Goal: Task Accomplishment & Management: Manage account settings

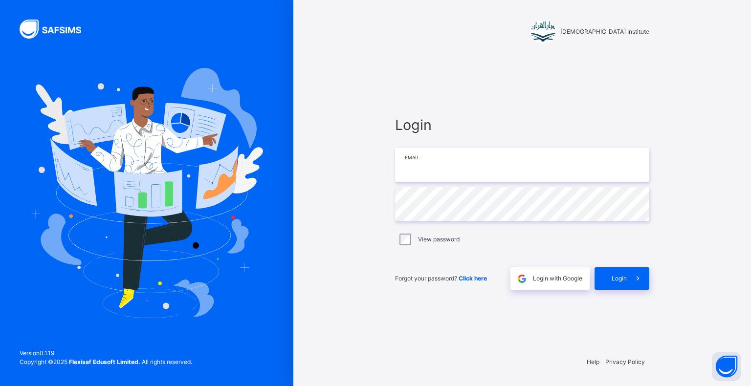
click at [534, 167] on input "email" at bounding box center [522, 165] width 254 height 34
type input "**********"
click at [612, 289] on div "Login" at bounding box center [622, 278] width 55 height 22
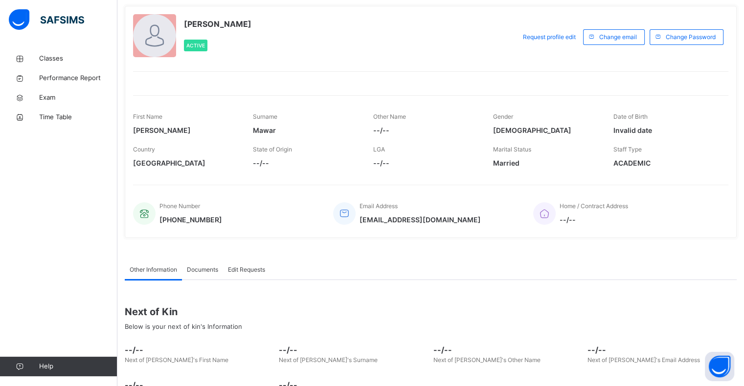
scroll to position [125, 0]
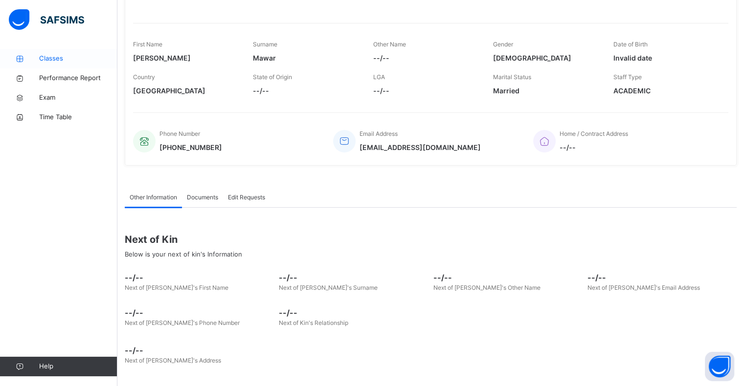
click at [39, 50] on link "Classes" at bounding box center [58, 59] width 117 height 20
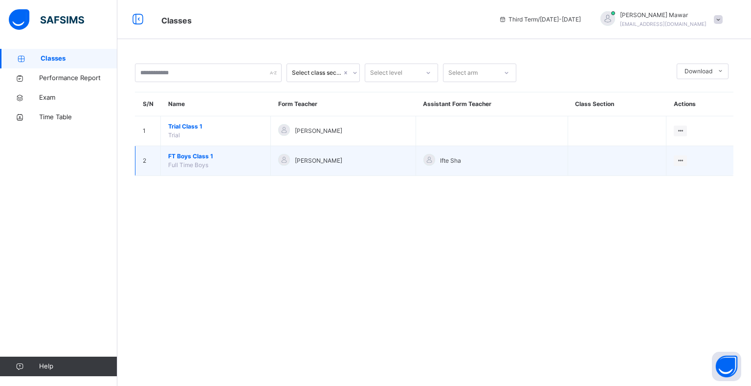
click at [201, 154] on span "FT Boys Class 1" at bounding box center [215, 156] width 95 height 9
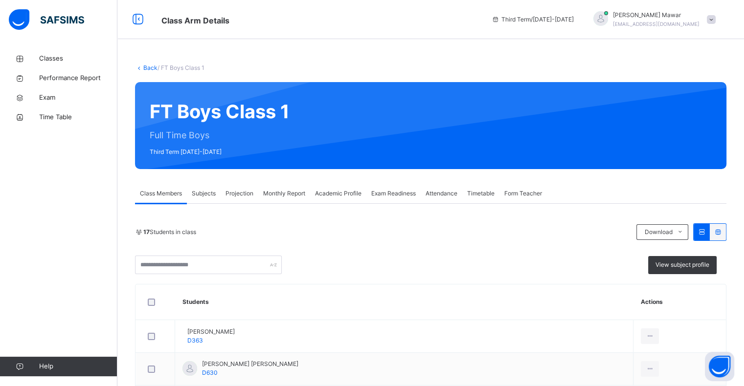
click at [246, 196] on span "Projection" at bounding box center [239, 193] width 28 height 9
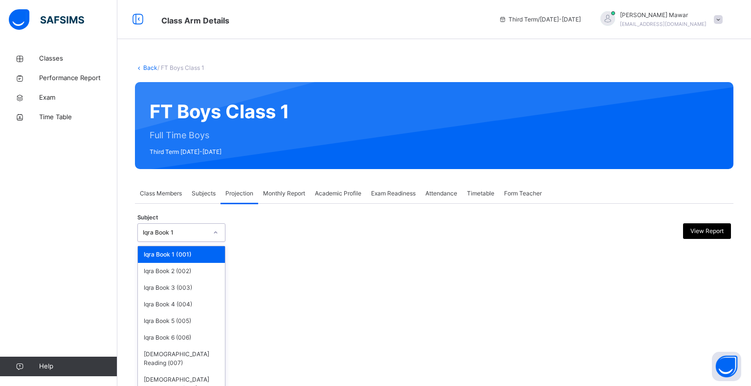
click at [213, 236] on div at bounding box center [215, 233] width 17 height 16
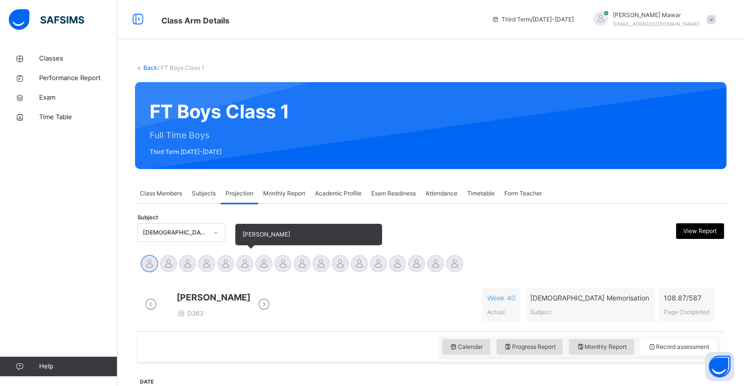
click at [247, 266] on div at bounding box center [244, 263] width 17 height 17
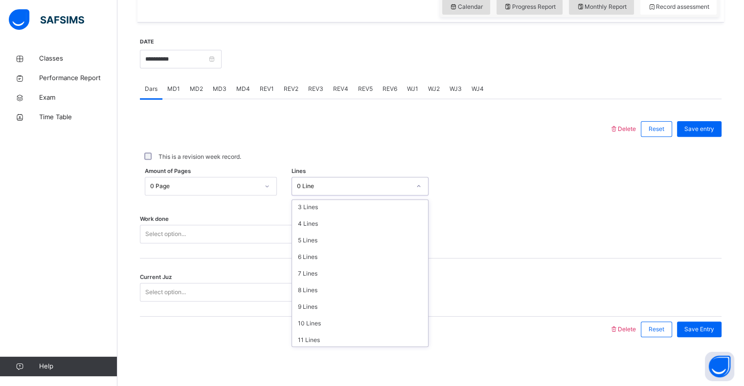
scroll to position [119, 0]
click at [356, 292] on div "12 Lines" at bounding box center [360, 288] width 136 height 17
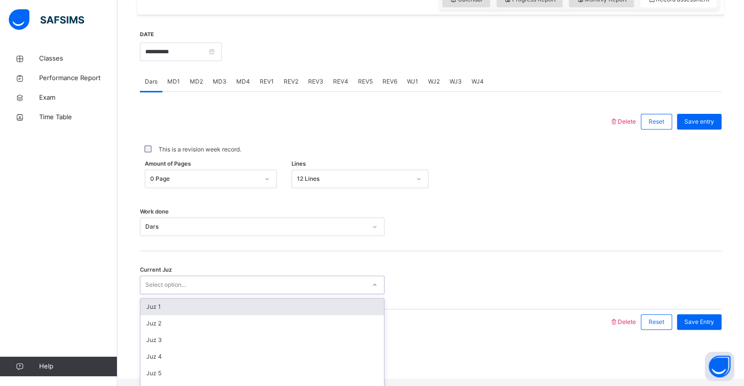
click at [300, 293] on div "Select option..." at bounding box center [252, 285] width 225 height 15
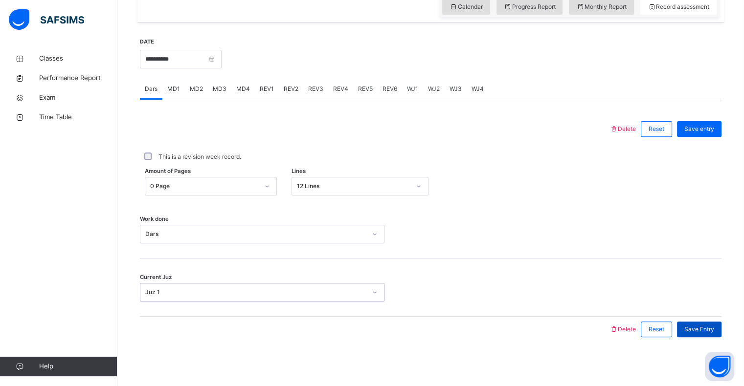
click at [713, 330] on span "Save Entry" at bounding box center [699, 329] width 30 height 9
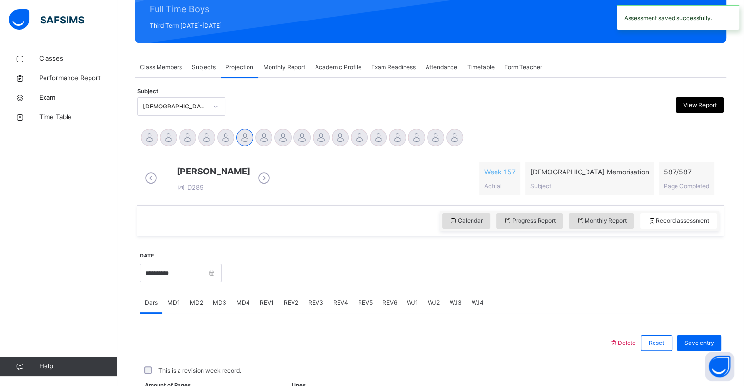
scroll to position [348, 0]
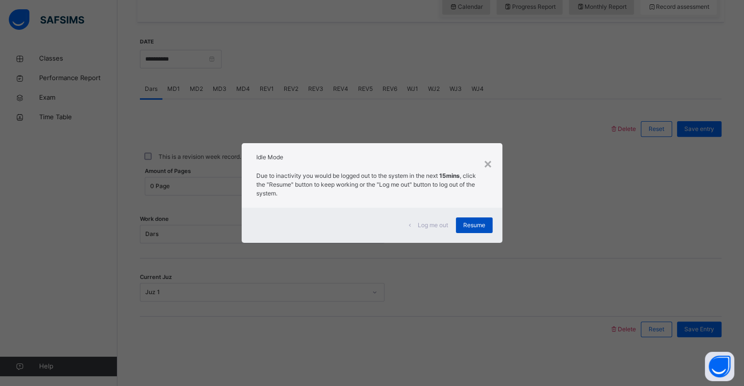
click at [476, 229] on span "Resume" at bounding box center [474, 225] width 22 height 9
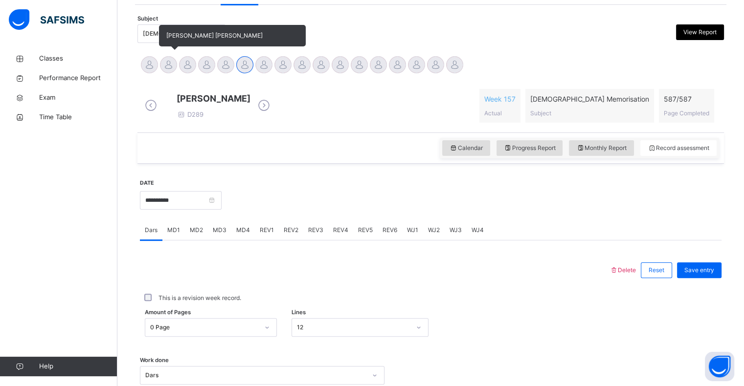
click at [168, 61] on div at bounding box center [168, 64] width 17 height 17
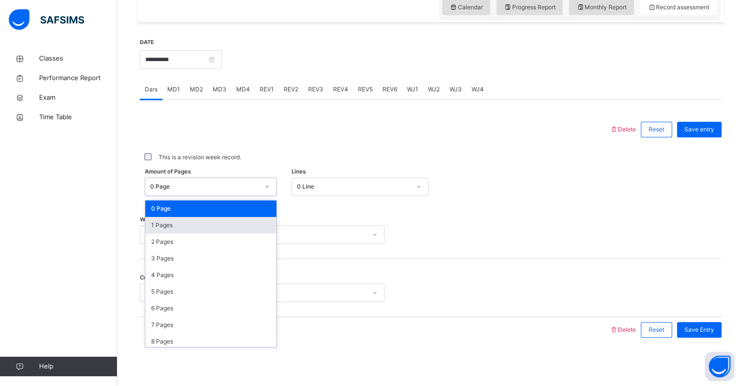
click at [153, 230] on div "1 Pages" at bounding box center [210, 225] width 131 height 17
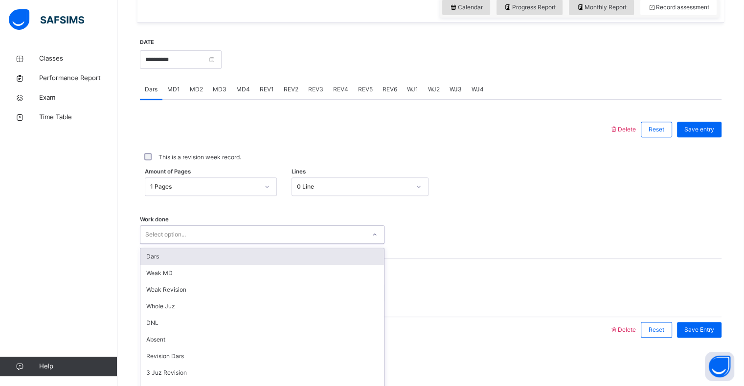
click at [145, 254] on div "Dars" at bounding box center [262, 256] width 244 height 17
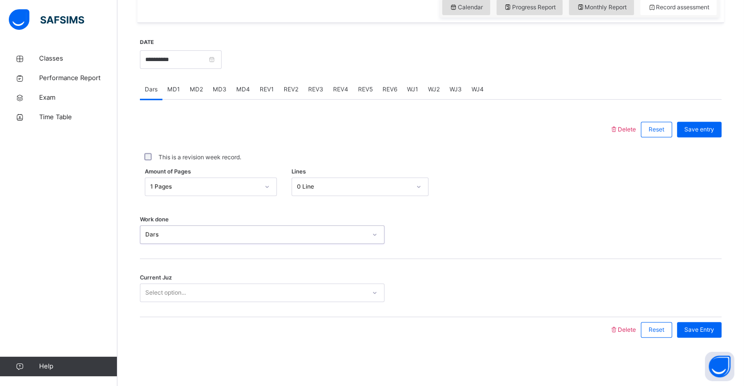
click at [154, 311] on div "Current Juz Select option..." at bounding box center [430, 288] width 581 height 58
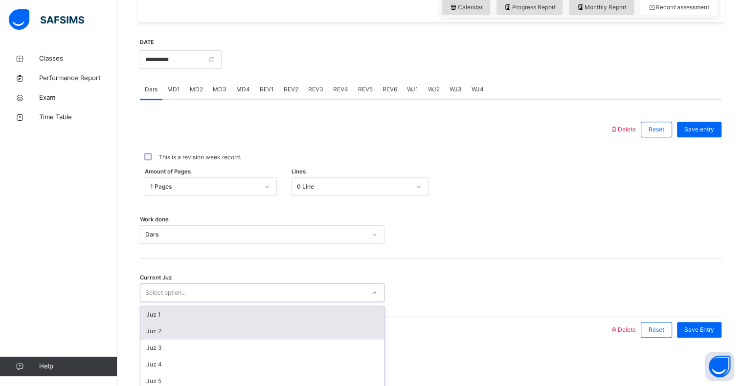
click at [147, 338] on div "Juz 2" at bounding box center [262, 331] width 244 height 17
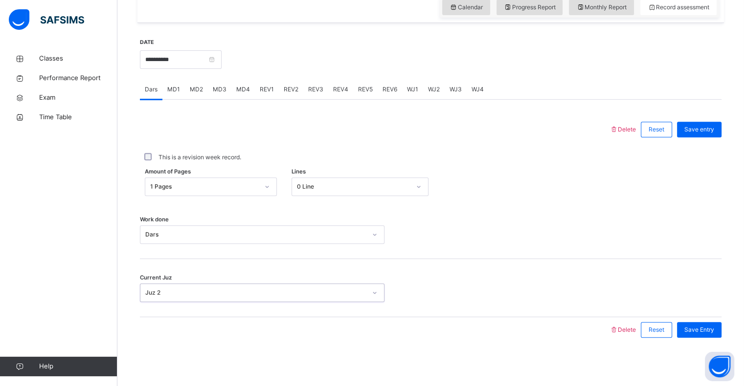
click at [698, 313] on div "Current Juz option Juz 2, selected. 0 results available. Select is focused ,typ…" at bounding box center [430, 288] width 581 height 58
click at [707, 316] on div "Current Juz Juz 2" at bounding box center [430, 288] width 581 height 58
click at [702, 329] on span "Save Entry" at bounding box center [699, 330] width 30 height 9
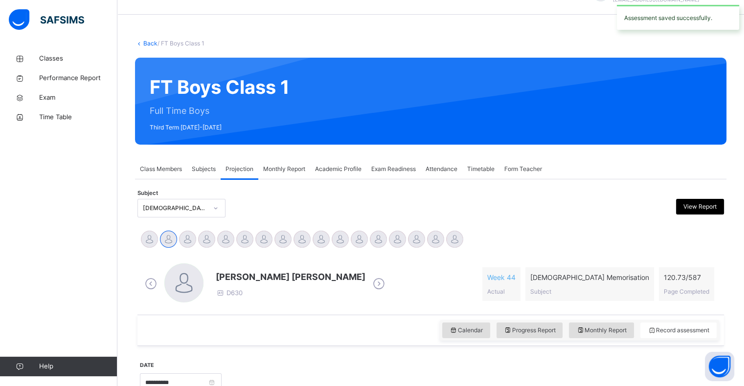
scroll to position [30, 0]
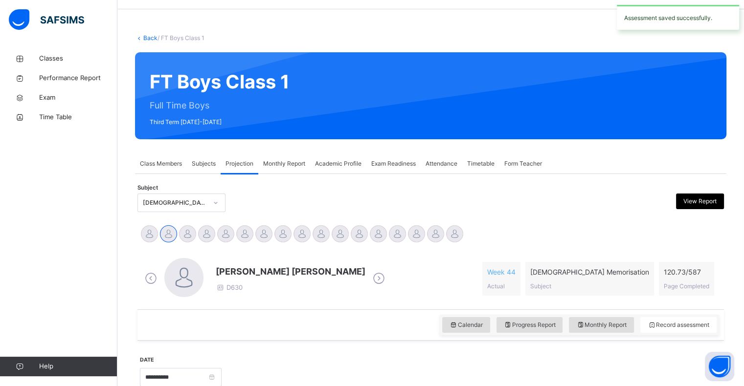
click at [452, 166] on span "Attendance" at bounding box center [441, 163] width 32 height 9
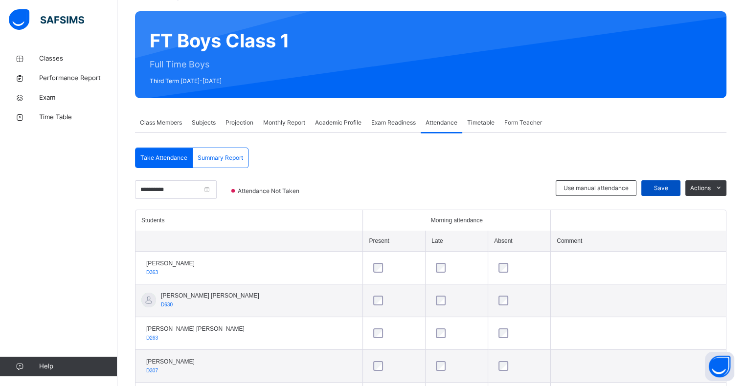
scroll to position [29, 0]
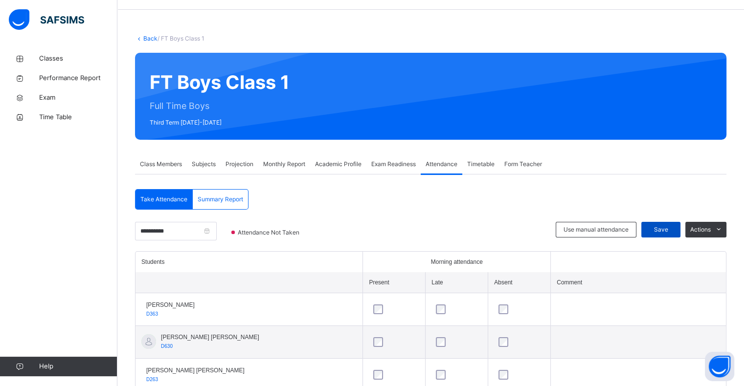
click at [667, 231] on span "Save" at bounding box center [660, 229] width 24 height 9
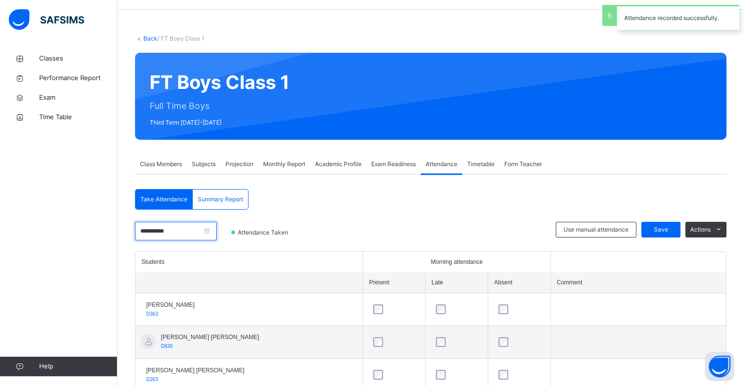
click at [195, 236] on input "**********" at bounding box center [176, 231] width 82 height 19
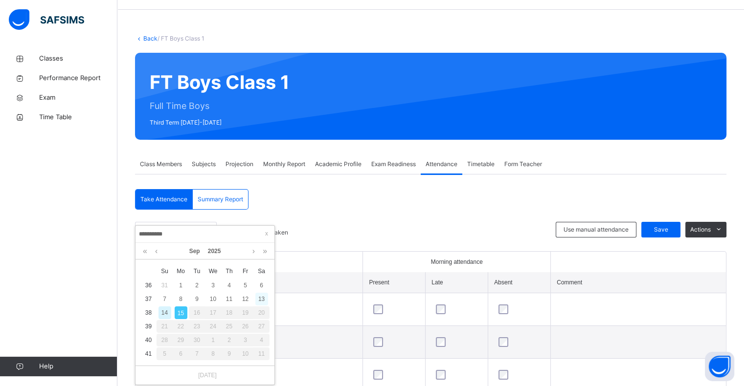
click at [263, 298] on div "13" at bounding box center [261, 299] width 13 height 13
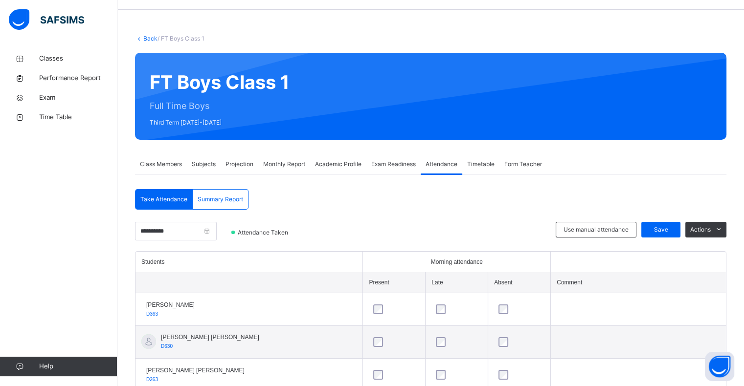
scroll to position [67, 0]
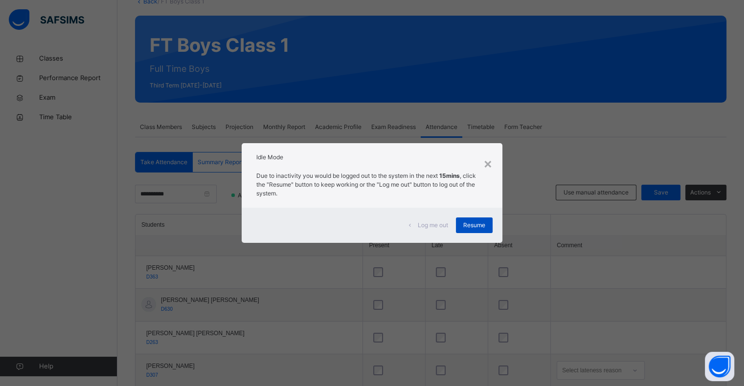
click at [474, 222] on span "Resume" at bounding box center [474, 225] width 22 height 9
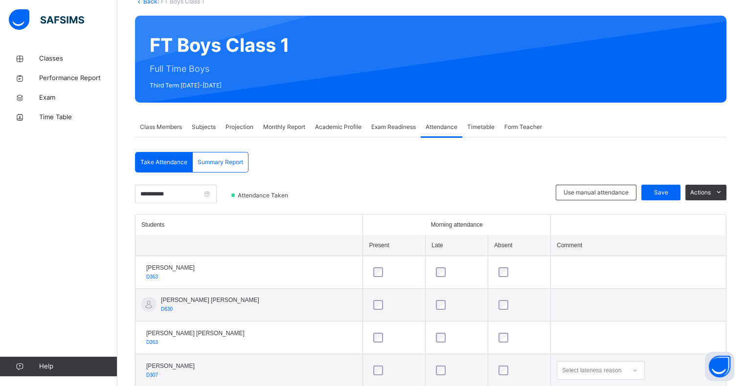
click at [242, 128] on span "Projection" at bounding box center [239, 127] width 28 height 9
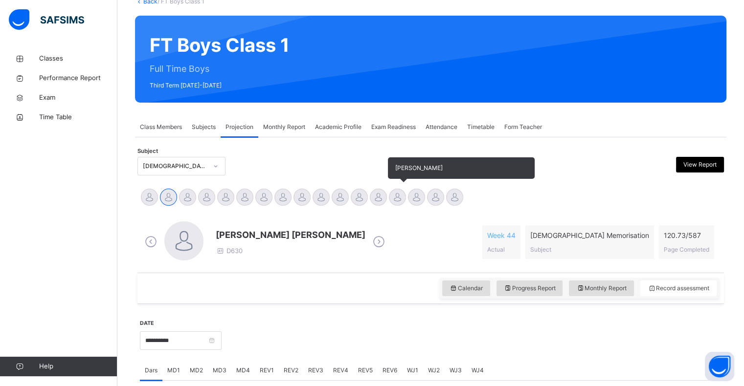
click at [389, 197] on div at bounding box center [397, 197] width 17 height 17
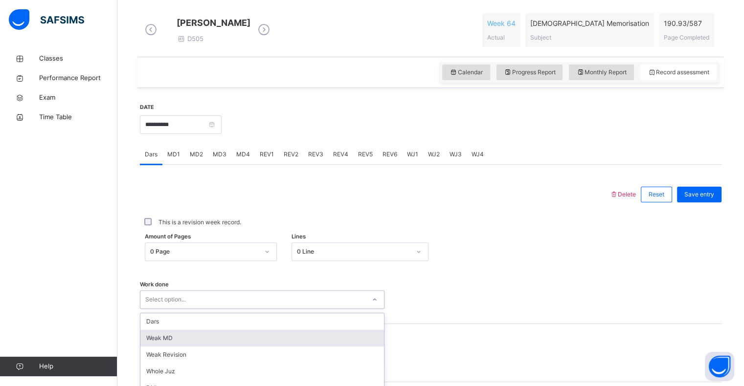
scroll to position [348, 0]
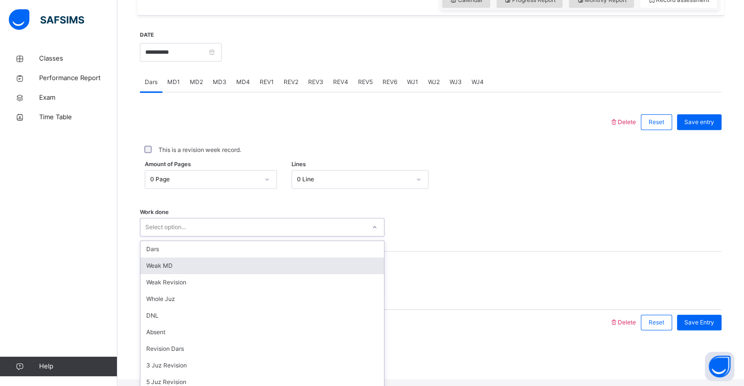
click at [262, 237] on div "option [PERSON_NAME] MD focused, 2 of 16. 16 results available. Use Up and Down…" at bounding box center [262, 227] width 245 height 19
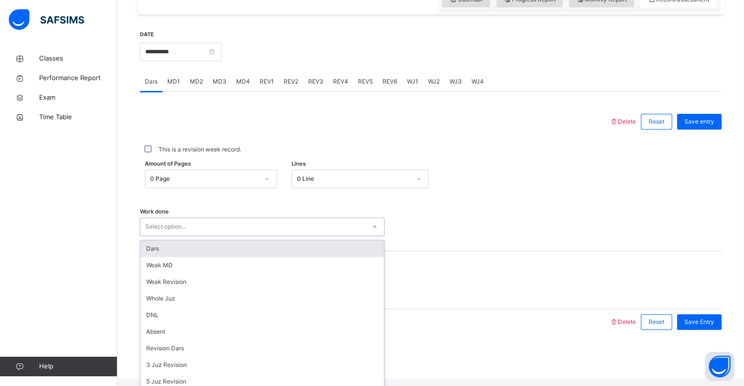
click at [233, 257] on div "Dars" at bounding box center [262, 249] width 244 height 17
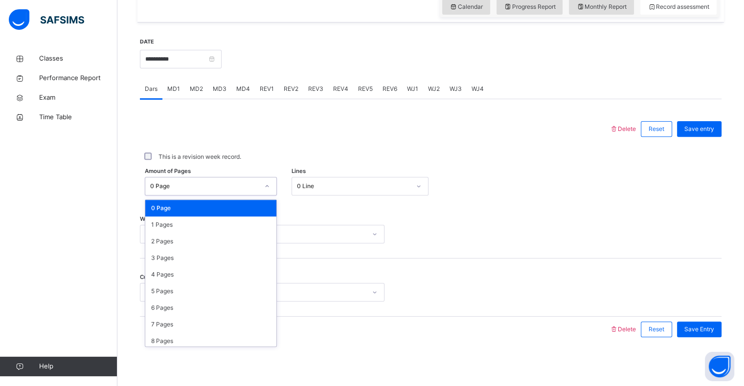
click at [199, 192] on div "0 Page" at bounding box center [201, 186] width 112 height 15
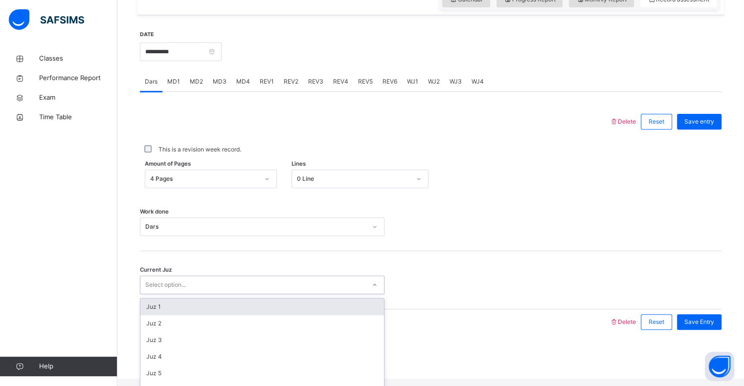
click at [196, 283] on div "Select option..." at bounding box center [262, 285] width 245 height 19
type input "*"
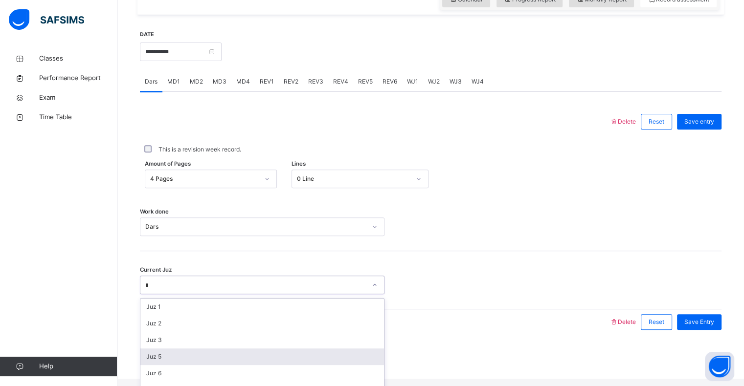
scroll to position [12, 0]
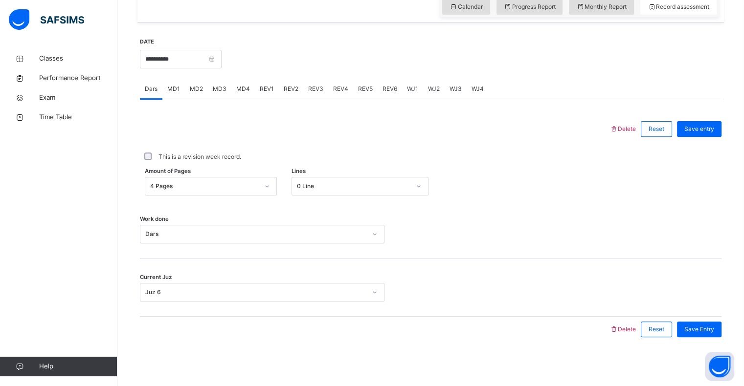
click at [705, 119] on div "Save entry" at bounding box center [696, 128] width 49 height 25
click at [705, 125] on span "Save entry" at bounding box center [699, 129] width 30 height 9
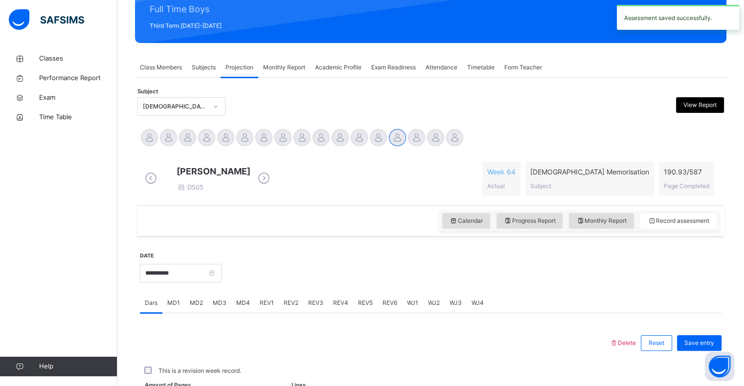
scroll to position [348, 0]
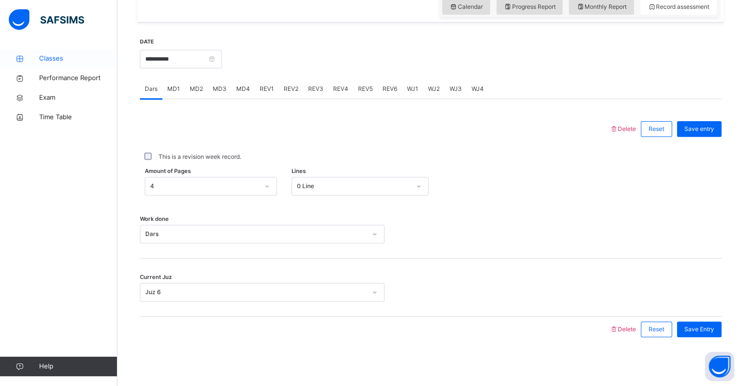
click at [61, 62] on span "Classes" at bounding box center [78, 59] width 78 height 10
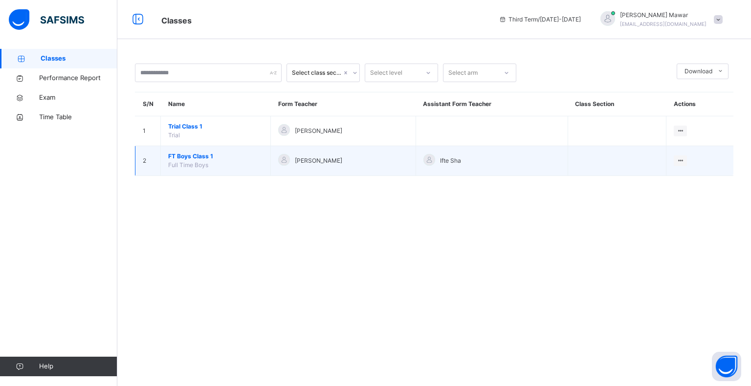
click at [178, 163] on span "Full Time Boys" at bounding box center [188, 164] width 40 height 7
click at [198, 157] on span "FT Boys Class 1" at bounding box center [215, 156] width 95 height 9
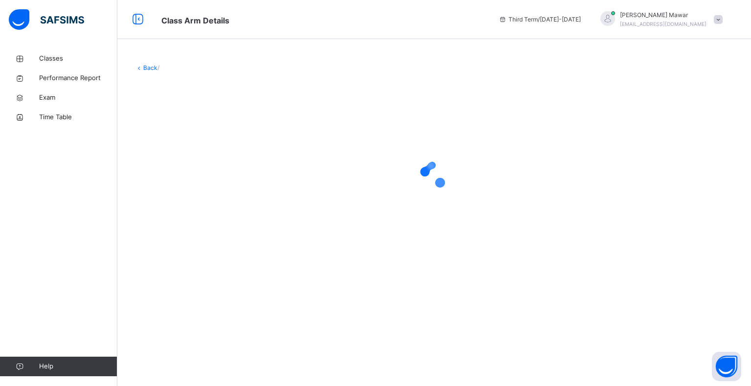
click at [198, 157] on div at bounding box center [434, 175] width 599 height 39
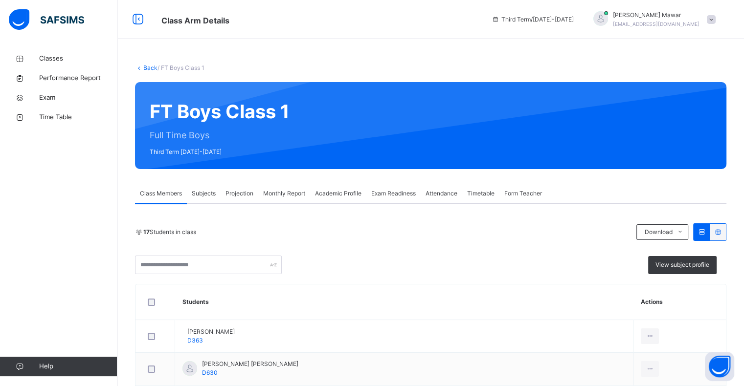
click at [238, 193] on span "Projection" at bounding box center [239, 193] width 28 height 9
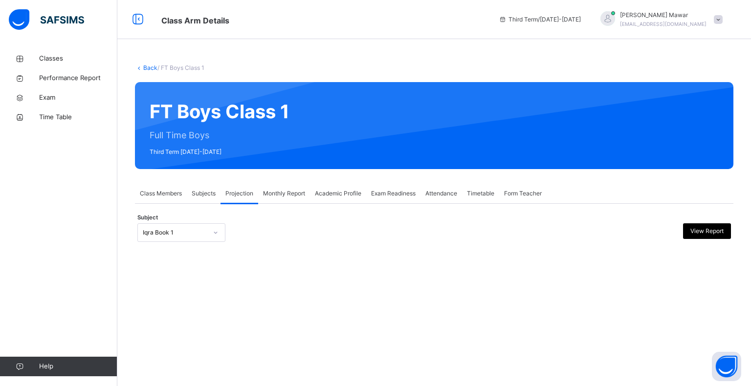
click at [438, 192] on span "Attendance" at bounding box center [441, 193] width 32 height 9
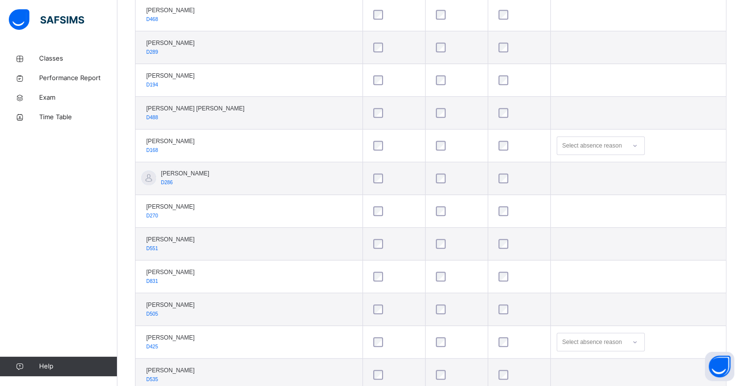
scroll to position [518, 0]
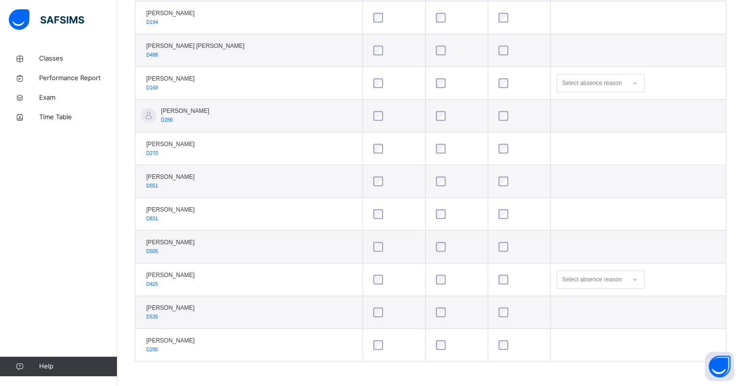
click at [488, 223] on td at bounding box center [519, 214] width 63 height 33
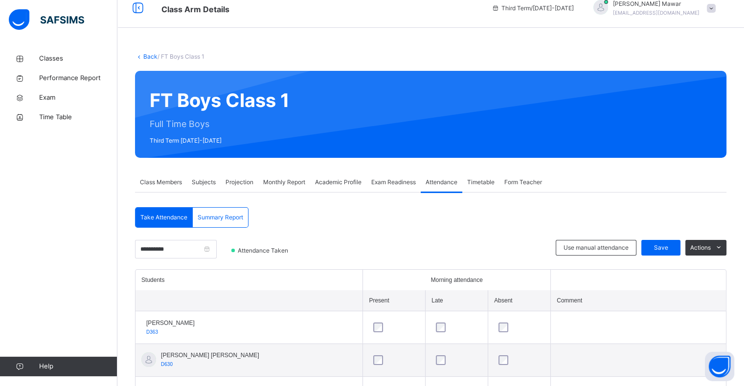
scroll to position [15, 0]
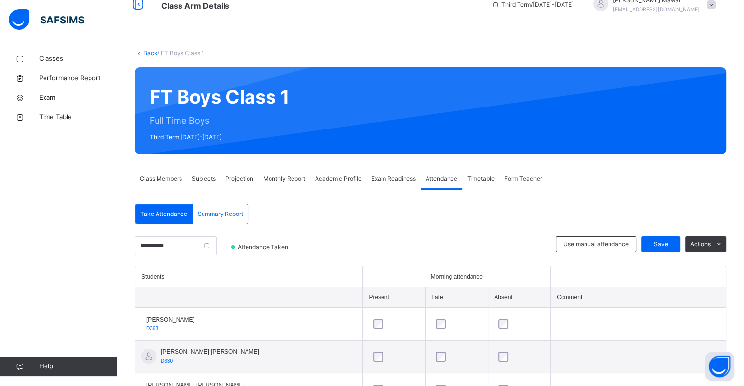
click at [243, 204] on div "Summary Report" at bounding box center [220, 214] width 55 height 20
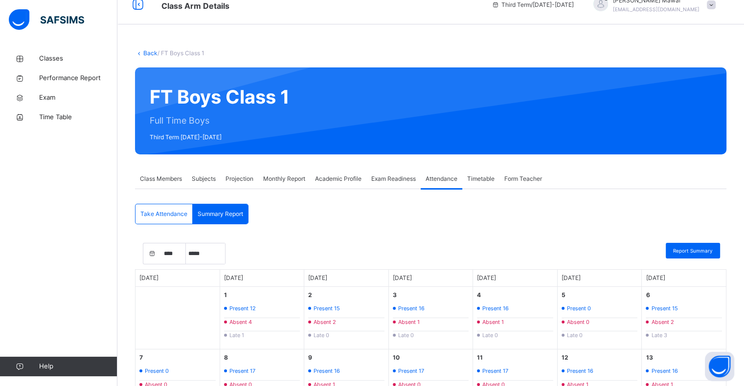
click at [245, 184] on div "Projection" at bounding box center [240, 179] width 38 height 20
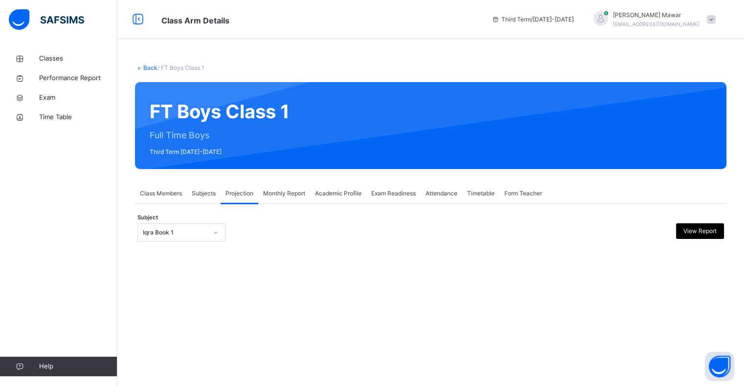
scroll to position [0, 0]
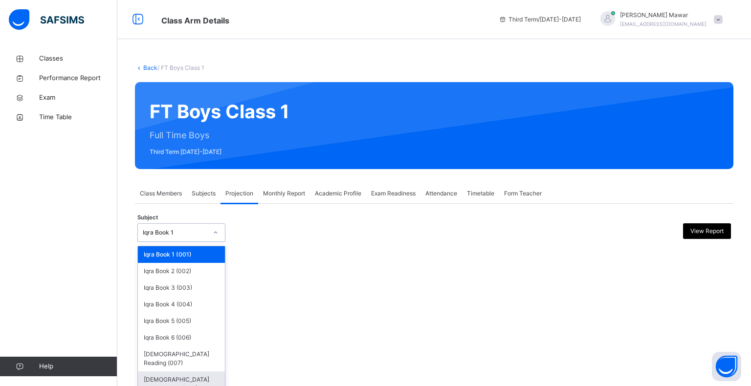
click at [207, 377] on div "[DEMOGRAPHIC_DATA] Memorisation (008)" at bounding box center [181, 384] width 87 height 25
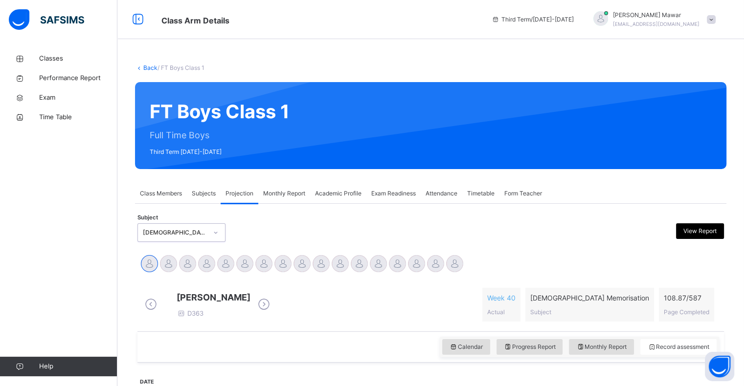
click at [0, 246] on div "Classes Performance Report Exam Time Table Help" at bounding box center [58, 212] width 117 height 347
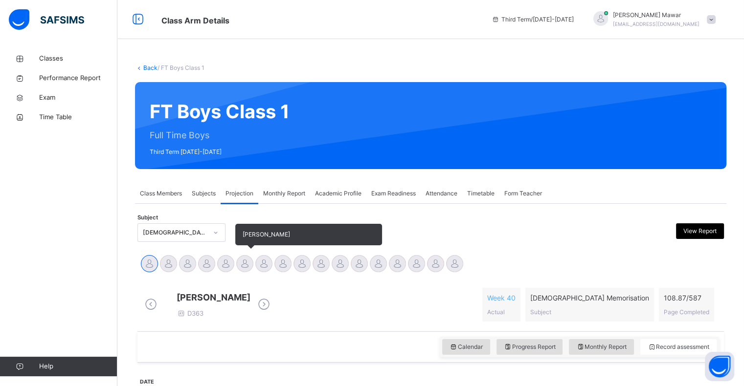
click at [244, 263] on div at bounding box center [244, 263] width 17 height 17
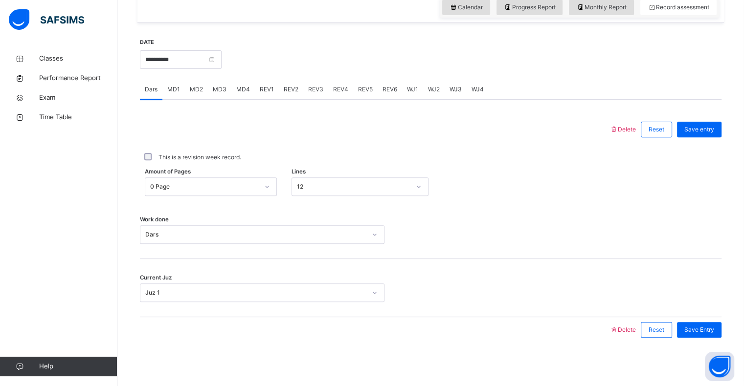
scroll to position [340, 0]
click at [215, 99] on div "MD3" at bounding box center [219, 89] width 23 height 20
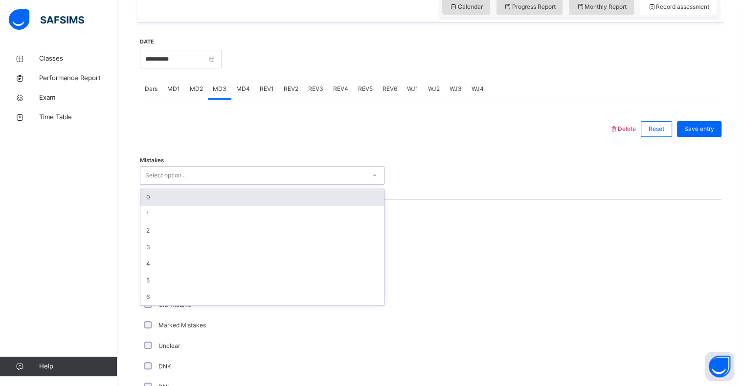
click at [180, 202] on div "0" at bounding box center [262, 197] width 244 height 17
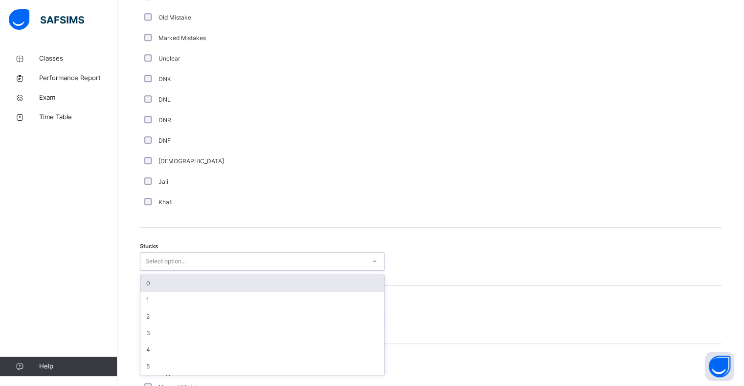
scroll to position [628, 0]
click at [189, 290] on div "0" at bounding box center [262, 283] width 244 height 17
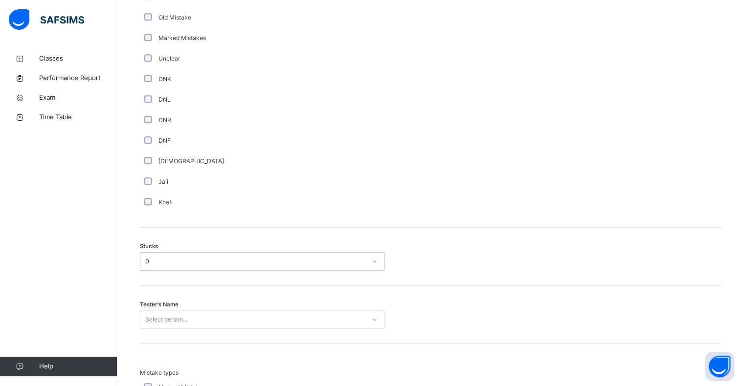
click at [170, 342] on div "Tester's Name Select person..." at bounding box center [430, 315] width 581 height 58
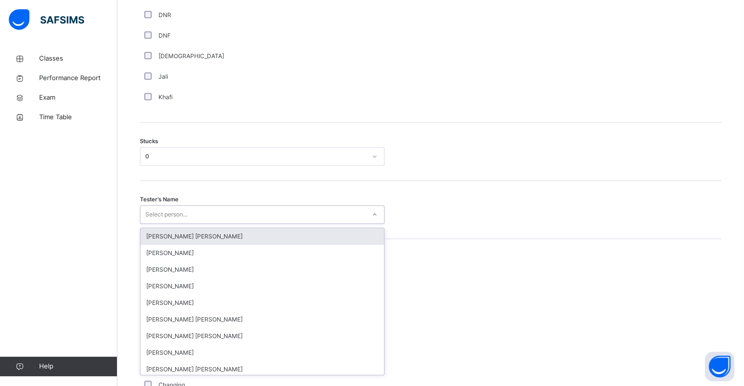
scroll to position [734, 0]
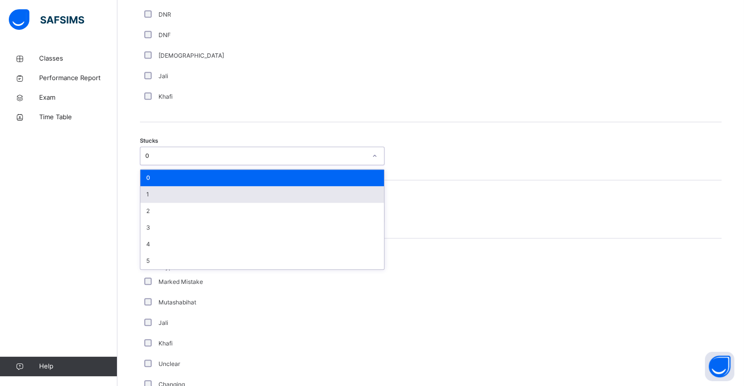
click at [189, 201] on div "1" at bounding box center [262, 194] width 244 height 17
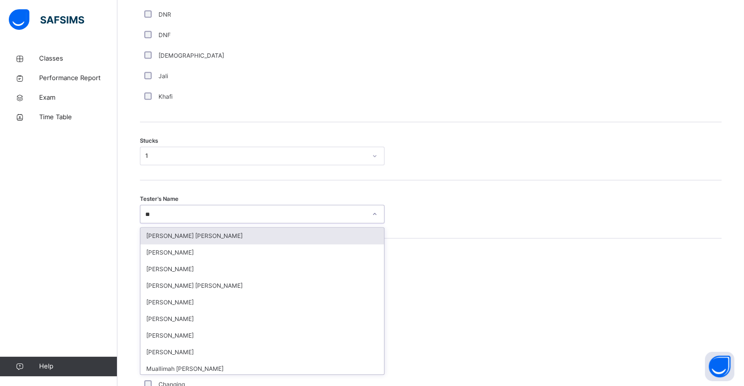
type input "***"
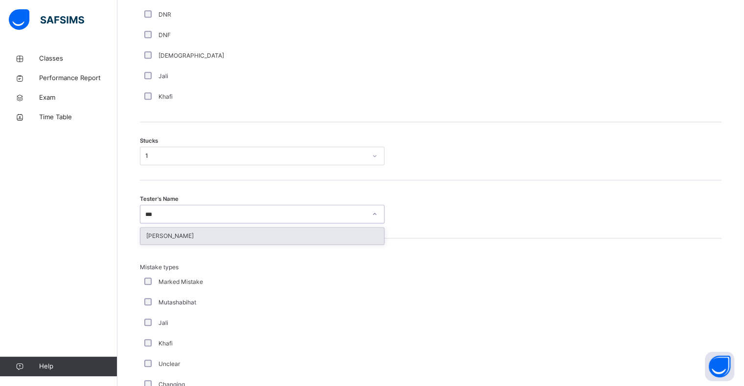
click at [236, 245] on div "[PERSON_NAME]" at bounding box center [262, 236] width 244 height 17
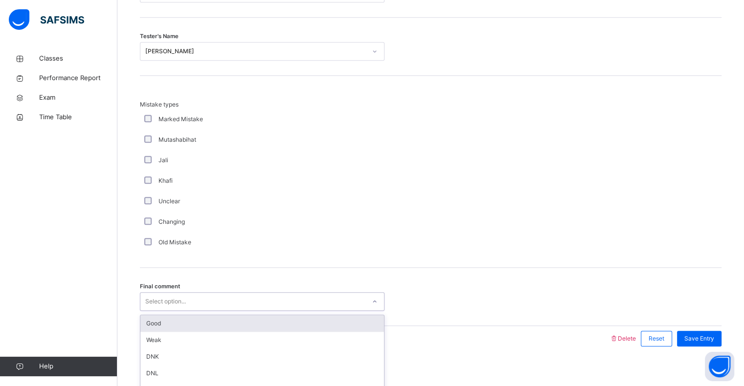
scroll to position [913, 0]
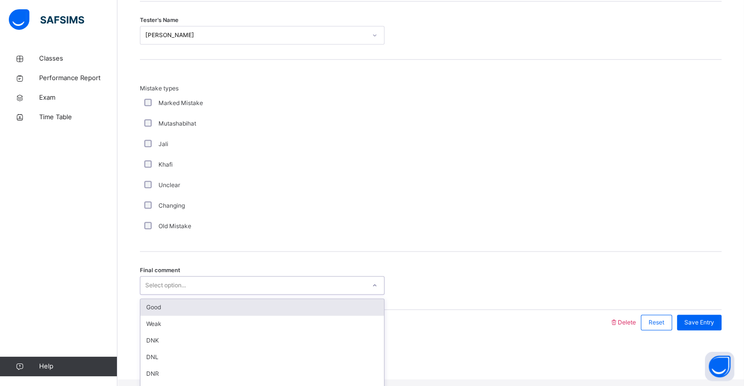
click at [244, 316] on div "Good" at bounding box center [262, 307] width 244 height 17
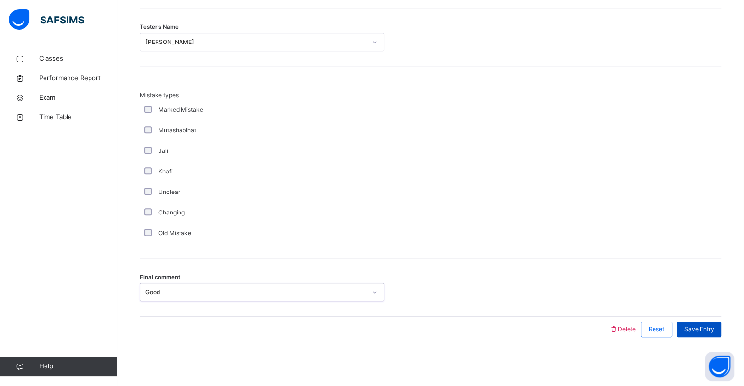
click at [714, 323] on div "Save Entry" at bounding box center [699, 330] width 45 height 16
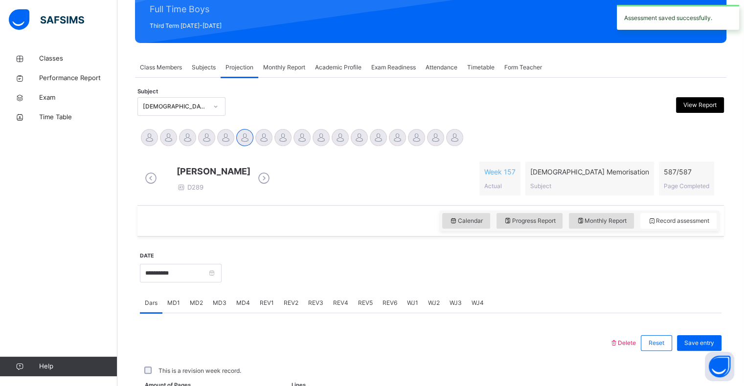
scroll to position [348, 0]
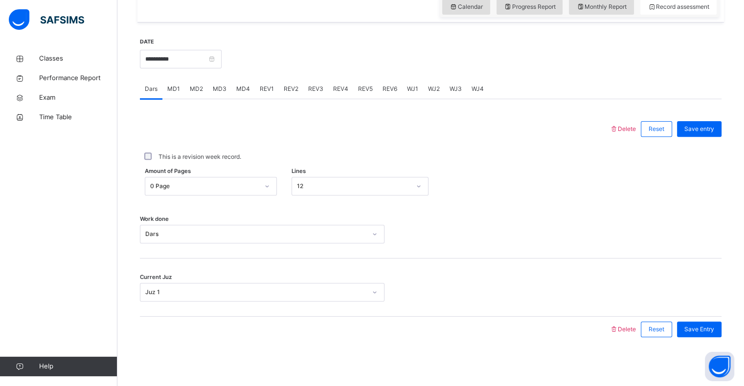
click at [245, 90] on span "MD4" at bounding box center [243, 89] width 14 height 9
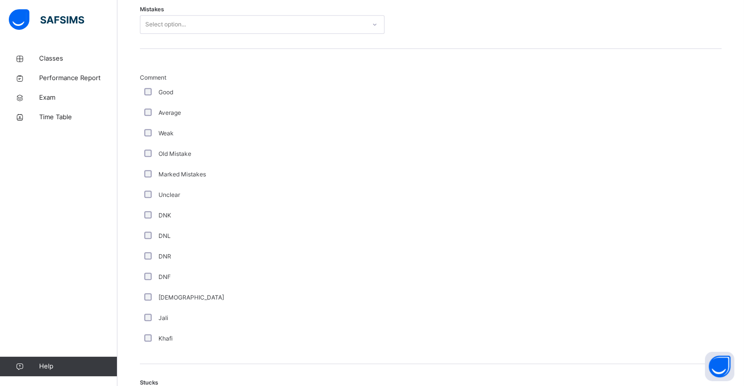
scroll to position [432, 0]
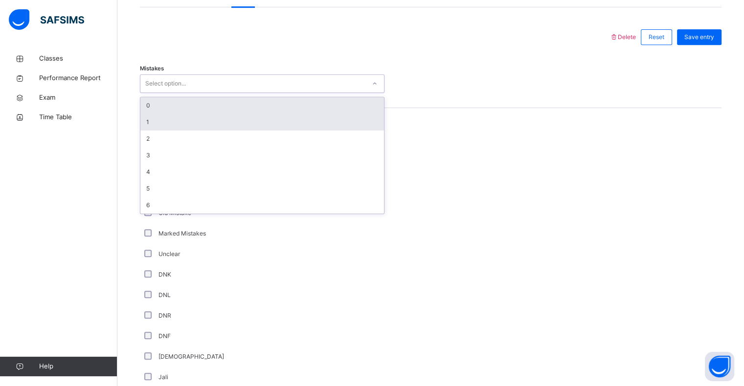
click at [155, 131] on div "1" at bounding box center [262, 122] width 244 height 17
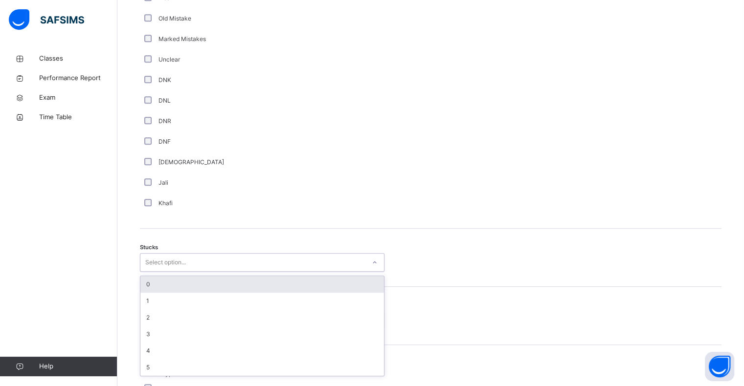
scroll to position [628, 0]
click at [141, 303] on div "1" at bounding box center [262, 300] width 244 height 17
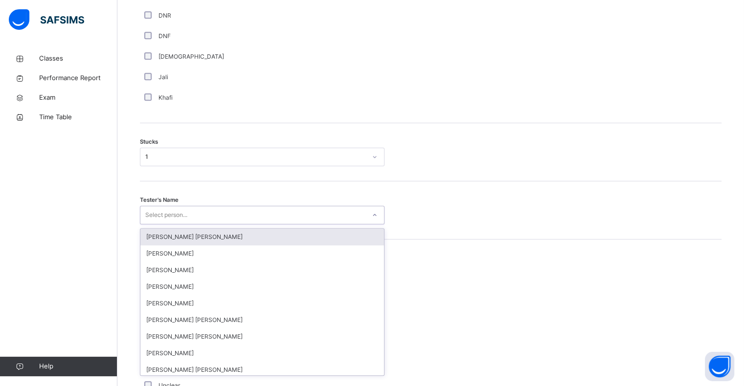
scroll to position [734, 0]
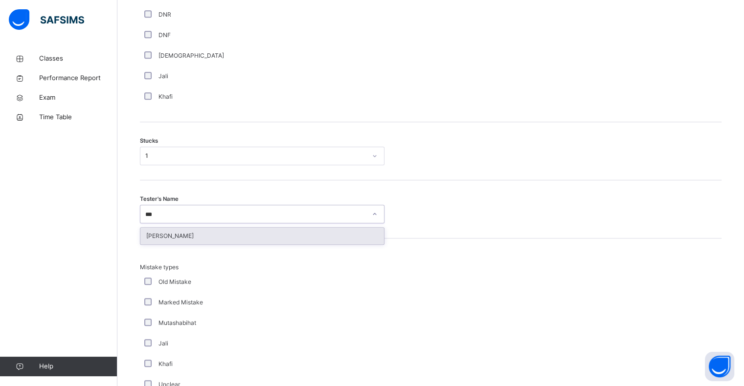
type input "****"
click at [168, 245] on div "[PERSON_NAME]" at bounding box center [262, 236] width 244 height 17
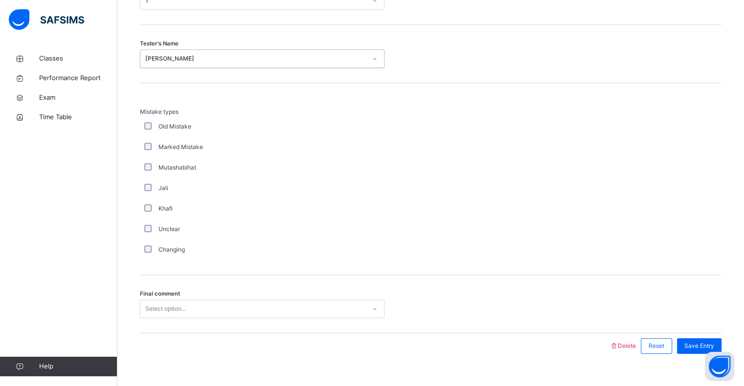
scroll to position [913, 0]
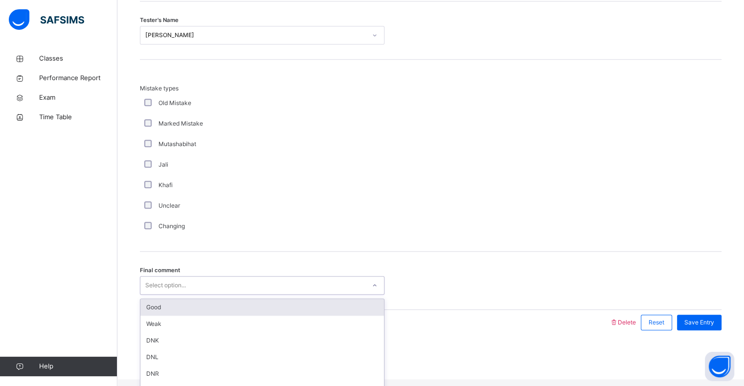
click at [153, 314] on div "Good" at bounding box center [262, 307] width 244 height 17
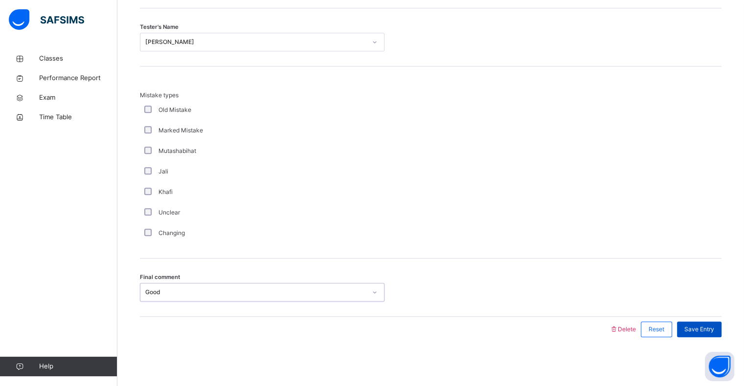
click at [710, 325] on span "Save Entry" at bounding box center [699, 329] width 30 height 9
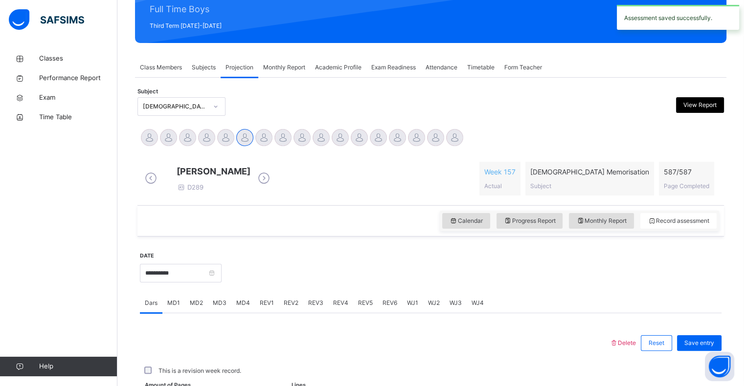
scroll to position [348, 0]
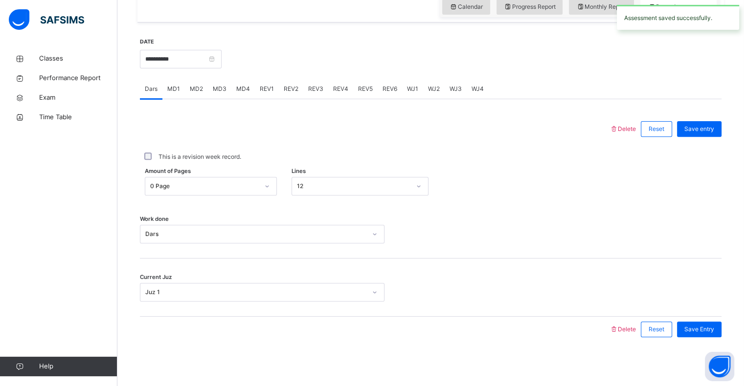
click at [243, 96] on div "MD4" at bounding box center [242, 89] width 23 height 20
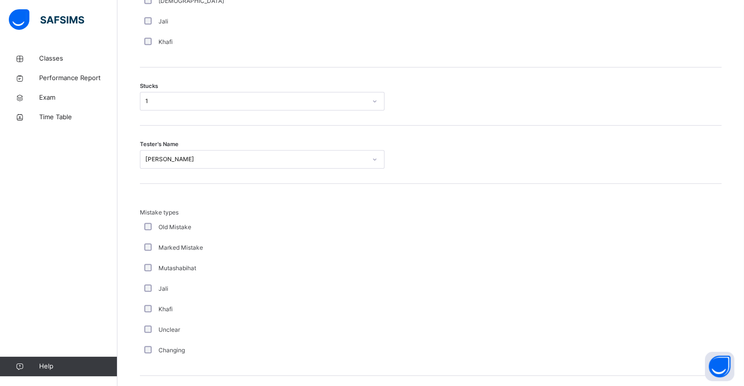
scroll to position [913, 0]
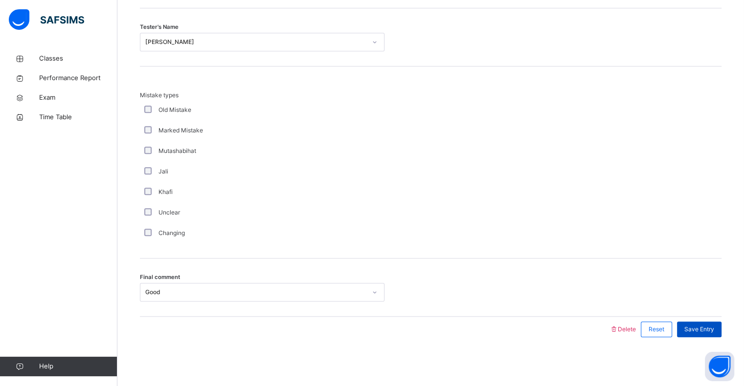
click at [714, 327] on span "Save Entry" at bounding box center [699, 329] width 30 height 9
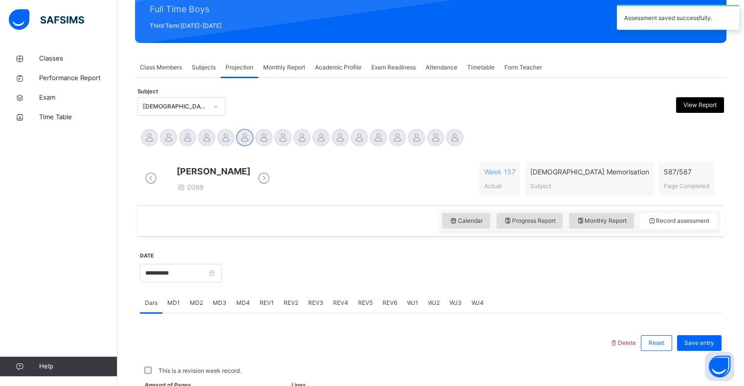
scroll to position [348, 0]
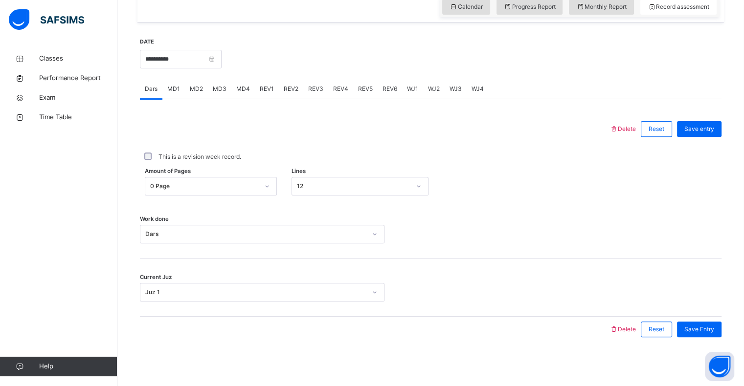
click at [0, 193] on div "Classes Performance Report Exam Time Table Help" at bounding box center [58, 212] width 117 height 347
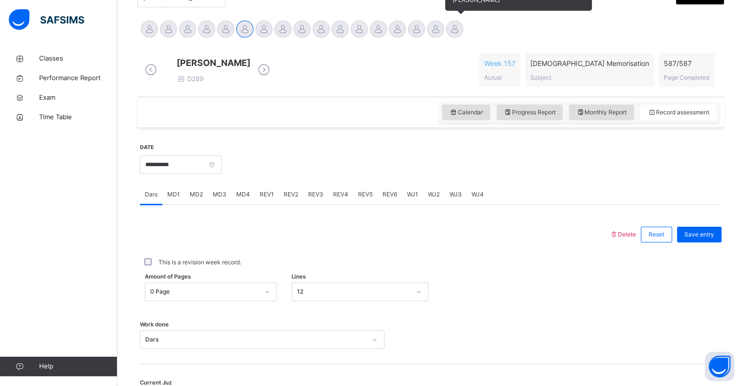
click at [455, 23] on div at bounding box center [454, 29] width 17 height 17
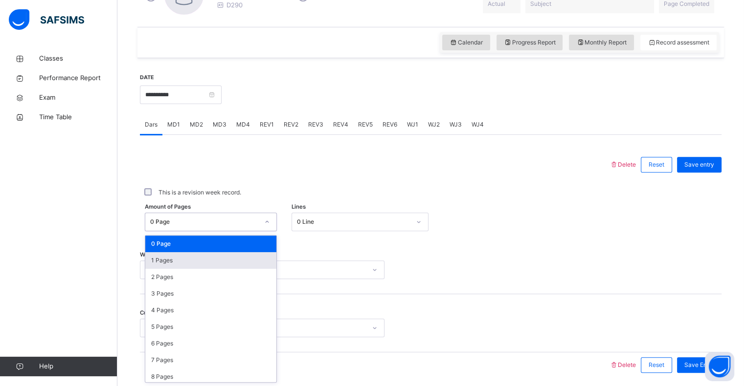
click at [149, 255] on div "1 Pages" at bounding box center [210, 260] width 131 height 17
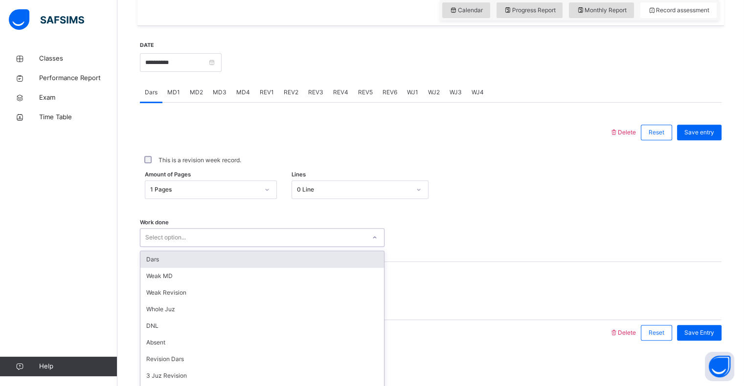
scroll to position [348, 0]
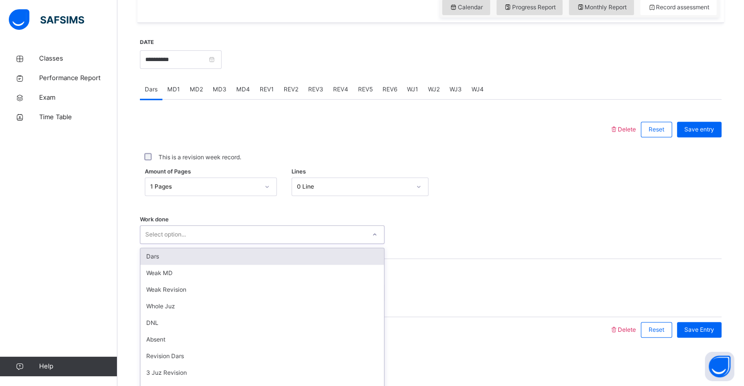
click at [142, 257] on div "Dars" at bounding box center [262, 256] width 244 height 17
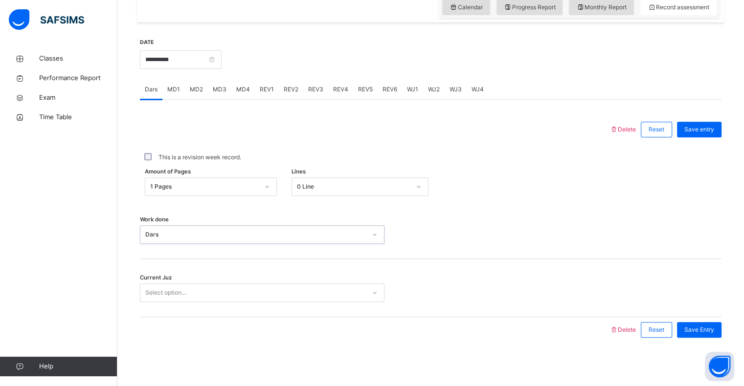
click at [147, 316] on div "Current Juz Select option..." at bounding box center [430, 288] width 581 height 58
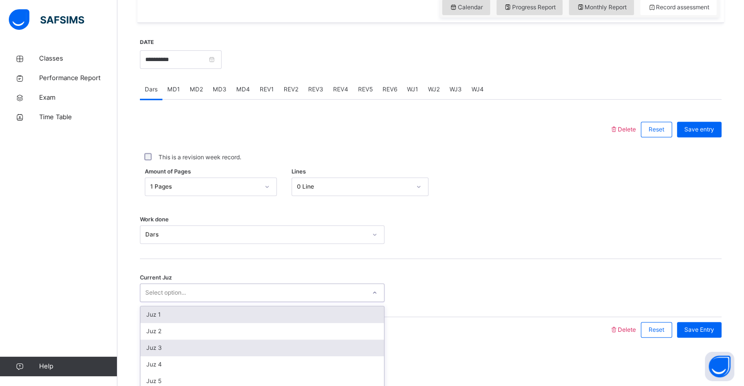
click at [150, 349] on div "Juz 3" at bounding box center [262, 348] width 244 height 17
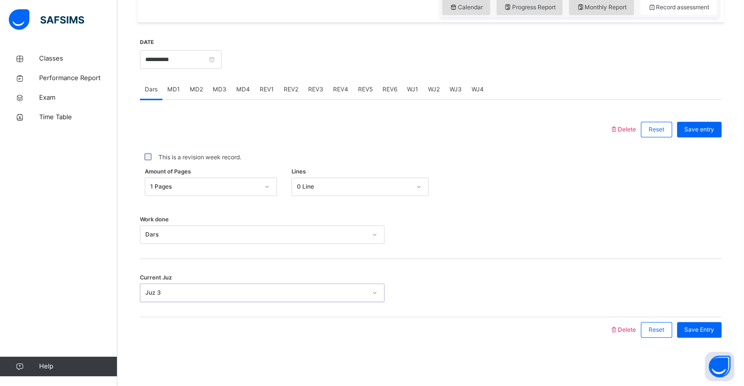
click at [693, 148] on div "This is a revision week record." at bounding box center [430, 157] width 581 height 21
click at [701, 127] on span "Save entry" at bounding box center [699, 129] width 30 height 9
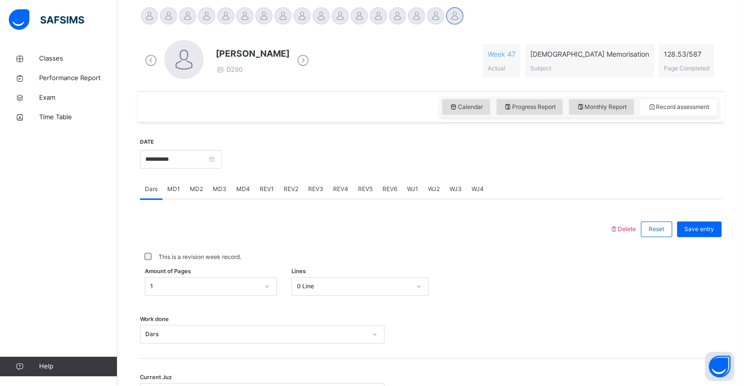
scroll to position [235, 0]
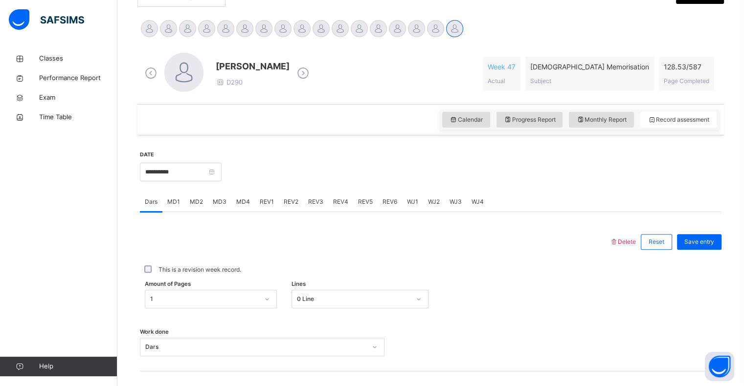
click at [151, 277] on div "This is a revision week record." at bounding box center [430, 270] width 581 height 21
click at [707, 248] on div "Save entry" at bounding box center [699, 242] width 45 height 16
click at [245, 207] on div "MD4" at bounding box center [242, 202] width 23 height 20
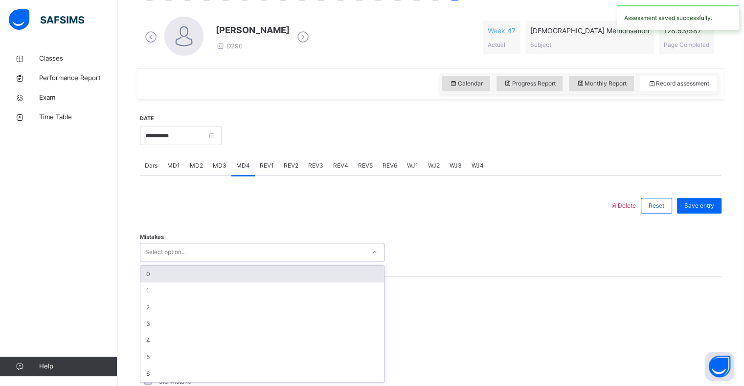
click at [267, 170] on div "REV1" at bounding box center [267, 166] width 24 height 20
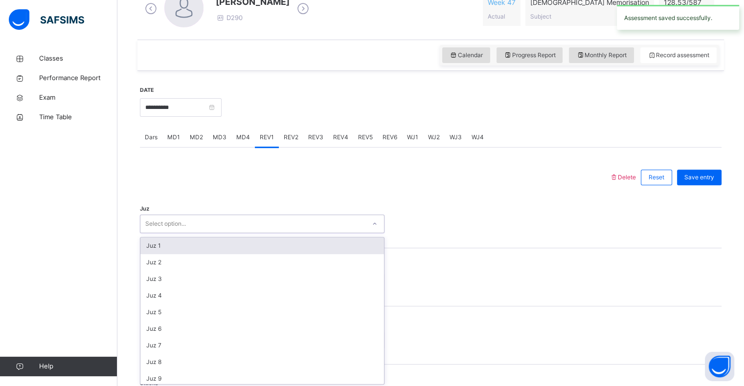
scroll to position [302, 0]
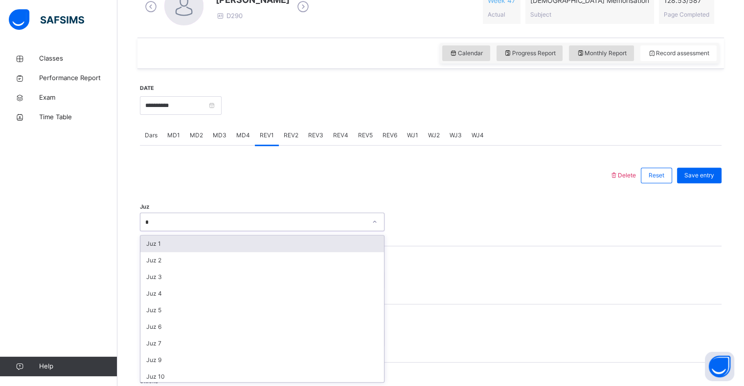
type input "**"
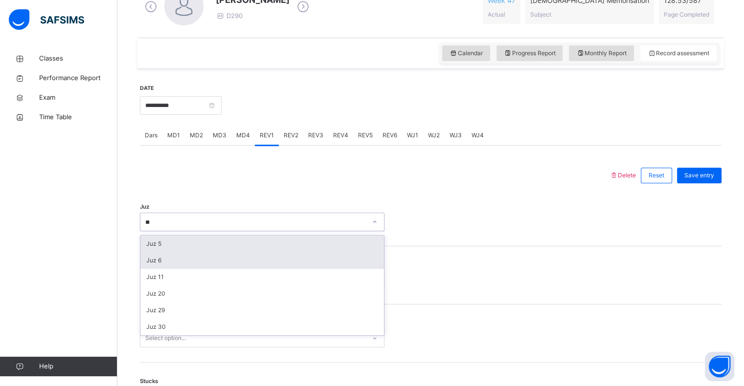
click at [146, 266] on div "Juz 6" at bounding box center [262, 260] width 244 height 17
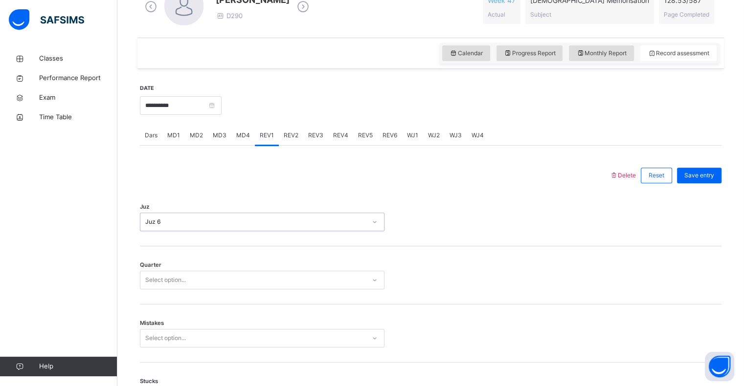
click at [156, 237] on div "Juz option Juz 6, selected. 0 results available. Select is focused ,type to ref…" at bounding box center [430, 217] width 581 height 58
click at [145, 224] on div "Juz 6" at bounding box center [255, 222] width 221 height 9
type input "**"
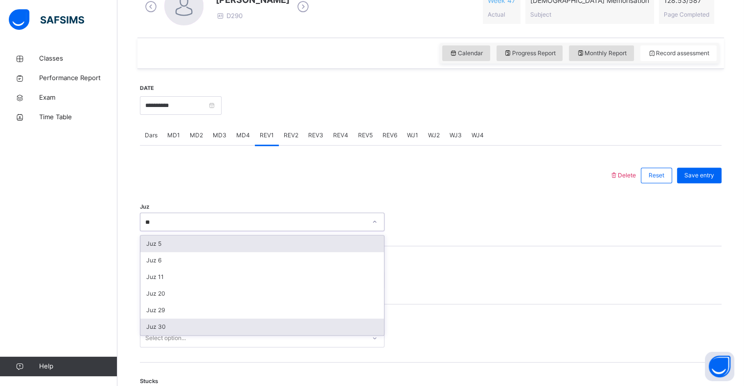
click at [143, 330] on div "Juz 30" at bounding box center [262, 327] width 244 height 17
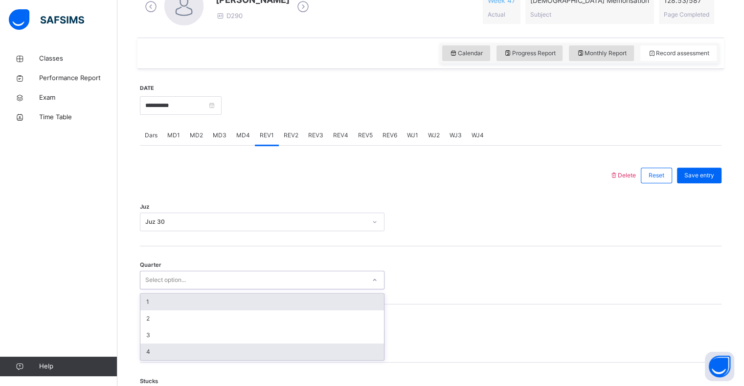
click at [147, 357] on div "4" at bounding box center [262, 352] width 244 height 17
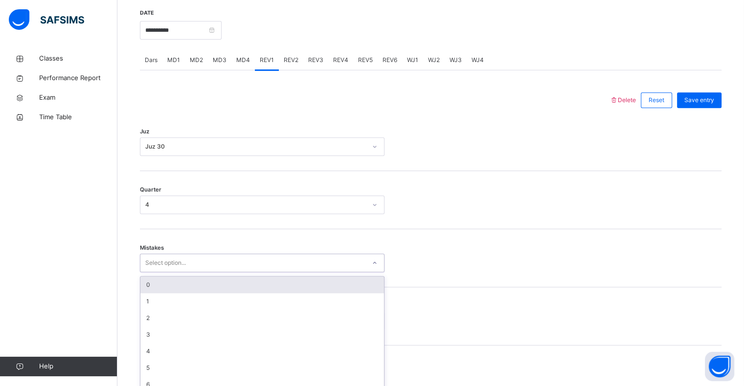
scroll to position [387, 0]
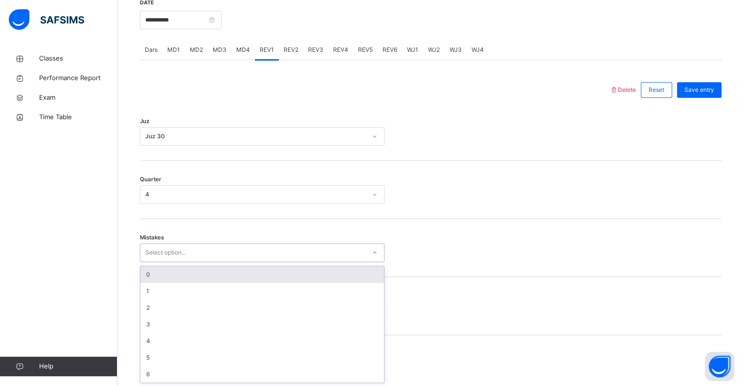
click at [147, 270] on div "0" at bounding box center [262, 275] width 244 height 17
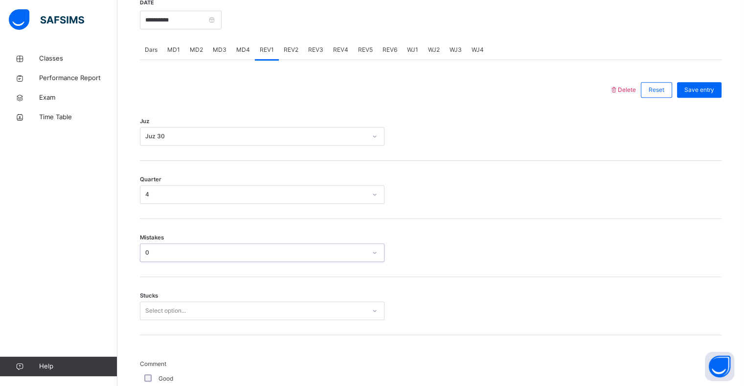
click at [149, 272] on div "Mistakes option 0, selected. 0 results available. Select is focused ,type to re…" at bounding box center [430, 248] width 581 height 58
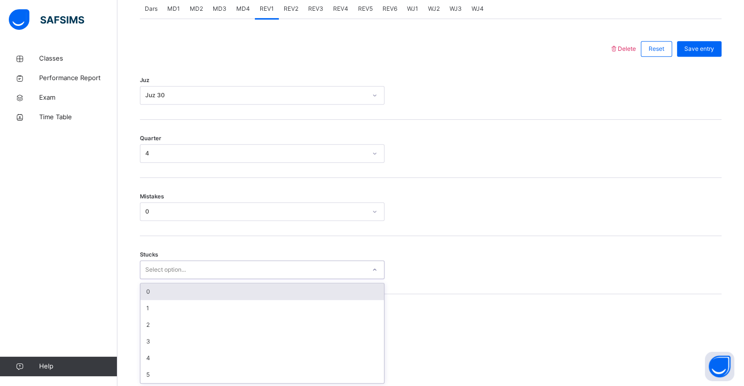
scroll to position [429, 0]
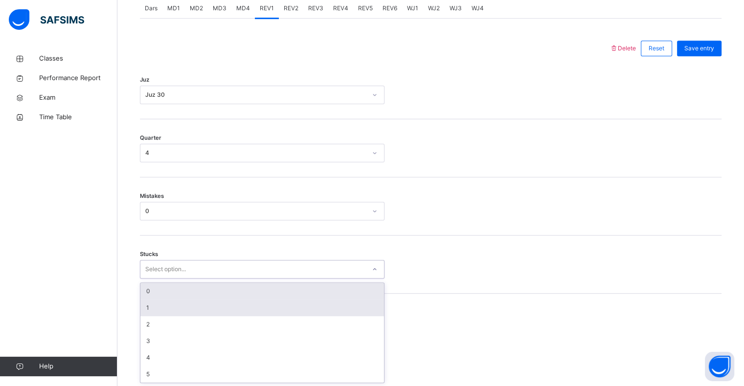
click at [145, 309] on div "1" at bounding box center [262, 308] width 244 height 17
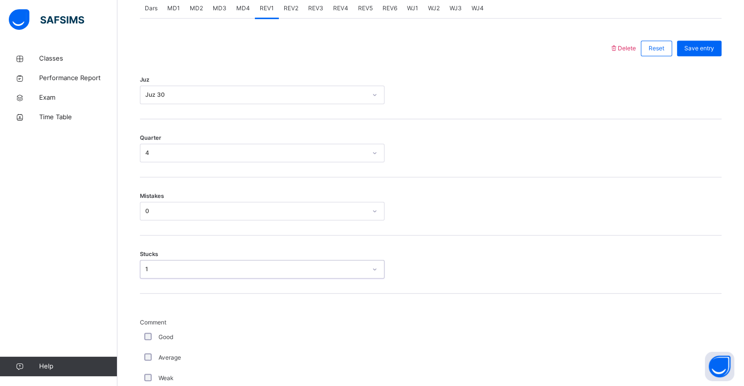
click at [156, 335] on div "Good" at bounding box center [262, 337] width 240 height 9
click at [144, 348] on div "Average" at bounding box center [262, 358] width 245 height 21
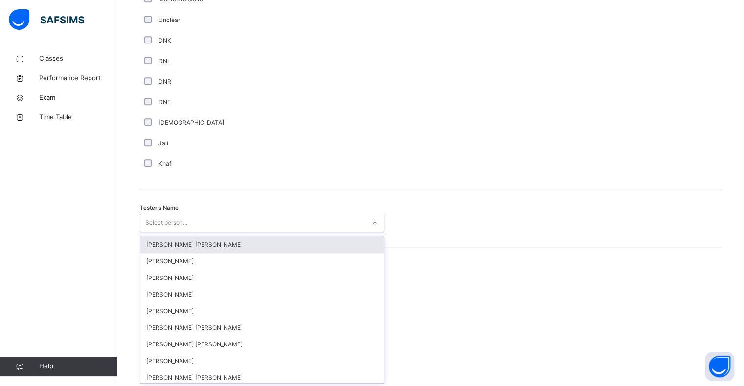
scroll to position [849, 0]
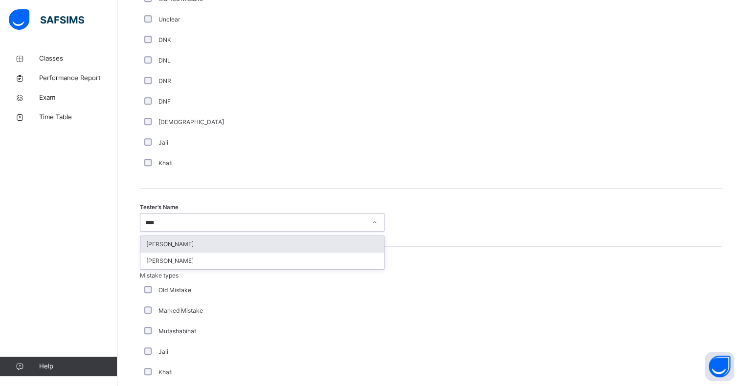
type input "*****"
click at [149, 265] on div "[PERSON_NAME]" at bounding box center [262, 261] width 244 height 17
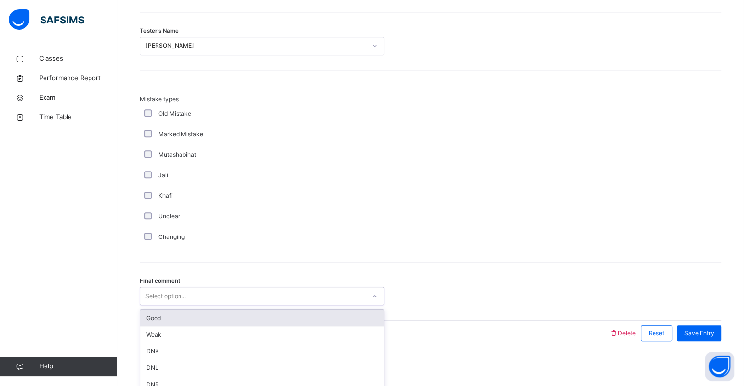
scroll to position [1029, 0]
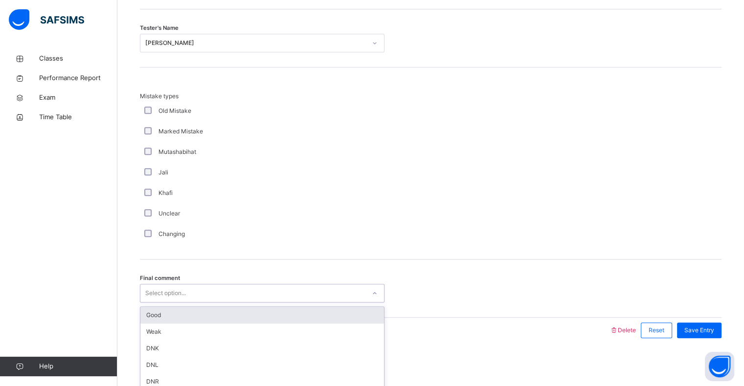
click at [156, 307] on div "Good" at bounding box center [262, 315] width 244 height 17
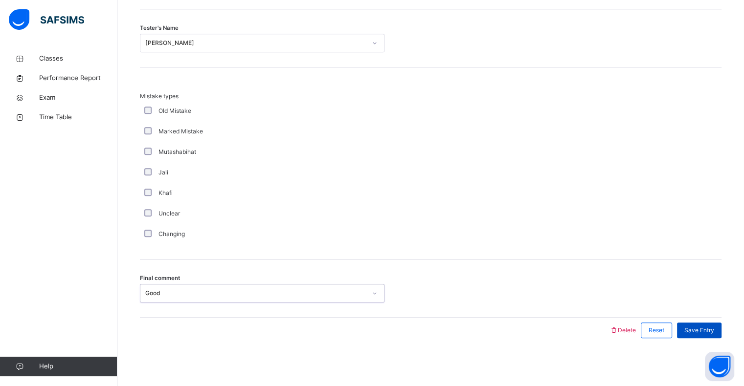
click at [713, 334] on div "Save Entry" at bounding box center [699, 331] width 45 height 16
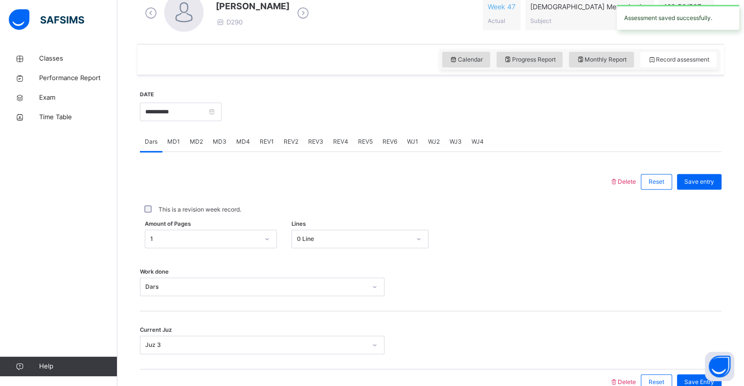
scroll to position [315, 0]
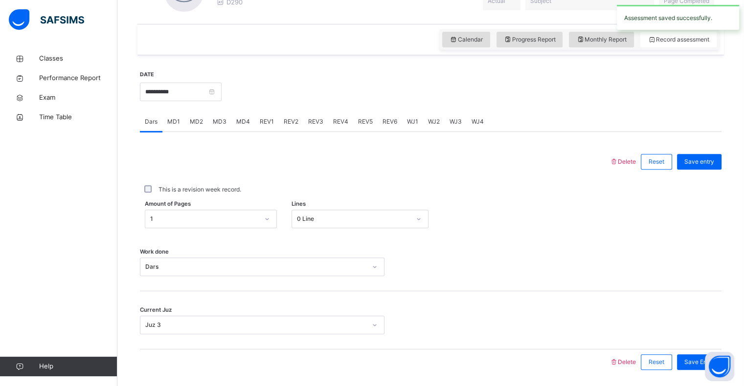
click at [234, 113] on div "MD4" at bounding box center [242, 122] width 23 height 20
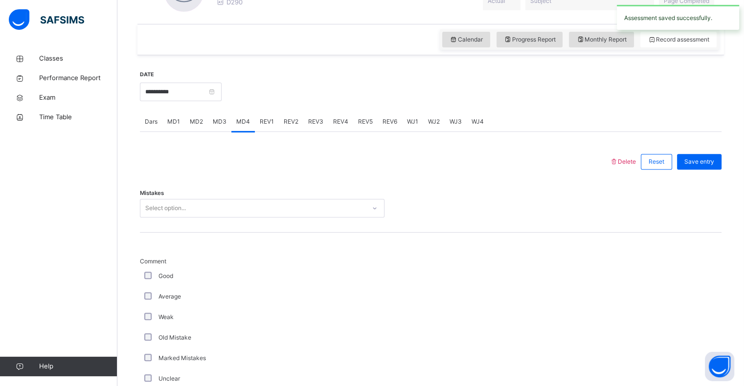
click at [248, 125] on div "MD4" at bounding box center [242, 122] width 23 height 20
click at [267, 112] on div "REV1" at bounding box center [267, 122] width 24 height 20
click at [286, 119] on span "REV2" at bounding box center [291, 121] width 15 height 9
click at [279, 128] on div "REV2" at bounding box center [291, 122] width 24 height 20
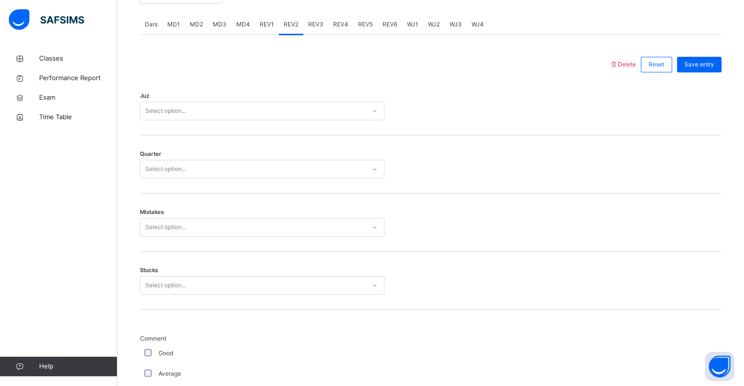
scroll to position [395, 0]
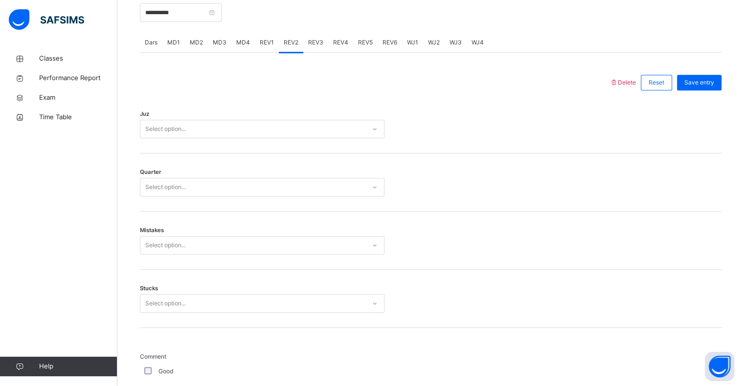
click at [266, 47] on div "REV1" at bounding box center [267, 43] width 24 height 20
click at [293, 38] on span "REV2" at bounding box center [291, 42] width 15 height 9
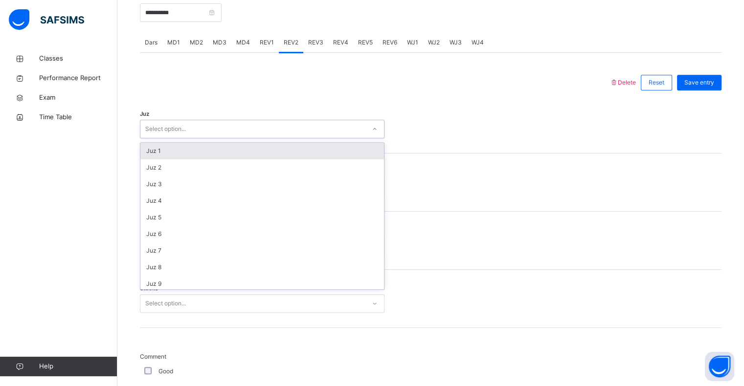
click at [244, 155] on div "Juz 1" at bounding box center [262, 151] width 244 height 17
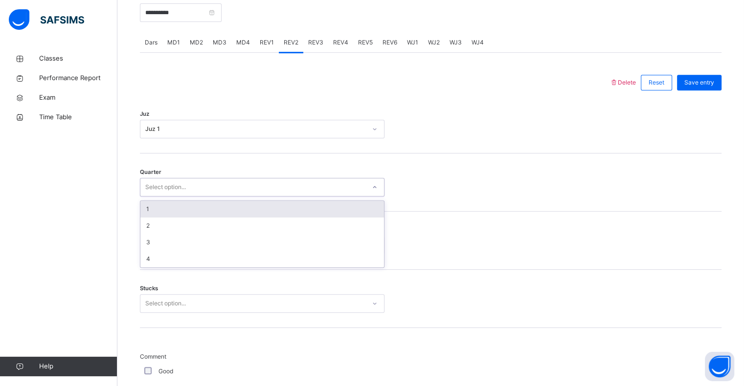
click at [178, 201] on div "1" at bounding box center [262, 209] width 244 height 17
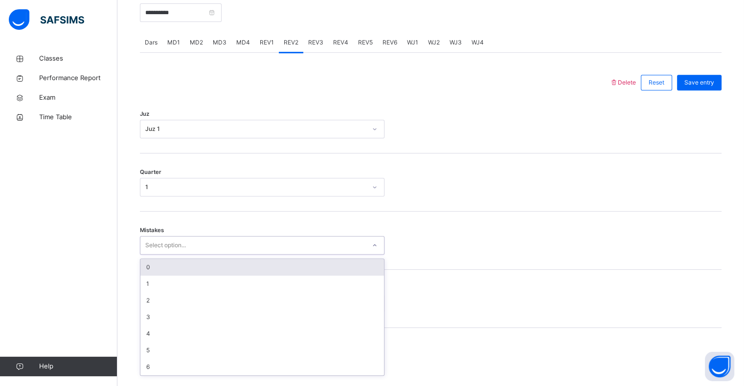
click at [183, 262] on div "0" at bounding box center [262, 267] width 244 height 17
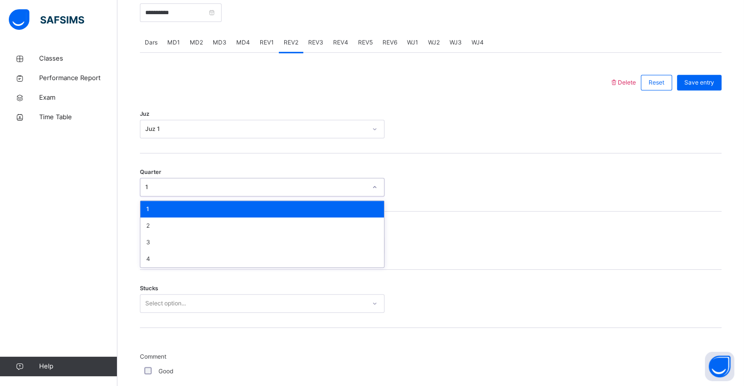
click at [96, 212] on div "Classes Performance Report Exam Time Table Help" at bounding box center [58, 212] width 117 height 347
click at [111, 216] on div "Classes Performance Report Exam Time Table Help" at bounding box center [58, 212] width 117 height 347
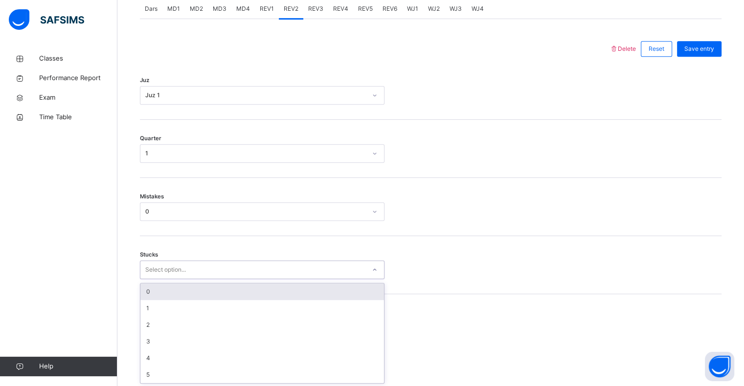
scroll to position [429, 0]
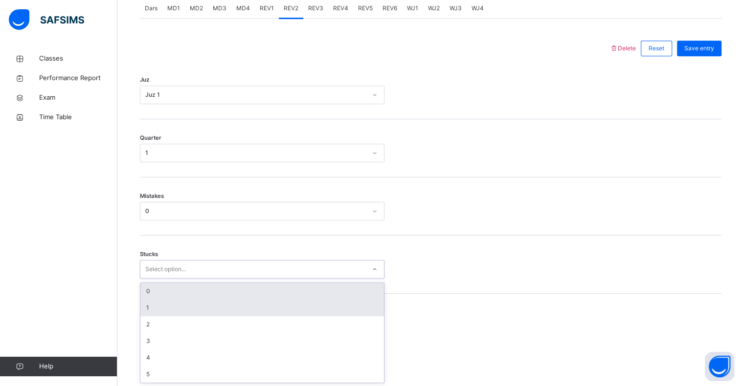
click at [189, 309] on div "1" at bounding box center [262, 308] width 244 height 17
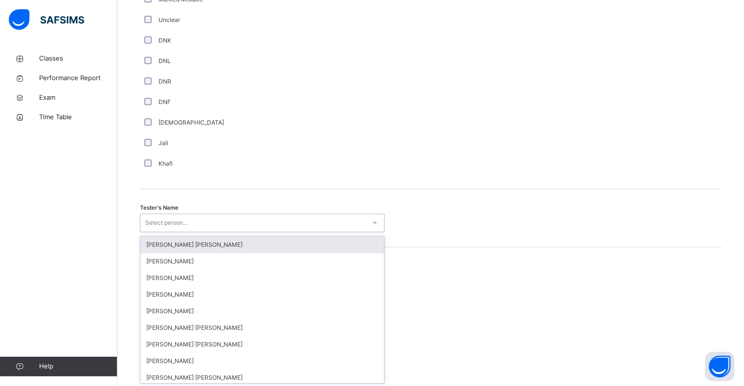
scroll to position [849, 0]
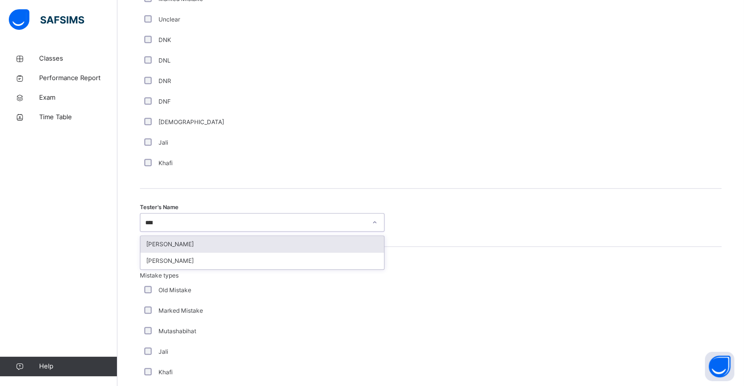
type input "*****"
click at [147, 265] on div "[PERSON_NAME]" at bounding box center [262, 261] width 244 height 17
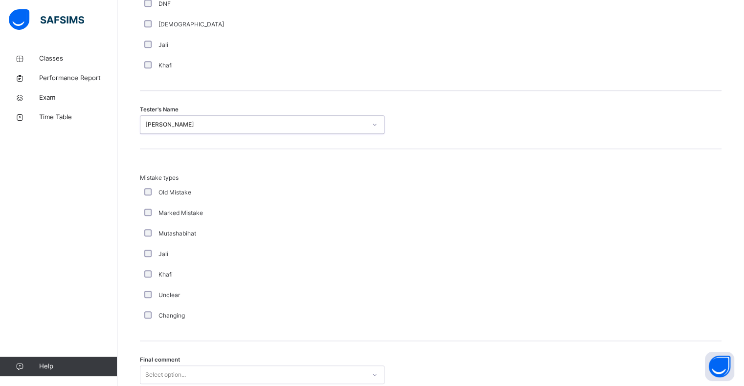
scroll to position [1029, 0]
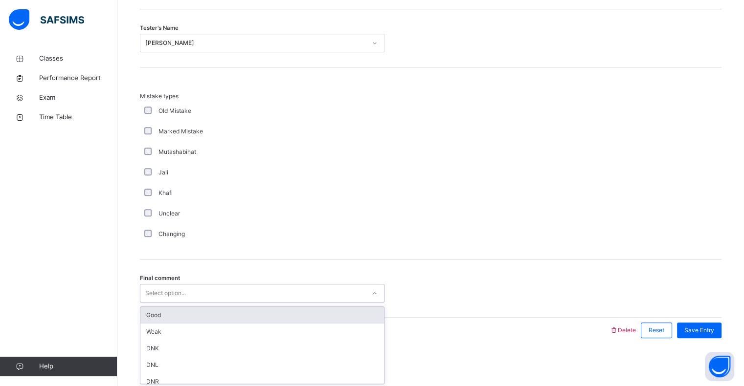
click at [154, 317] on div "Good" at bounding box center [262, 315] width 244 height 17
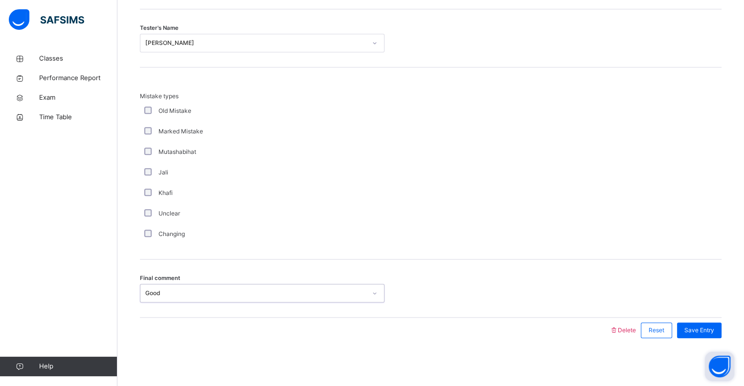
click at [722, 356] on button "Open asap" at bounding box center [719, 366] width 29 height 29
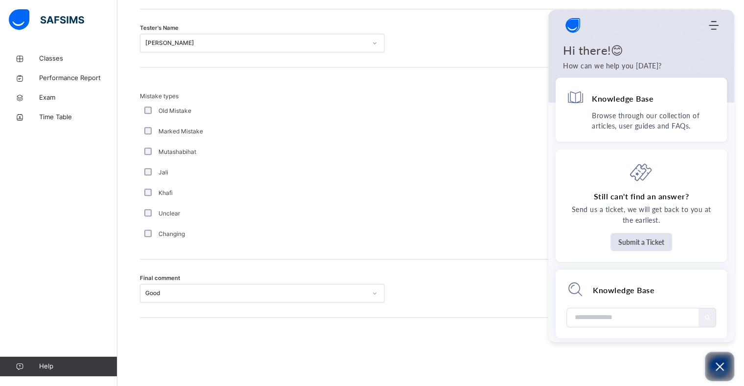
click at [732, 353] on button "Open asap" at bounding box center [719, 366] width 29 height 29
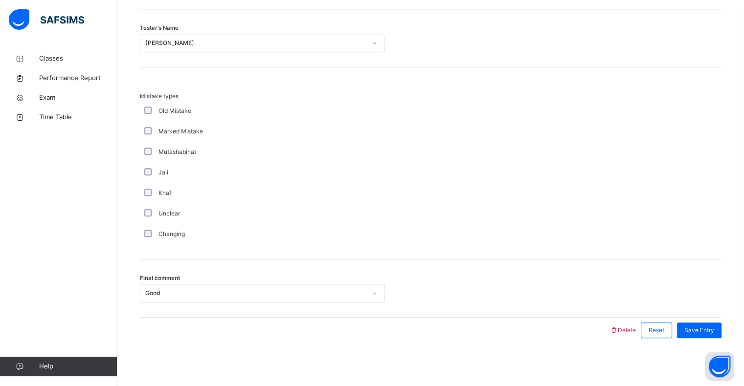
click at [734, 342] on div "Welcome to SAFSIMS AI Home Knowledge Base Submit Ticket Hi there!😊 How can we h…" at bounding box center [734, 342] width 0 height 0
click at [714, 333] on span "Save Entry" at bounding box center [699, 330] width 30 height 9
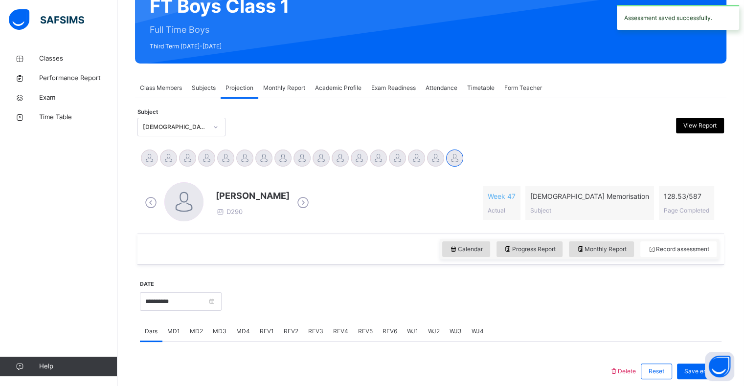
scroll to position [105, 0]
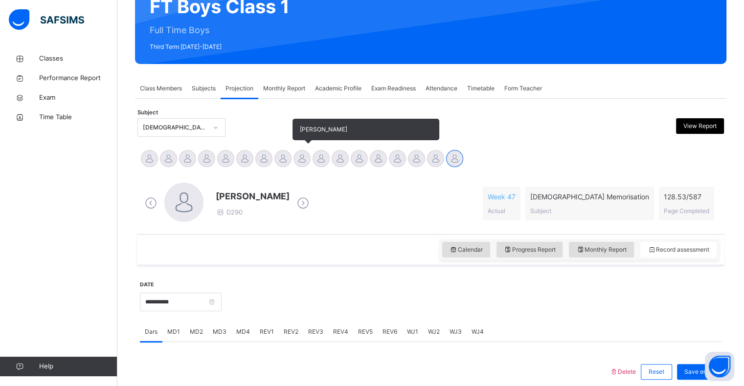
click at [309, 157] on div at bounding box center [301, 158] width 17 height 17
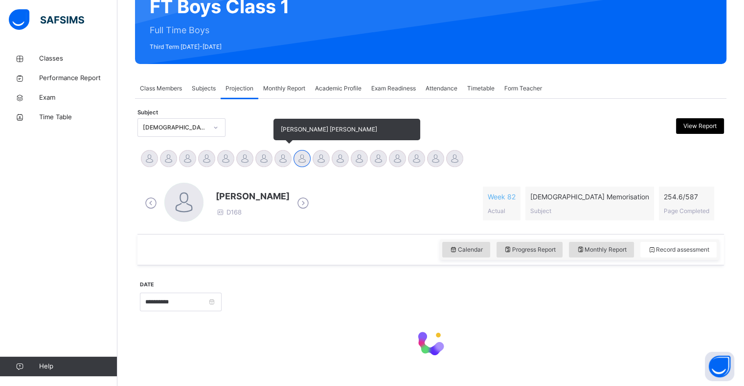
click at [289, 159] on div at bounding box center [282, 158] width 17 height 17
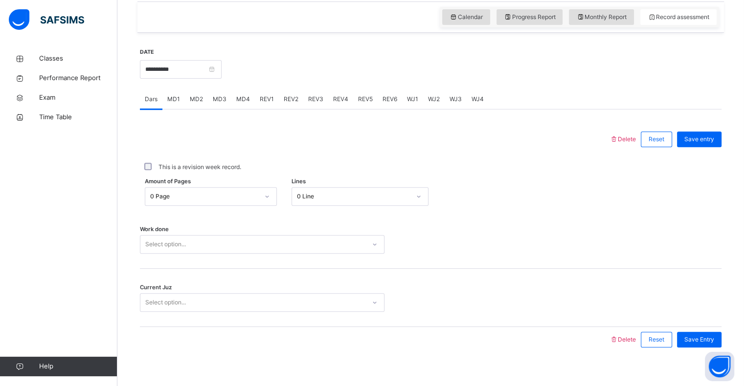
scroll to position [348, 0]
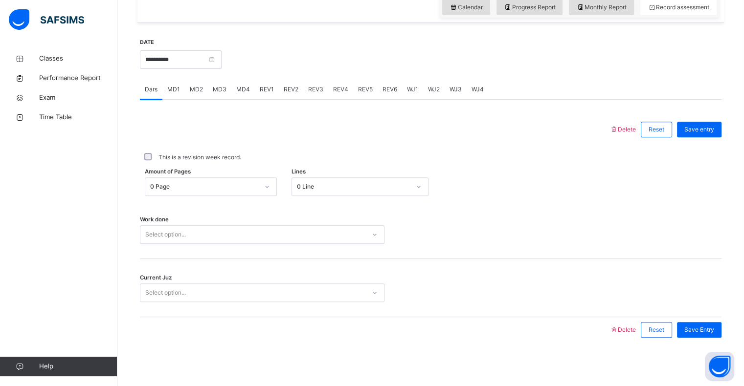
click at [164, 239] on div "Select option..." at bounding box center [165, 234] width 41 height 19
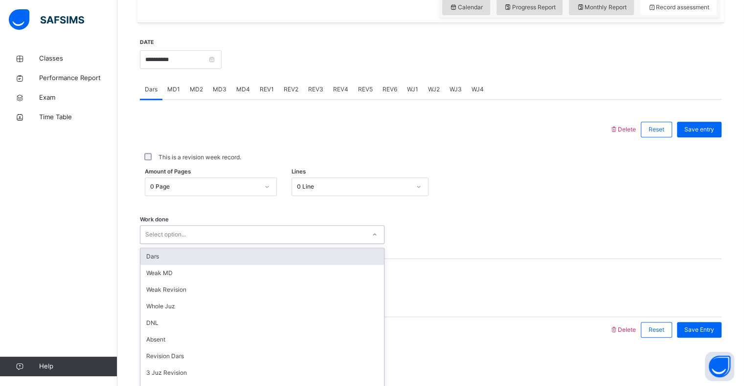
click at [163, 261] on div "Dars" at bounding box center [262, 256] width 244 height 17
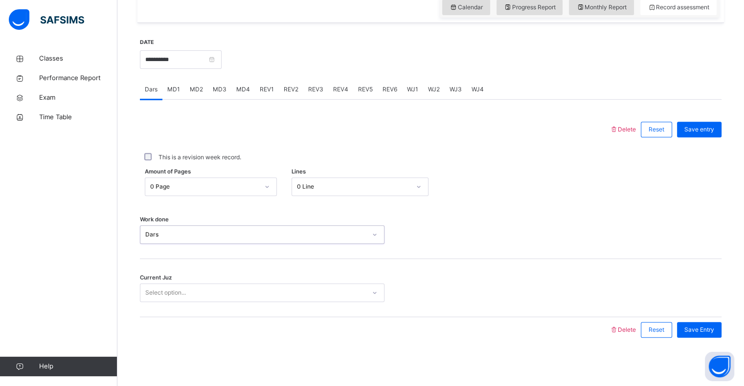
click at [198, 182] on div "0 Page" at bounding box center [204, 186] width 109 height 9
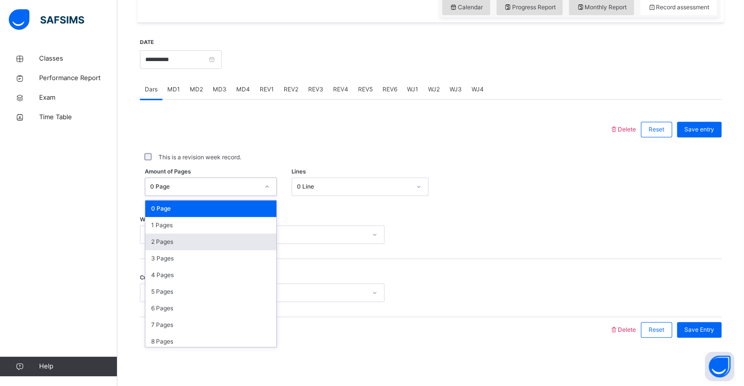
click at [156, 238] on div "2 Pages" at bounding box center [210, 242] width 131 height 17
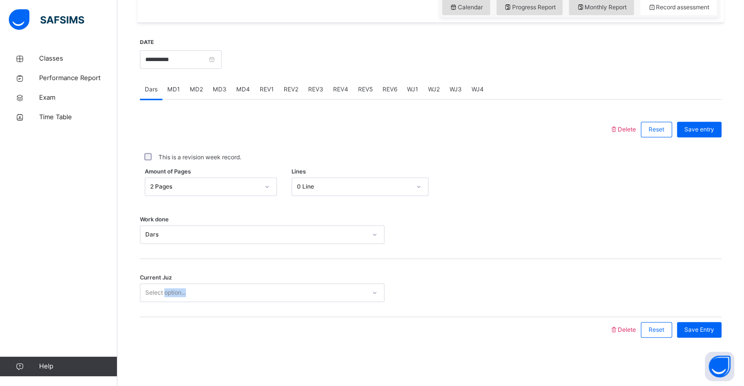
click at [163, 289] on div "Current Juz Select option..." at bounding box center [430, 288] width 581 height 58
click at [162, 290] on div "Select option..." at bounding box center [165, 293] width 41 height 19
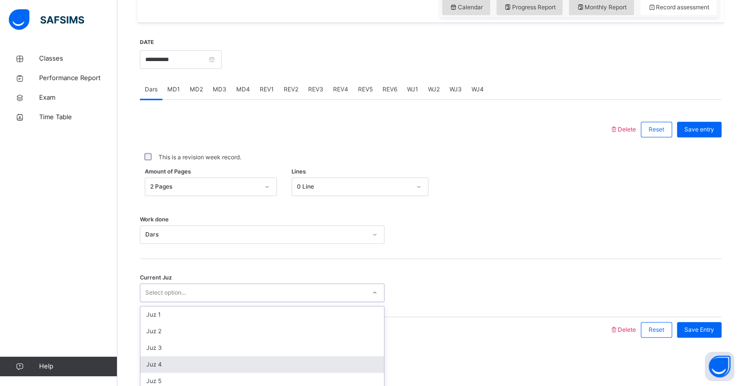
scroll to position [168, 0]
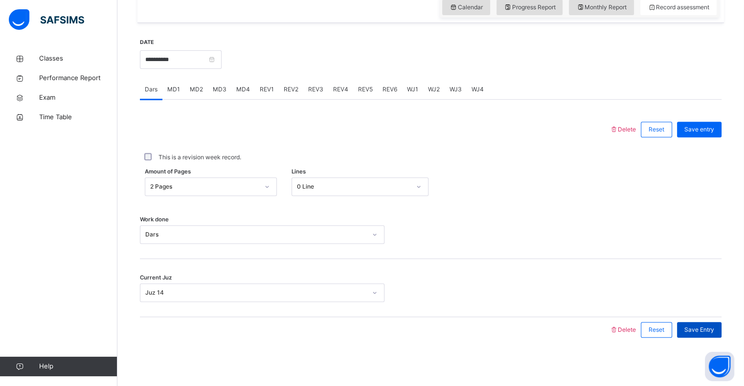
click at [714, 333] on span "Save Entry" at bounding box center [699, 330] width 30 height 9
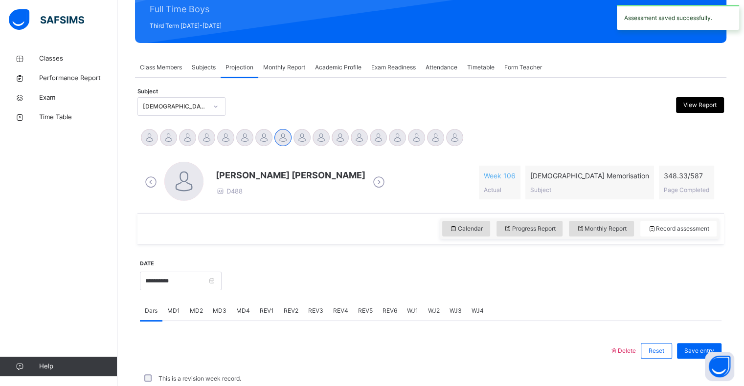
scroll to position [348, 0]
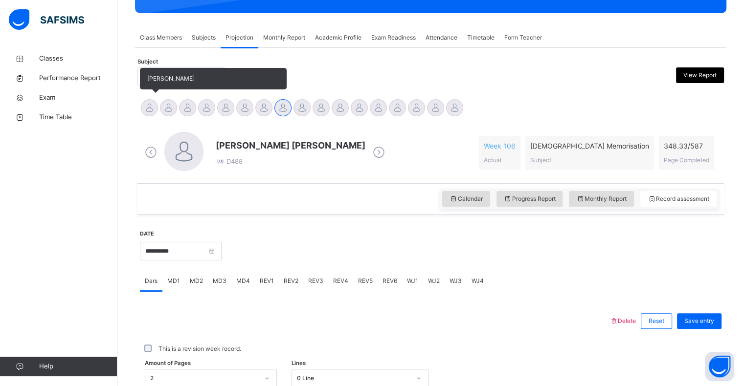
click at [150, 106] on div at bounding box center [149, 107] width 17 height 17
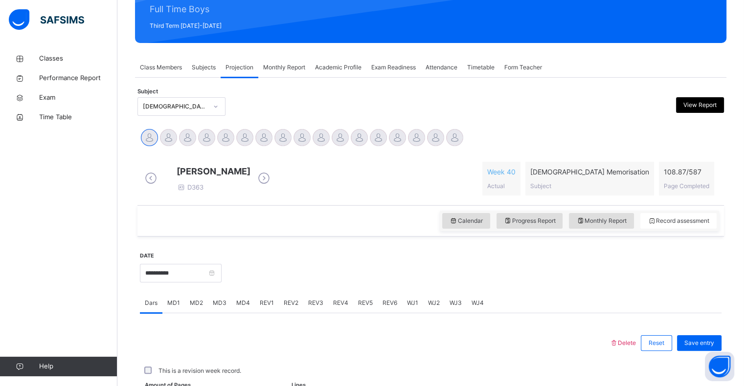
click at [616, 293] on div "Dars MD1 MD2 MD3 MD4 REV1 REV2 REV3 REV4 REV5 REV6 WJ1 WJ2 WJ3 WJ4" at bounding box center [430, 303] width 581 height 20
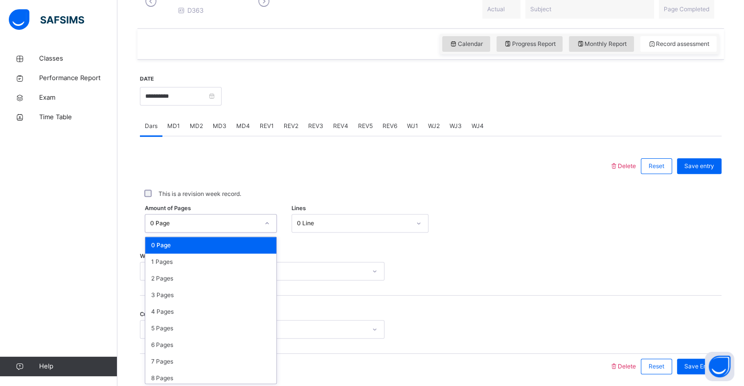
scroll to position [312, 0]
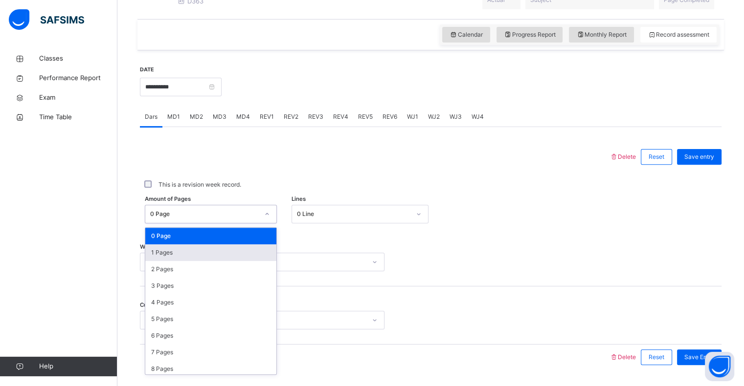
click at [163, 261] on div "1 Pages" at bounding box center [210, 253] width 131 height 17
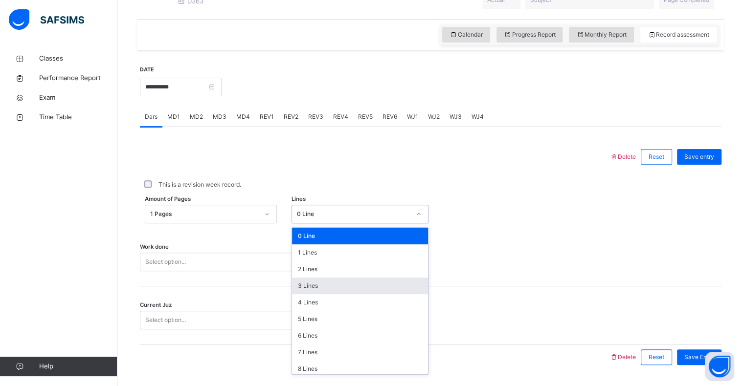
click at [299, 294] on div "3 Lines" at bounding box center [360, 286] width 136 height 17
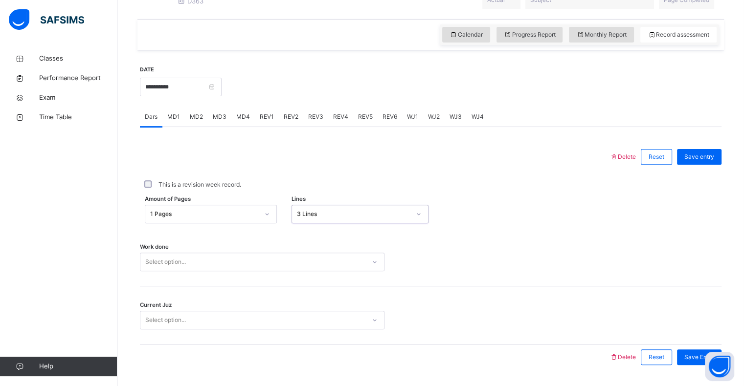
scroll to position [348, 0]
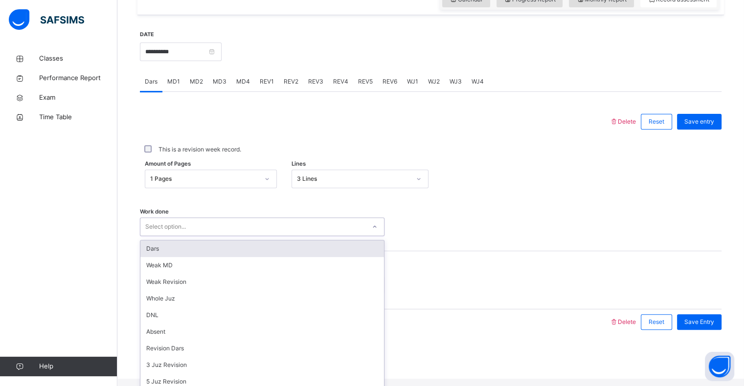
click at [149, 256] on div "Dars" at bounding box center [262, 249] width 244 height 17
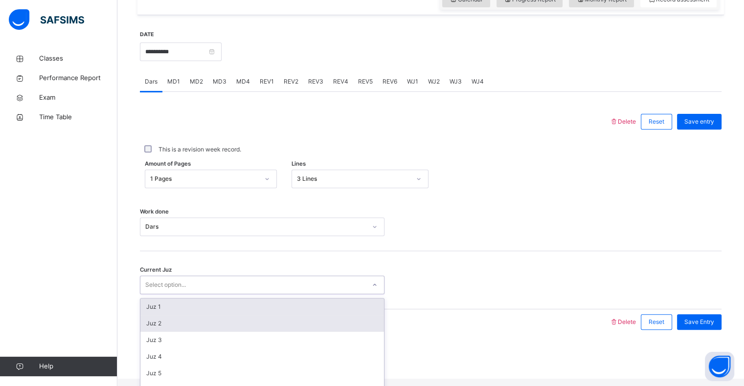
click at [168, 332] on div "Juz 2" at bounding box center [262, 323] width 244 height 17
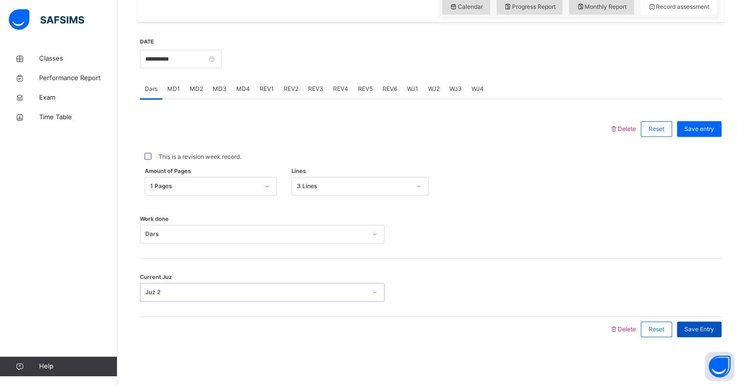
click at [711, 328] on span "Save Entry" at bounding box center [699, 329] width 30 height 9
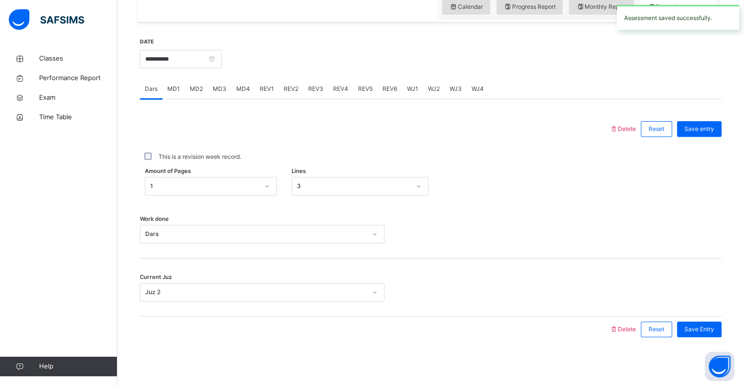
click at [249, 89] on div "MD4" at bounding box center [242, 89] width 23 height 20
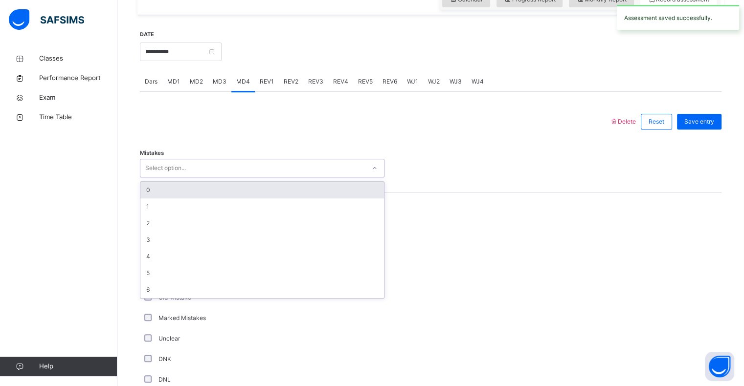
click at [159, 199] on div "0" at bounding box center [262, 190] width 244 height 17
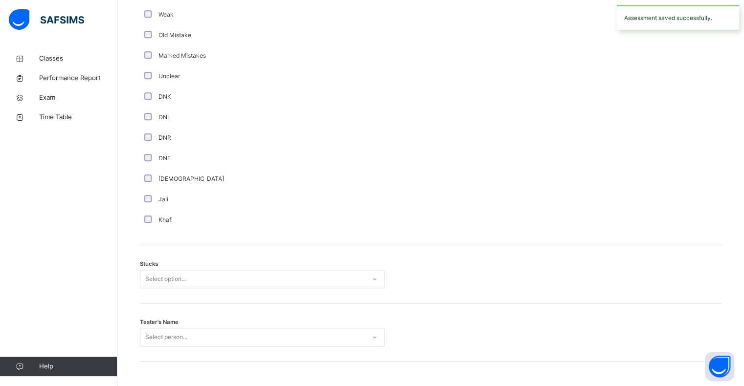
scroll to position [641, 0]
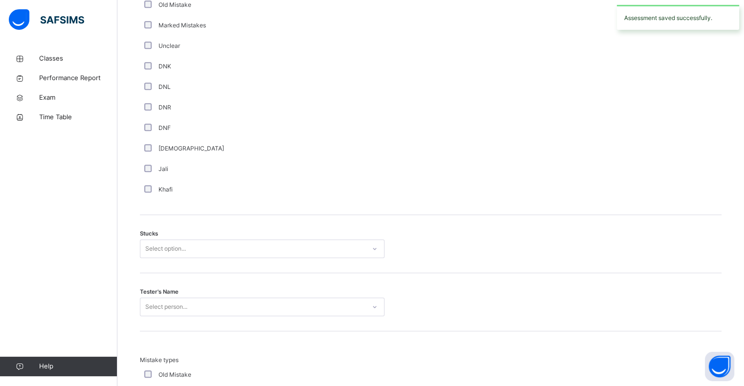
click at [667, 257] on div "Stucks Select option..." at bounding box center [430, 249] width 581 height 19
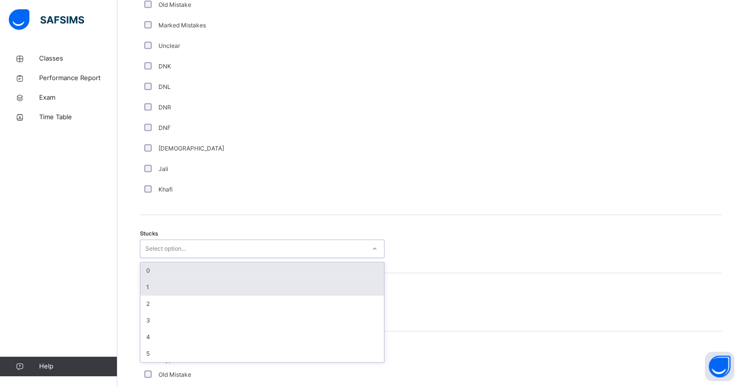
click at [148, 296] on div "1" at bounding box center [262, 287] width 244 height 17
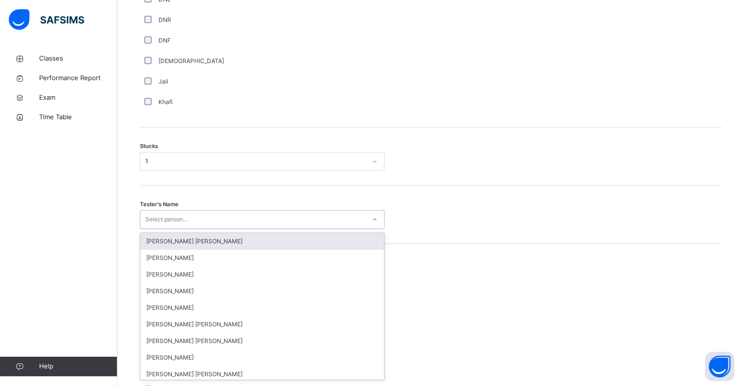
scroll to position [734, 0]
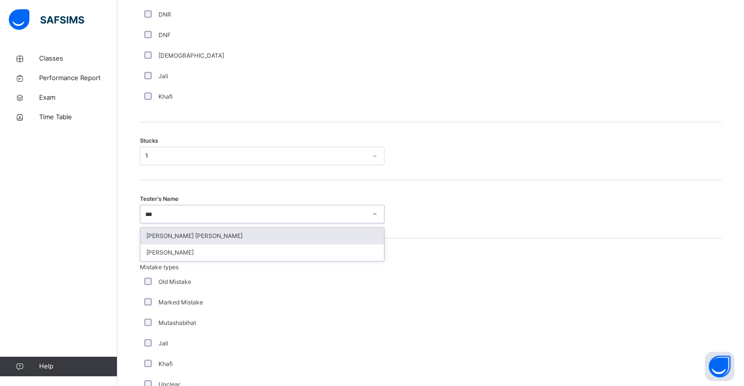
type input "****"
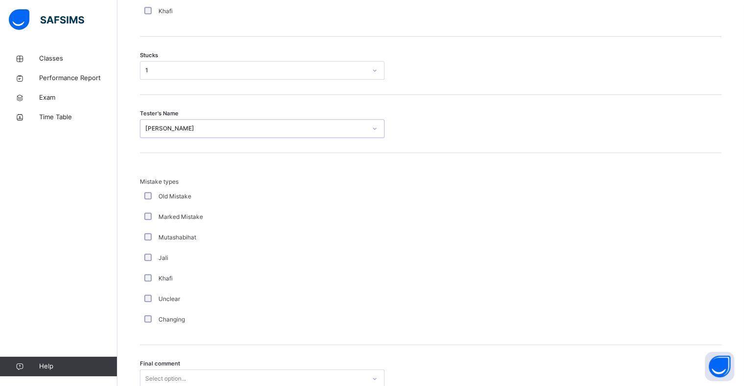
scroll to position [913, 0]
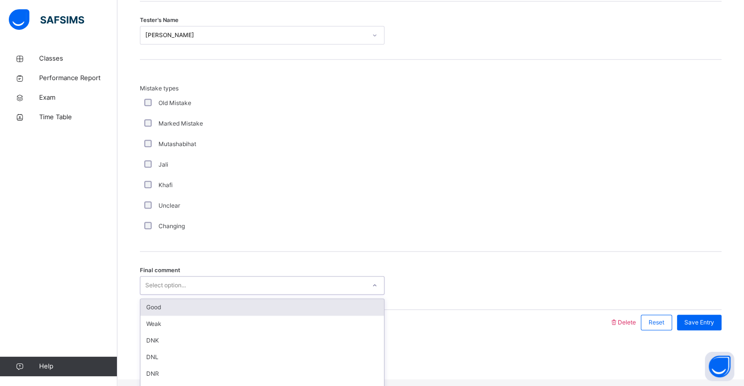
click at [153, 312] on div "Good" at bounding box center [262, 307] width 244 height 17
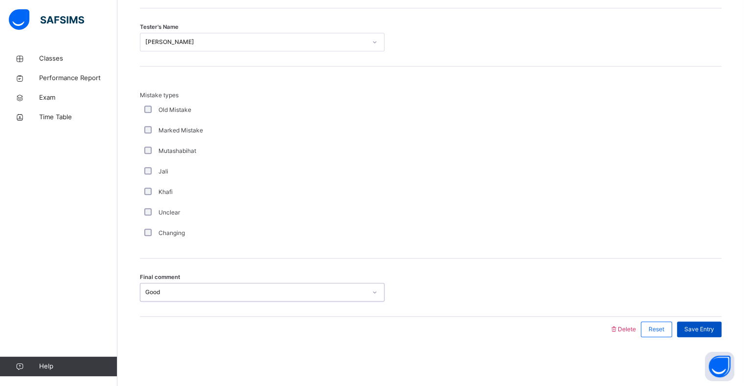
click at [713, 331] on span "Save Entry" at bounding box center [699, 329] width 30 height 9
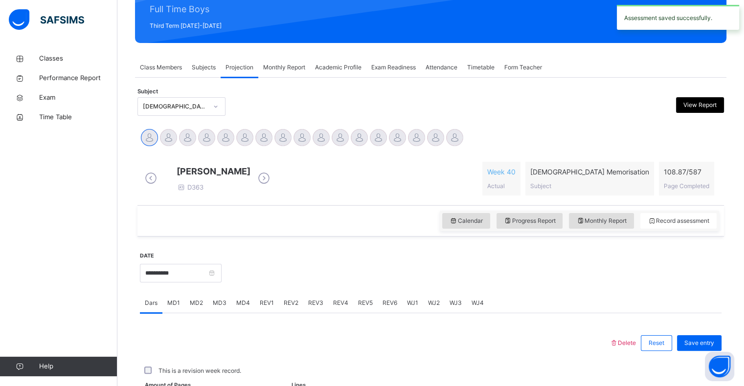
scroll to position [348, 0]
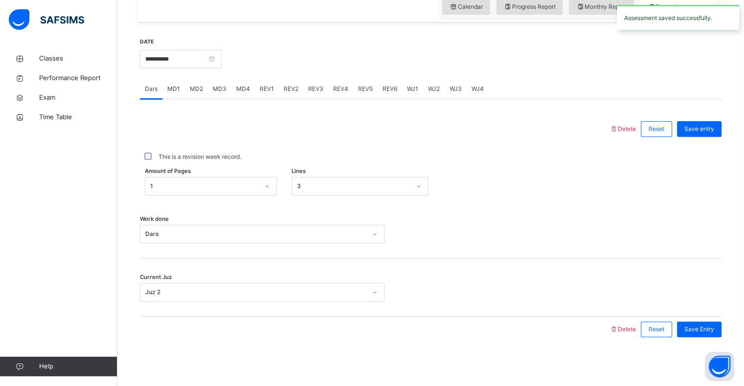
click at [260, 87] on span "REV1" at bounding box center [267, 89] width 14 height 9
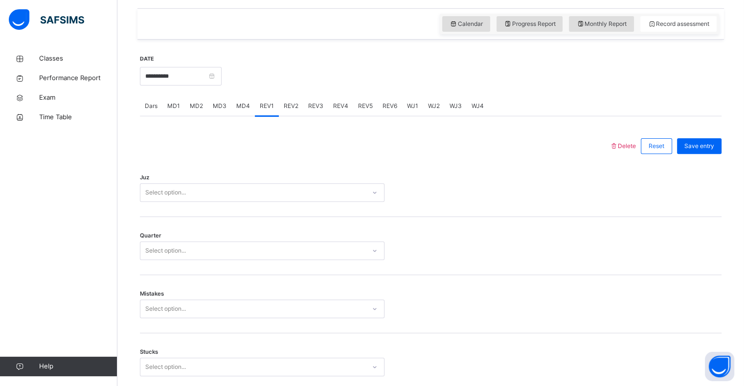
scroll to position [323, 0]
click at [282, 116] on div "REV2" at bounding box center [291, 107] width 24 height 20
click at [315, 110] on span "REV3" at bounding box center [315, 106] width 15 height 9
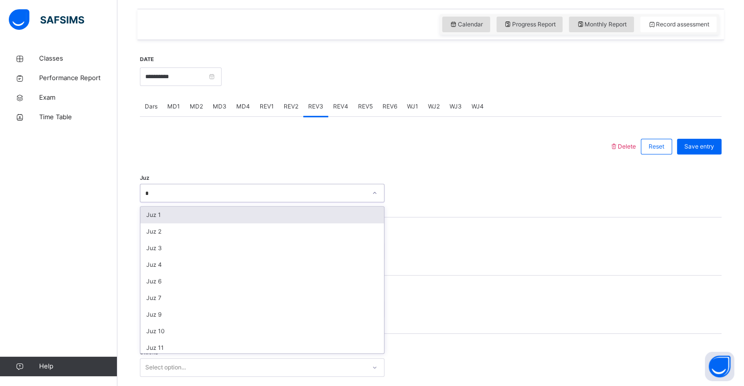
type input "**"
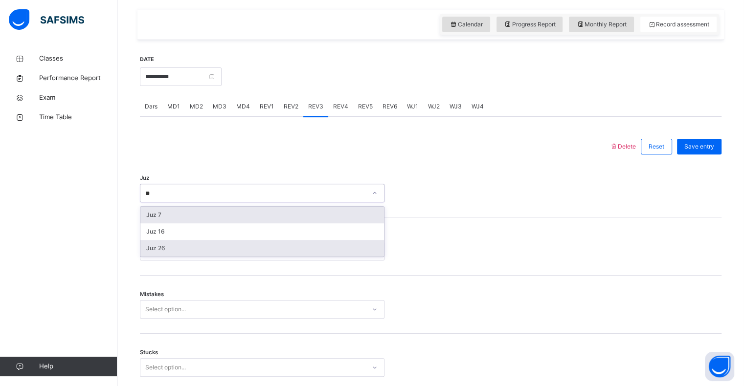
click at [158, 254] on div "Juz 26" at bounding box center [262, 248] width 244 height 17
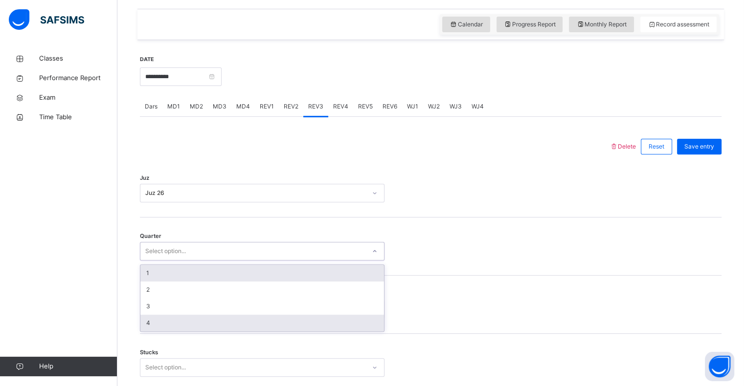
click at [156, 332] on div "4" at bounding box center [262, 323] width 244 height 17
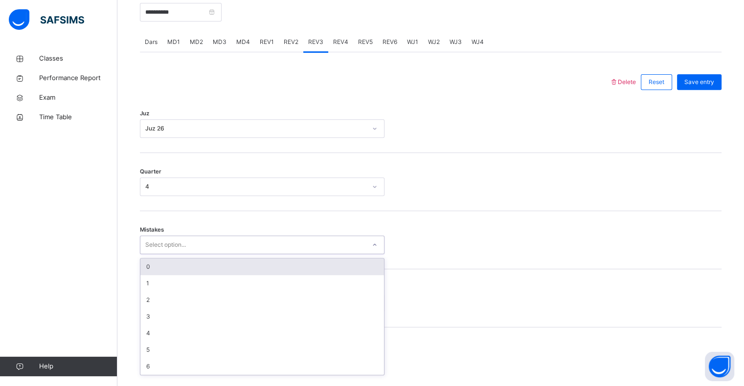
click at [155, 272] on div "0" at bounding box center [262, 267] width 244 height 17
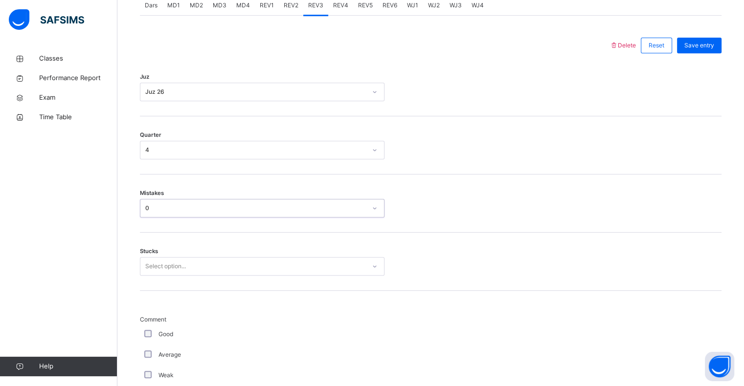
scroll to position [429, 0]
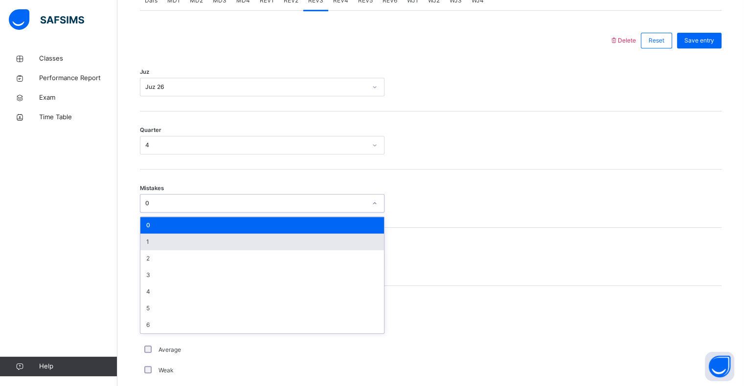
click at [309, 250] on div "1" at bounding box center [262, 242] width 244 height 17
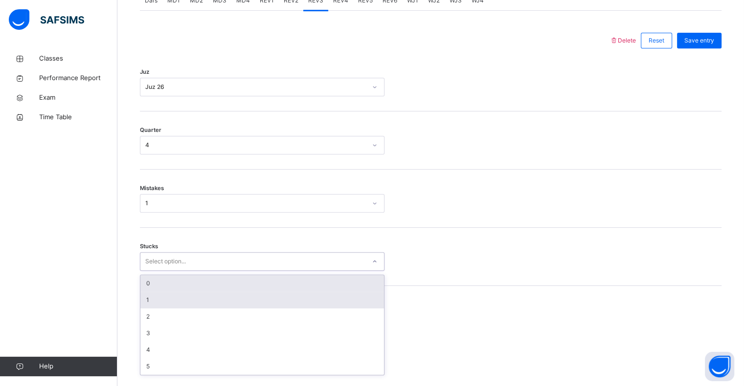
click at [300, 303] on div "1" at bounding box center [262, 300] width 244 height 17
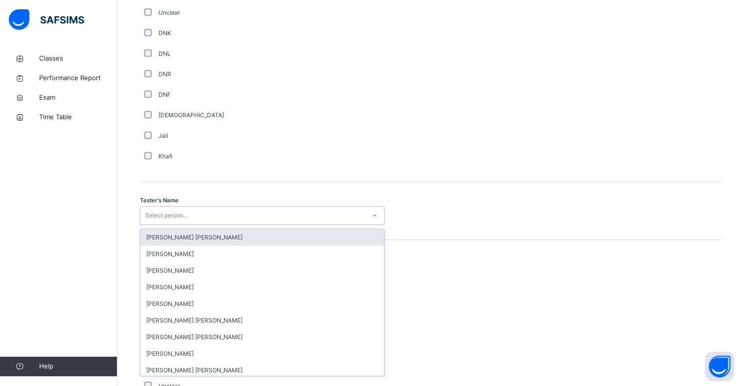
scroll to position [849, 0]
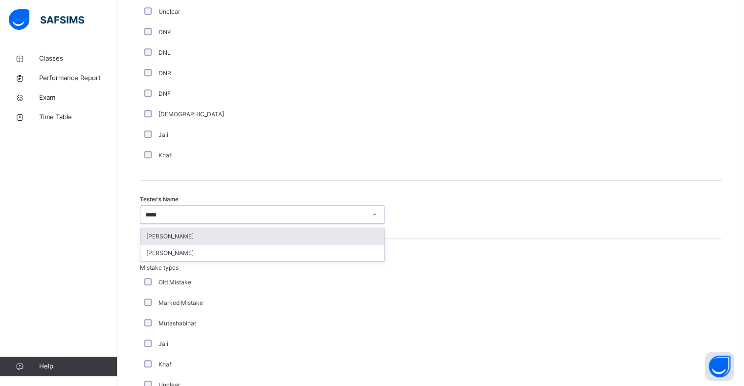
type input "******"
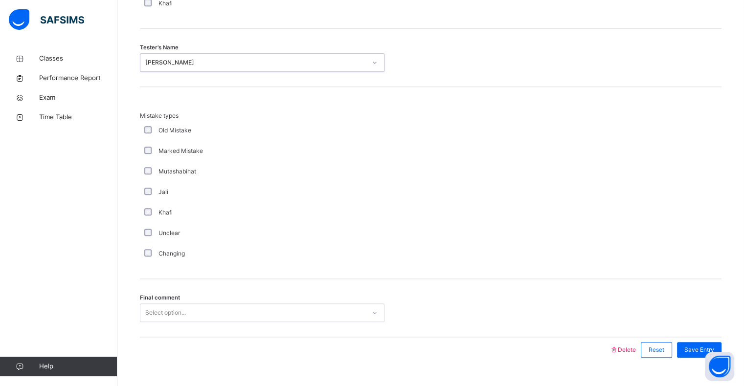
scroll to position [1029, 0]
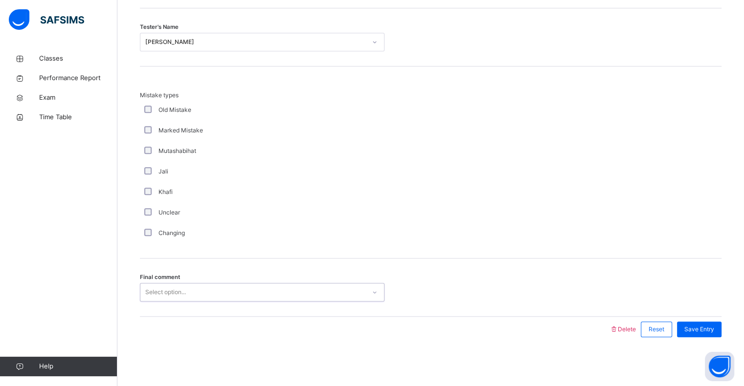
click at [320, 310] on div "Final comment 0 results available. Select is focused ,type to refine list, pres…" at bounding box center [430, 288] width 581 height 58
click at [345, 309] on div "Final comment Select option..." at bounding box center [430, 288] width 581 height 58
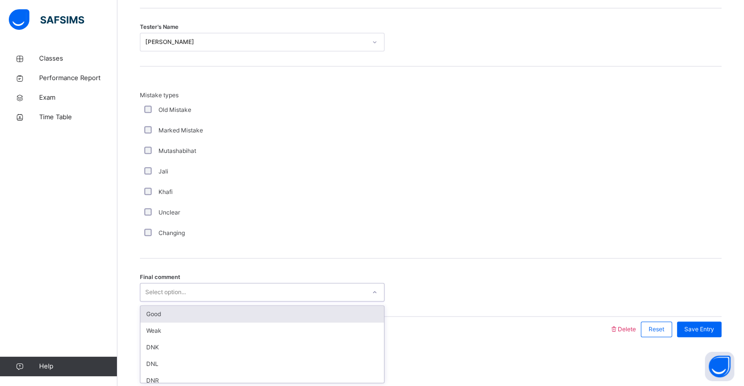
click at [330, 319] on div "Good" at bounding box center [262, 314] width 244 height 17
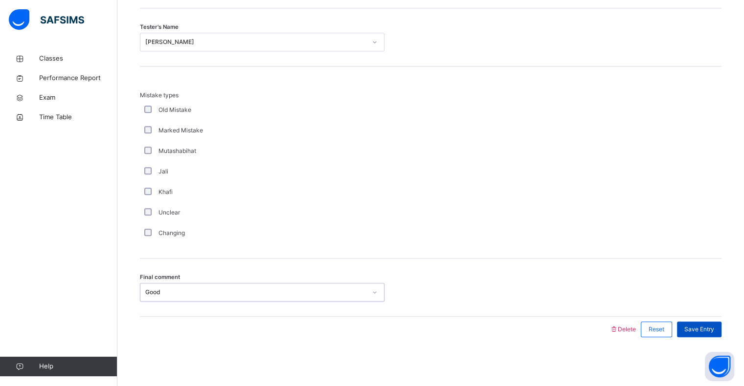
click at [693, 330] on span "Save Entry" at bounding box center [699, 329] width 30 height 9
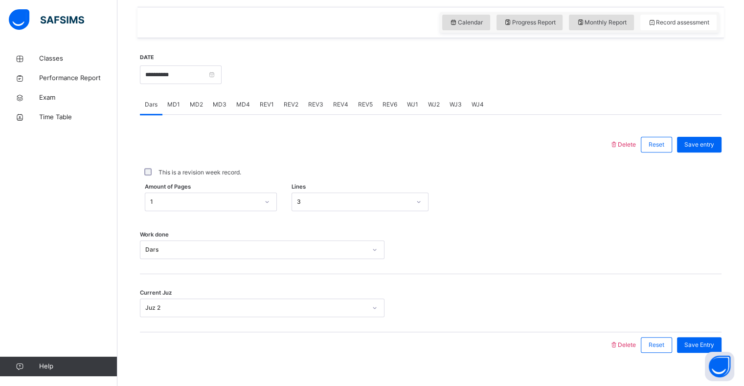
scroll to position [321, 0]
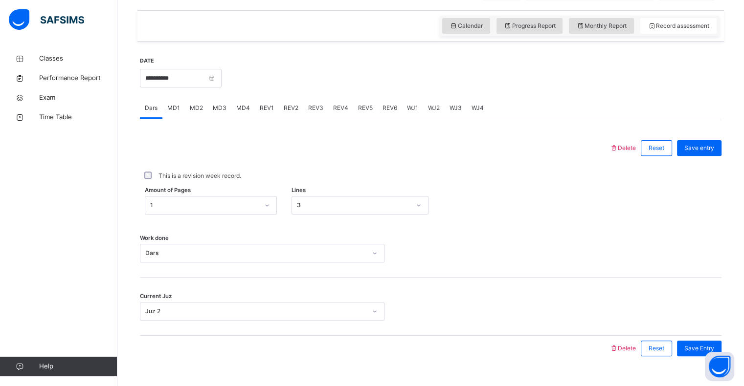
click at [349, 118] on div "REV4" at bounding box center [340, 108] width 25 height 20
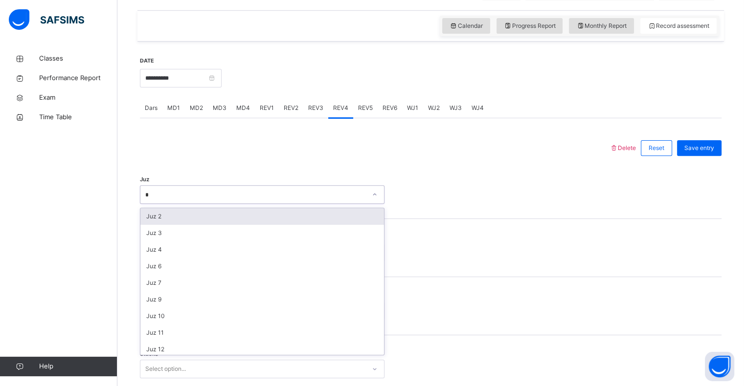
type input "**"
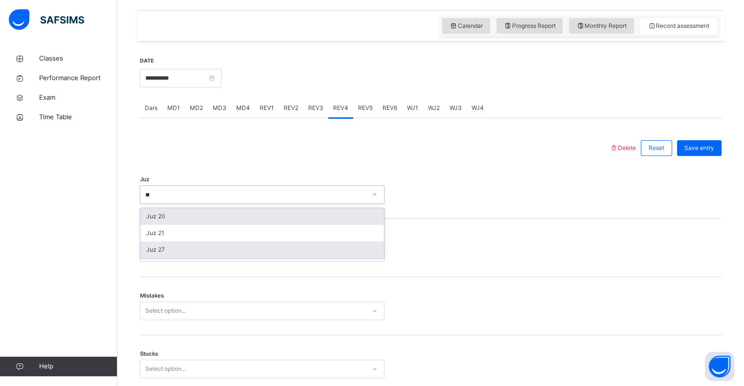
click at [153, 258] on div "Juz 27" at bounding box center [262, 250] width 244 height 17
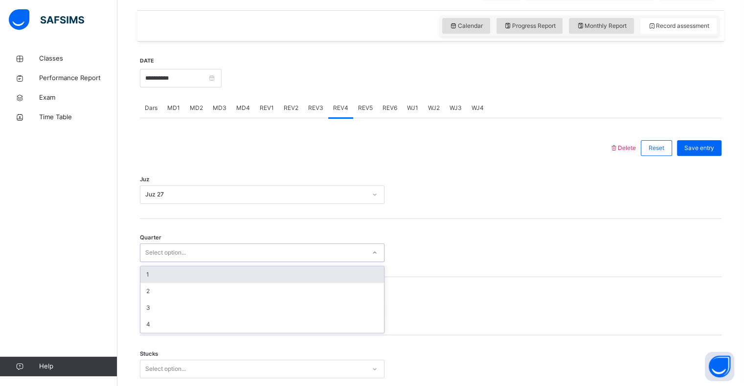
click at [152, 283] on div "1" at bounding box center [262, 275] width 244 height 17
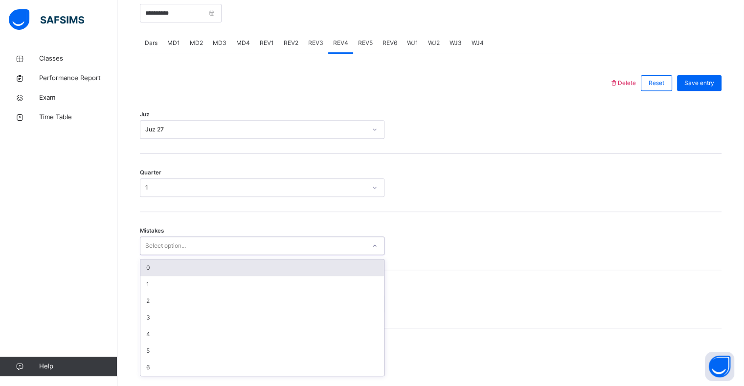
scroll to position [387, 0]
click at [147, 274] on div "0" at bounding box center [262, 267] width 244 height 17
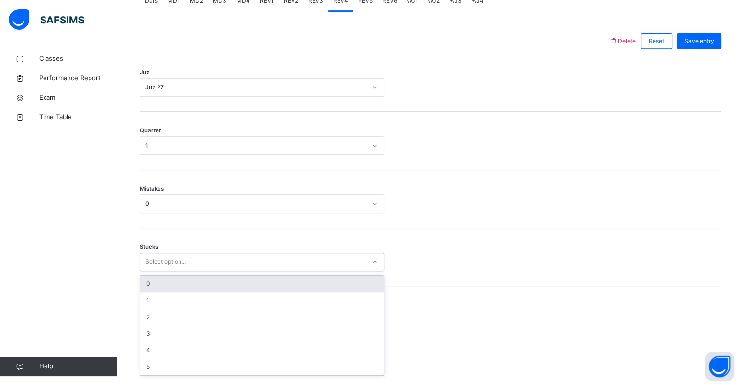
scroll to position [429, 0]
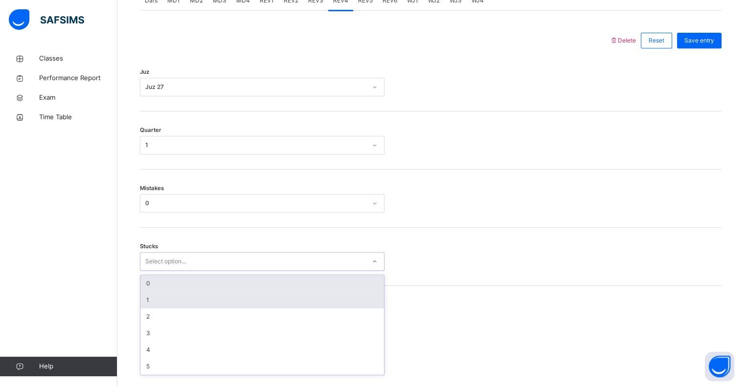
click at [149, 308] on div "1" at bounding box center [262, 300] width 244 height 17
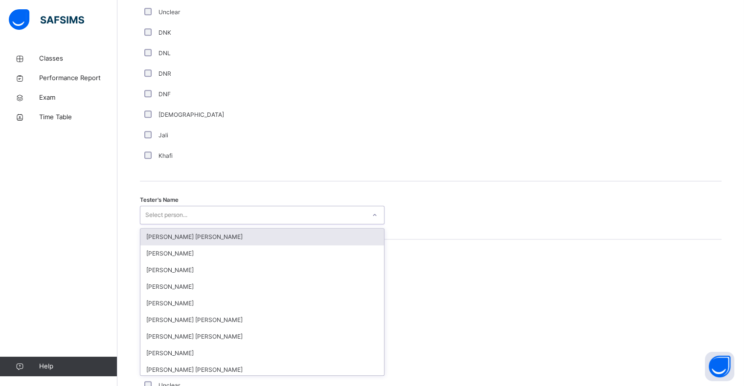
scroll to position [849, 0]
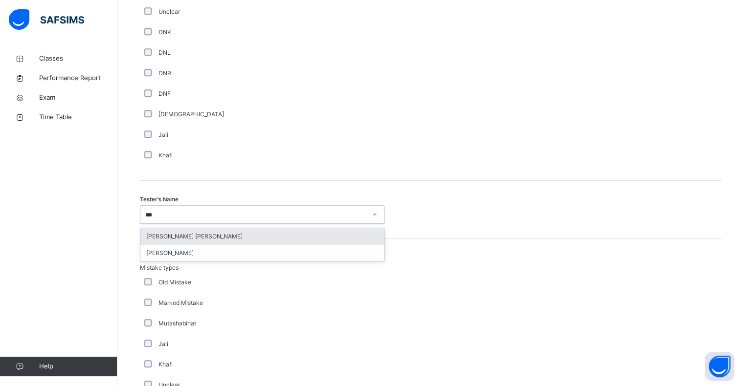
type input "****"
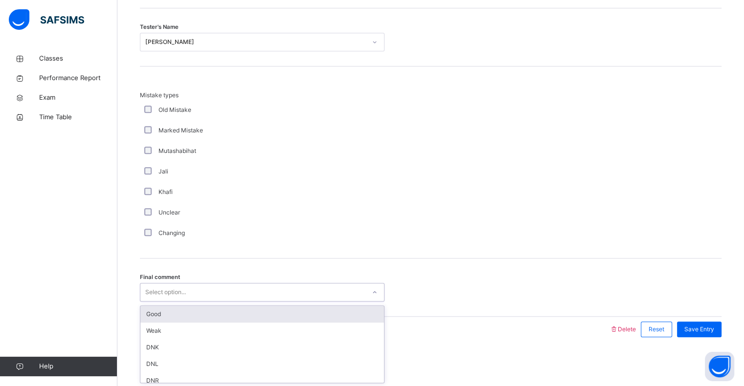
scroll to position [1029, 0]
click at [160, 318] on div "Good" at bounding box center [262, 314] width 244 height 17
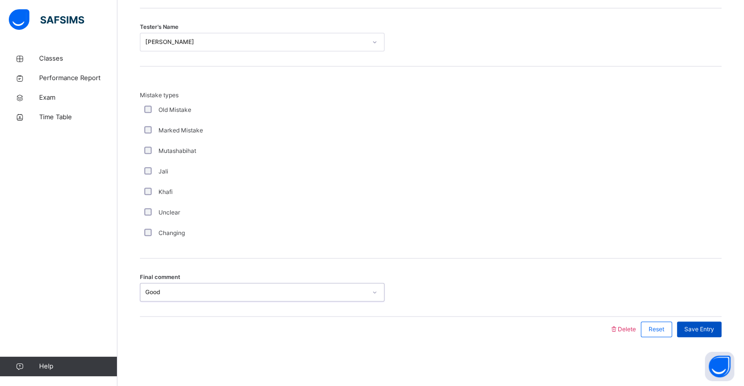
click at [711, 331] on span "Save Entry" at bounding box center [699, 329] width 30 height 9
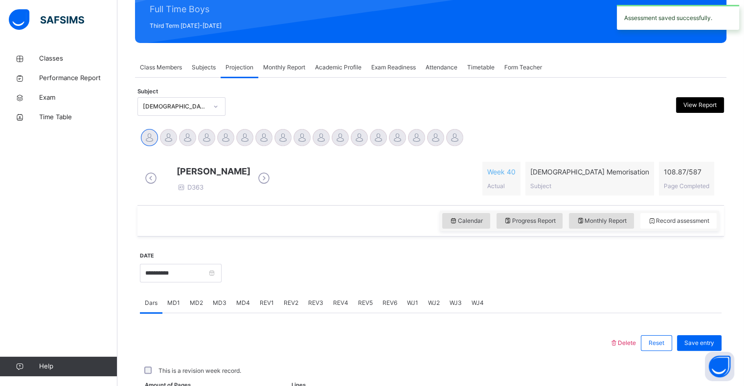
scroll to position [348, 0]
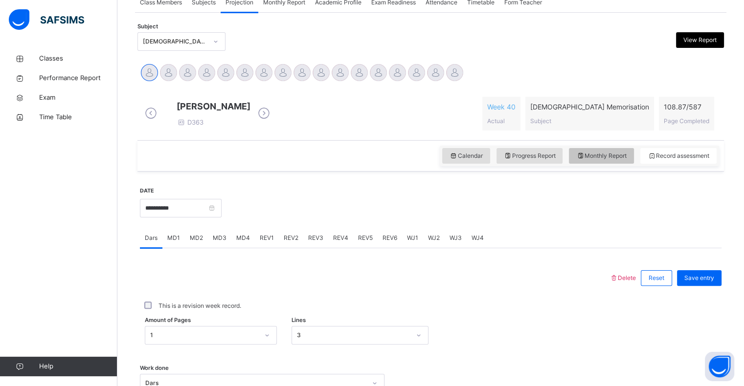
click at [616, 164] on div "Monthly Report" at bounding box center [601, 156] width 65 height 16
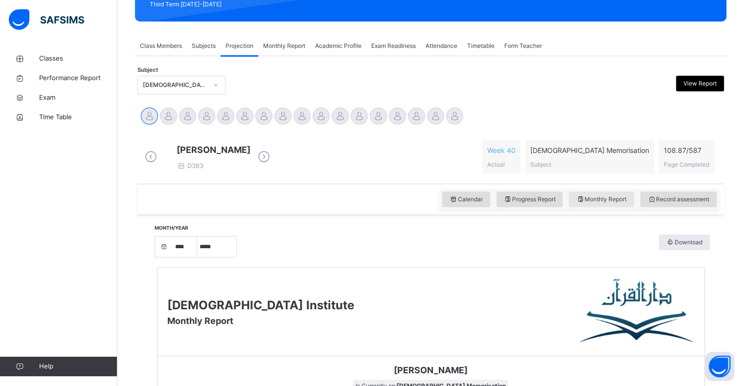
scroll to position [0, 0]
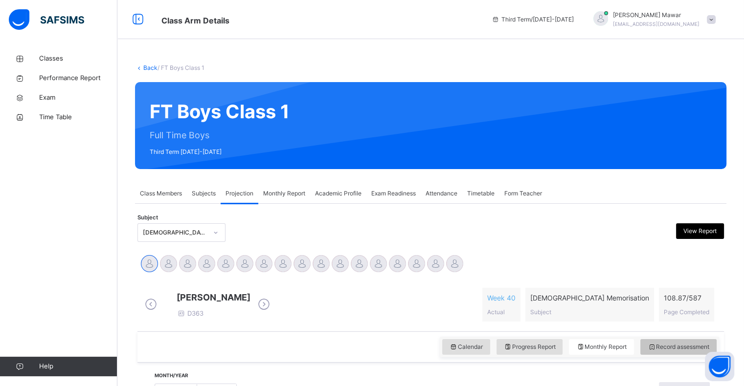
click at [667, 349] on div "Record assessment" at bounding box center [678, 347] width 76 height 16
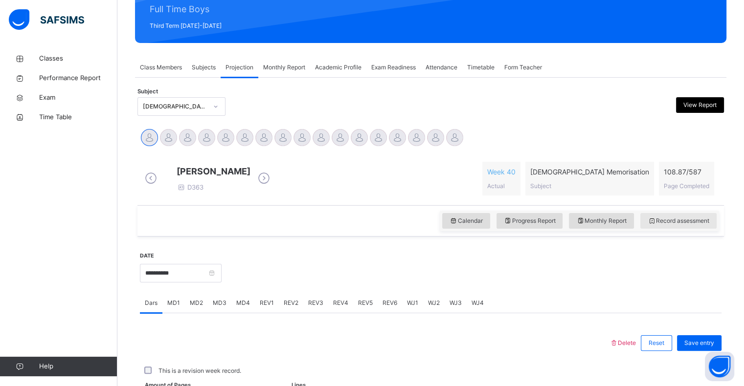
scroll to position [128, 0]
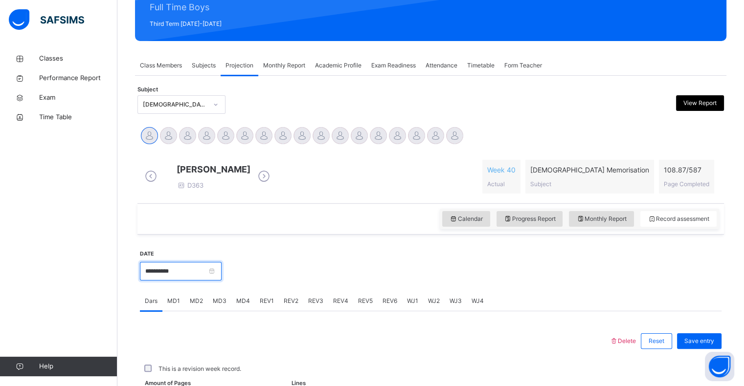
click at [174, 276] on input "**********" at bounding box center [181, 271] width 82 height 19
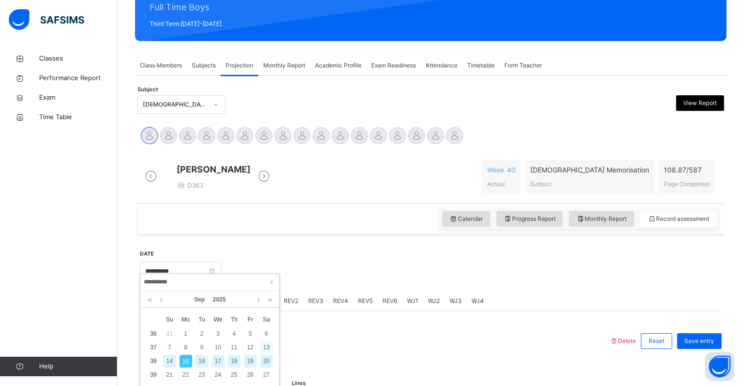
click at [264, 350] on div "13" at bounding box center [266, 347] width 13 height 13
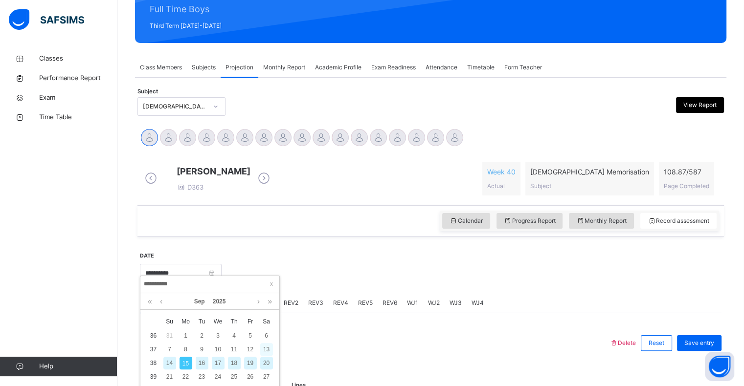
type input "**********"
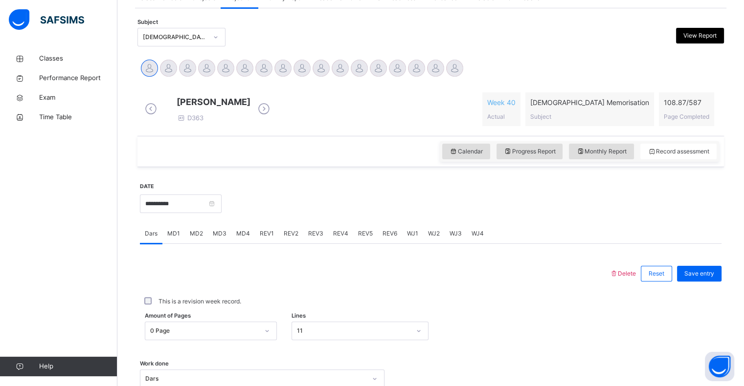
scroll to position [348, 0]
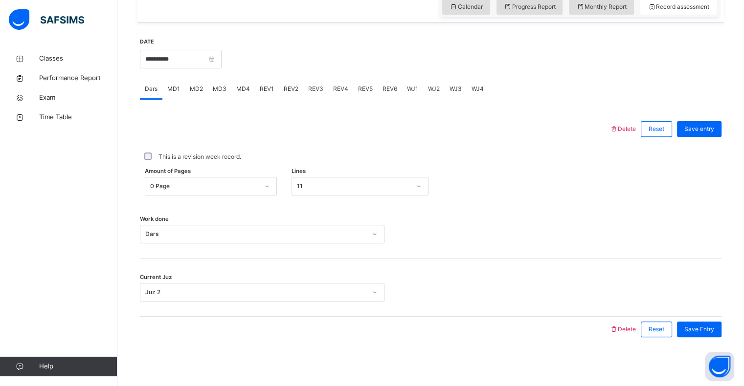
click at [245, 94] on div "MD4" at bounding box center [242, 89] width 23 height 20
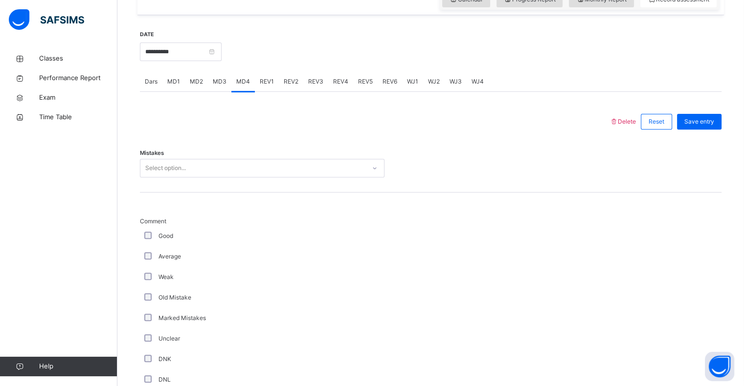
click at [0, 149] on div "Classes Performance Report Exam Time Table Help" at bounding box center [58, 212] width 117 height 347
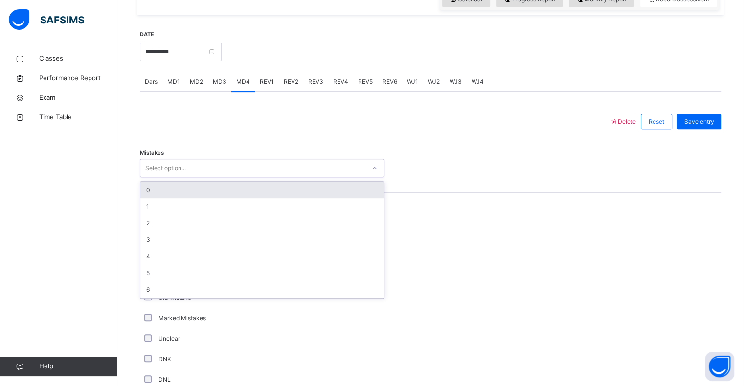
click at [163, 199] on div "0" at bounding box center [262, 190] width 244 height 17
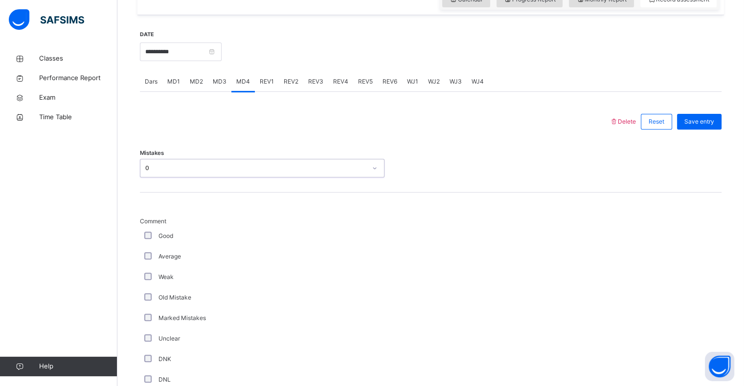
click at [160, 193] on div "Mistakes option 0, selected. 0 results available. Select is focused ,type to re…" at bounding box center [430, 163] width 581 height 58
click at [156, 241] on div "Good" at bounding box center [262, 236] width 240 height 9
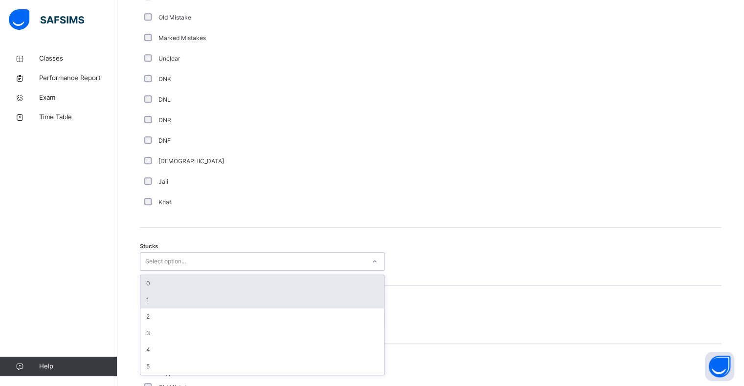
click at [160, 305] on div "1" at bounding box center [262, 300] width 244 height 17
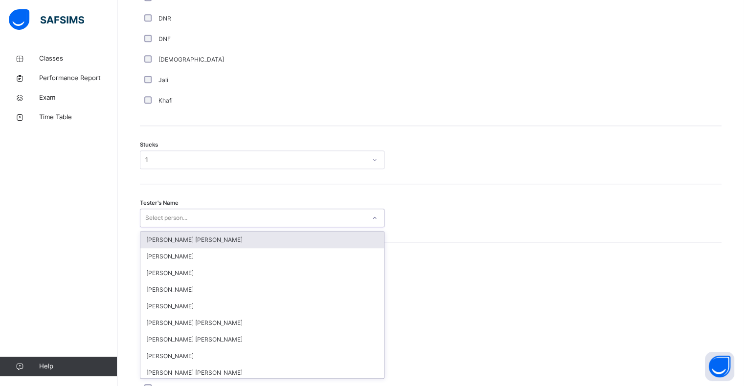
scroll to position [734, 0]
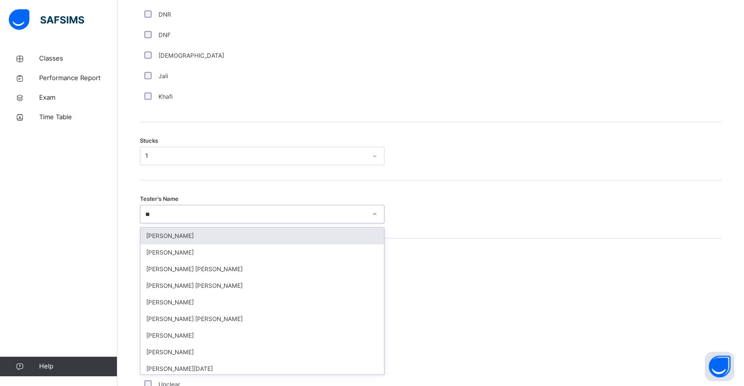
type input "***"
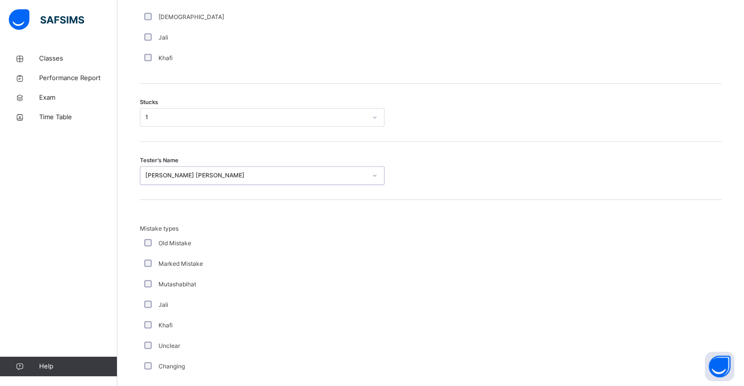
scroll to position [913, 0]
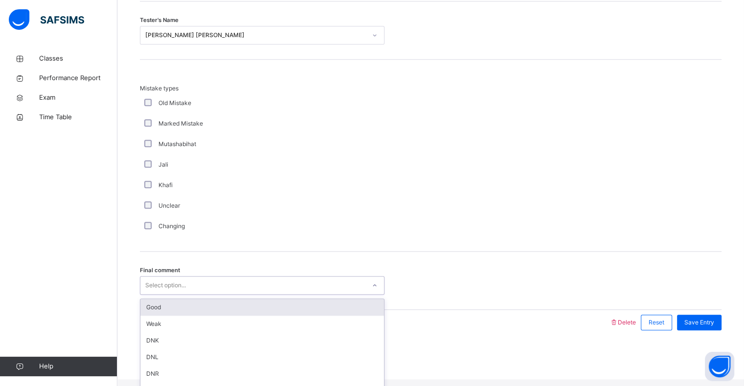
click at [161, 311] on div "Good" at bounding box center [262, 307] width 244 height 17
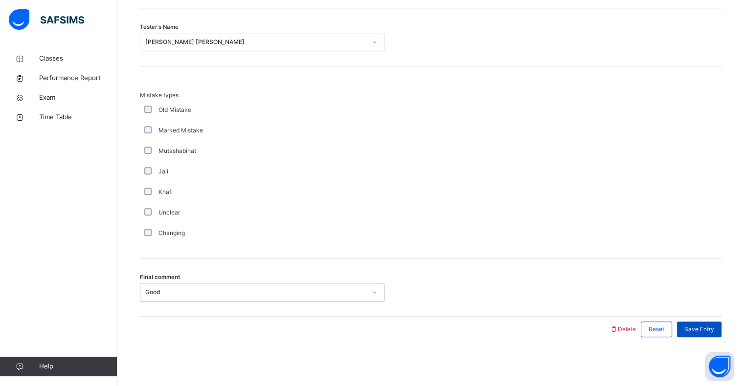
click at [708, 335] on div "Save Entry" at bounding box center [699, 330] width 45 height 16
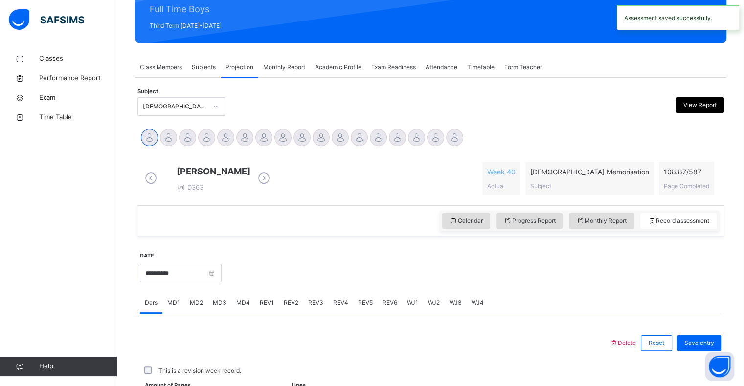
scroll to position [348, 0]
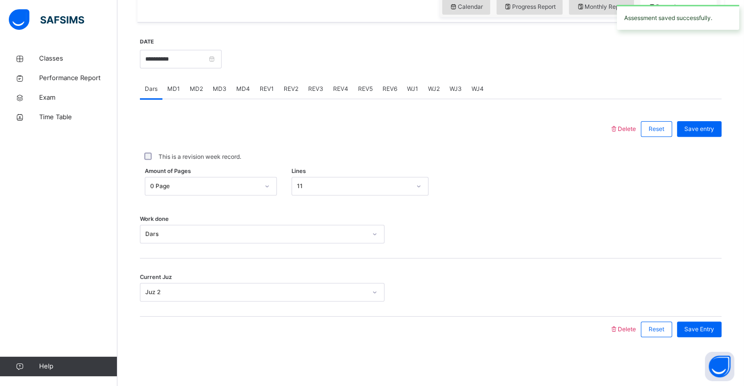
click at [3, 252] on div "Classes Performance Report Exam Time Table Help" at bounding box center [58, 212] width 117 height 347
click at [174, 87] on span "MD1" at bounding box center [173, 89] width 13 height 9
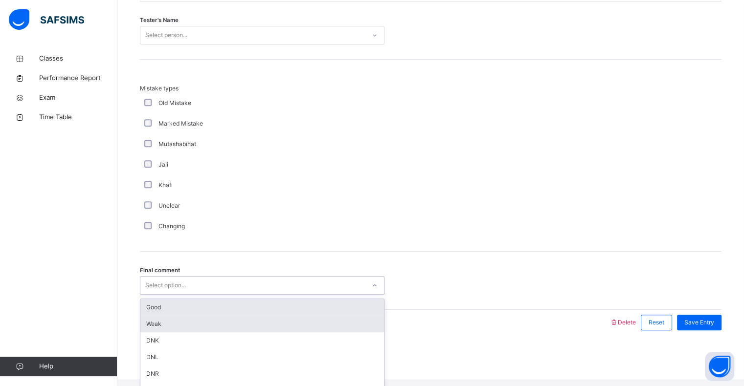
click at [174, 325] on div "Weak" at bounding box center [262, 324] width 244 height 17
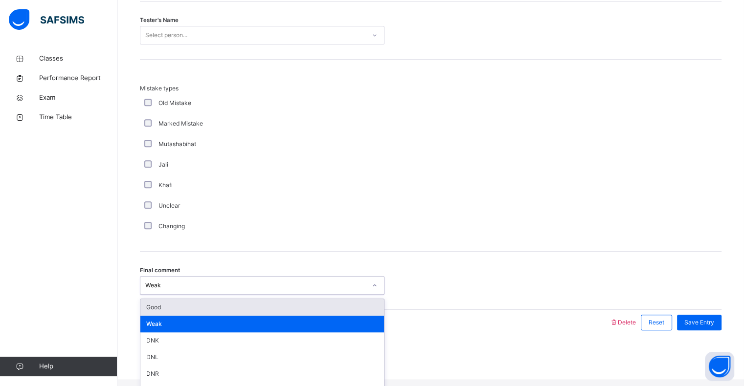
click at [173, 333] on div "Weak" at bounding box center [262, 324] width 244 height 17
click at [149, 316] on div "Good" at bounding box center [262, 307] width 244 height 17
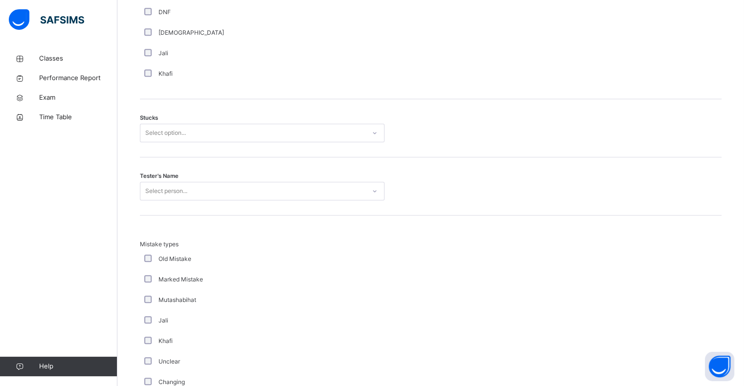
scroll to position [756, 0]
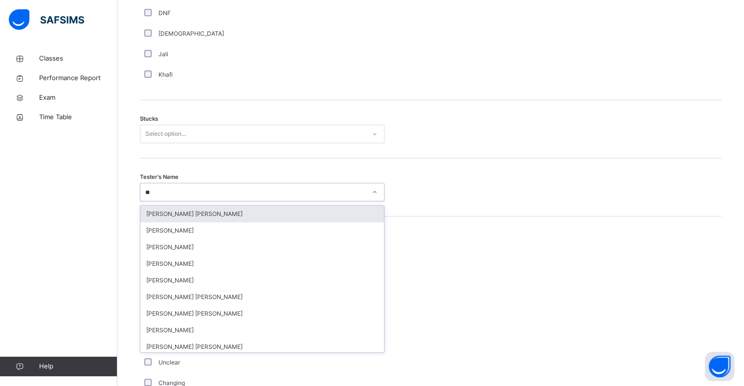
type input "***"
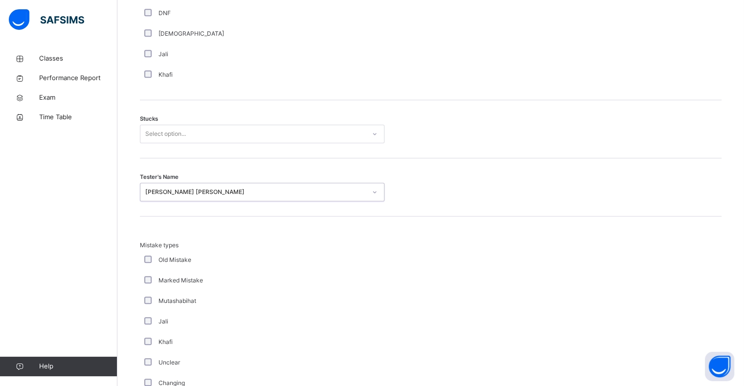
scroll to position [746, 0]
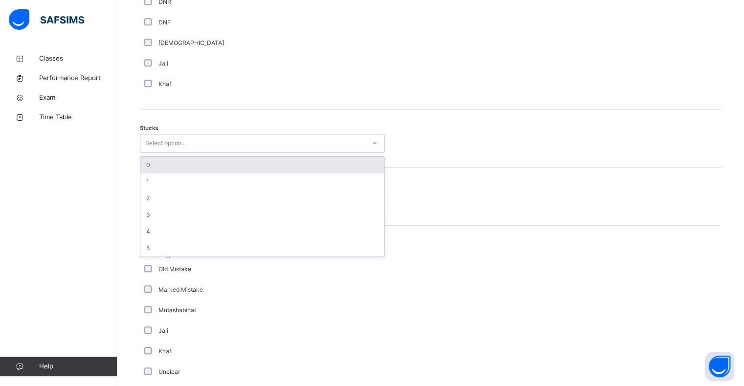
click at [148, 171] on div "0" at bounding box center [262, 165] width 244 height 17
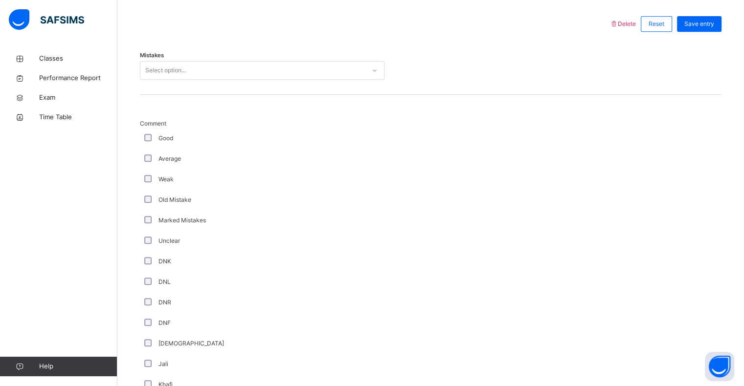
scroll to position [439, 0]
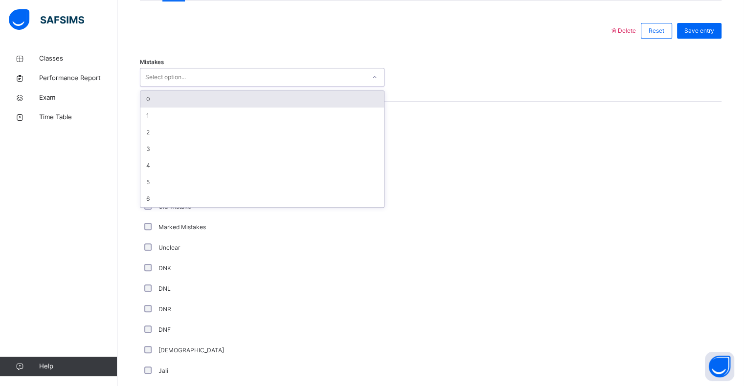
click at [153, 108] on div "0" at bounding box center [262, 99] width 244 height 17
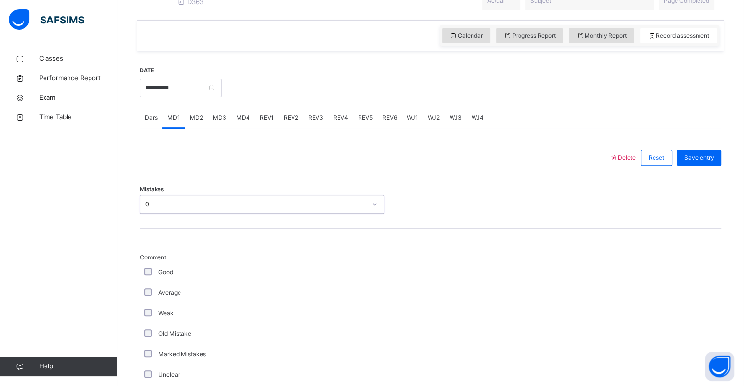
scroll to position [311, 0]
click at [713, 163] on span "Save entry" at bounding box center [699, 158] width 30 height 9
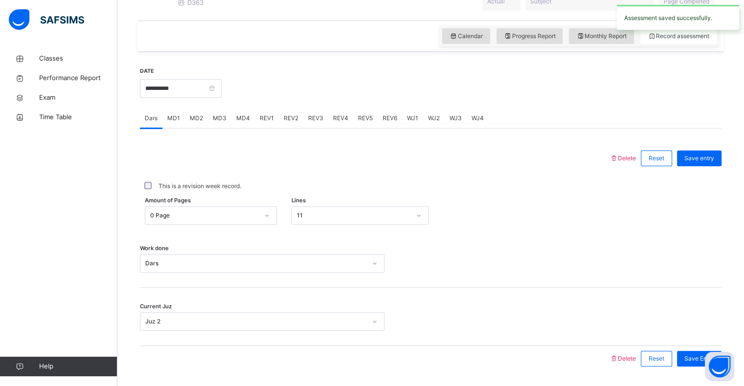
click at [264, 128] on div "REV1" at bounding box center [267, 119] width 24 height 20
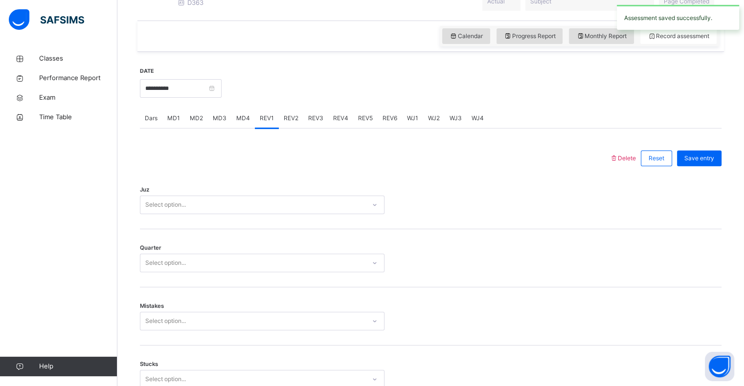
click at [0, 139] on div "Classes Performance Report Exam Time Table Help" at bounding box center [58, 212] width 117 height 347
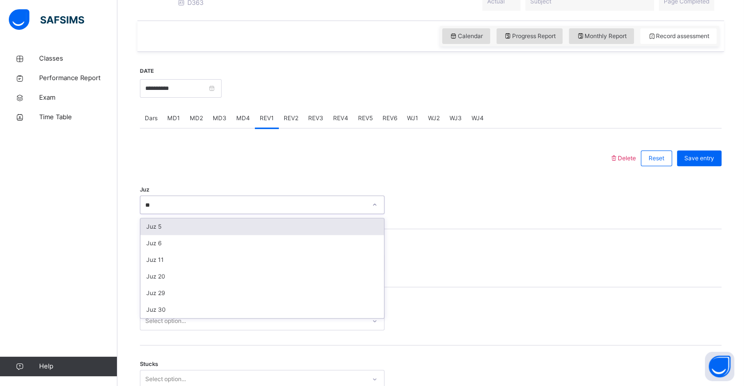
type input "**"
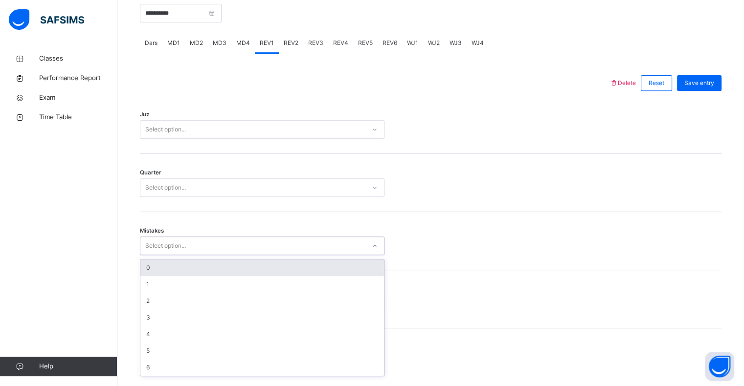
scroll to position [387, 0]
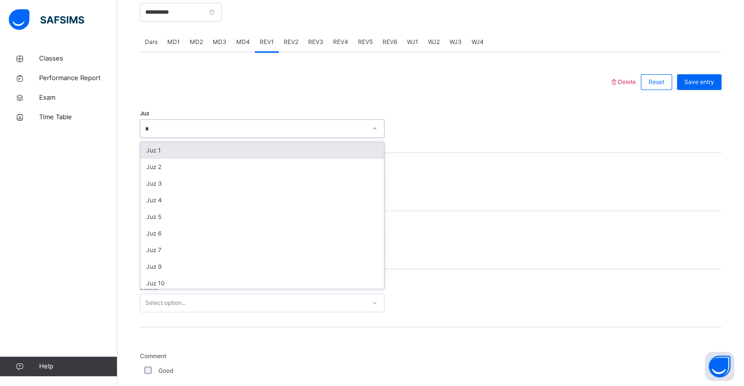
type input "**"
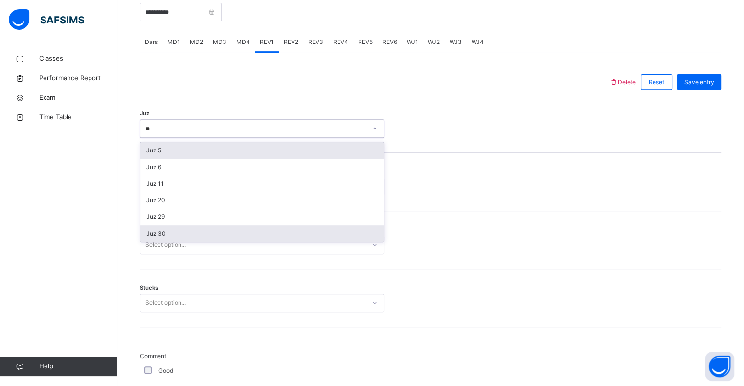
click at [157, 242] on div "Juz 30" at bounding box center [262, 233] width 244 height 17
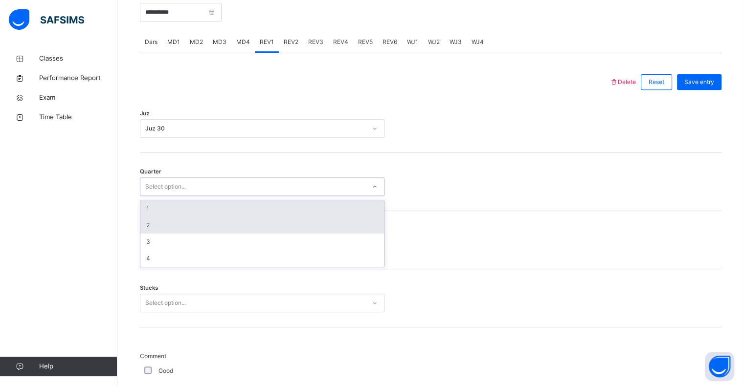
click at [154, 234] on div "2" at bounding box center [262, 225] width 244 height 17
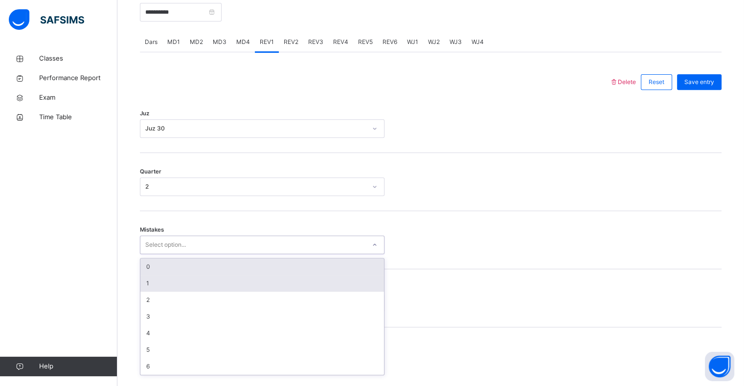
click at [167, 286] on div "1" at bounding box center [262, 283] width 244 height 17
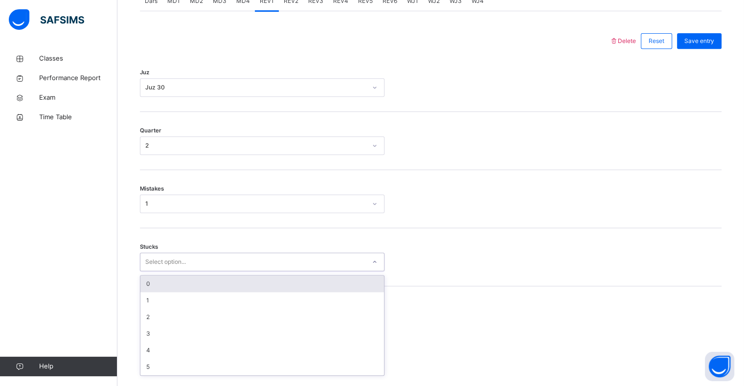
scroll to position [429, 0]
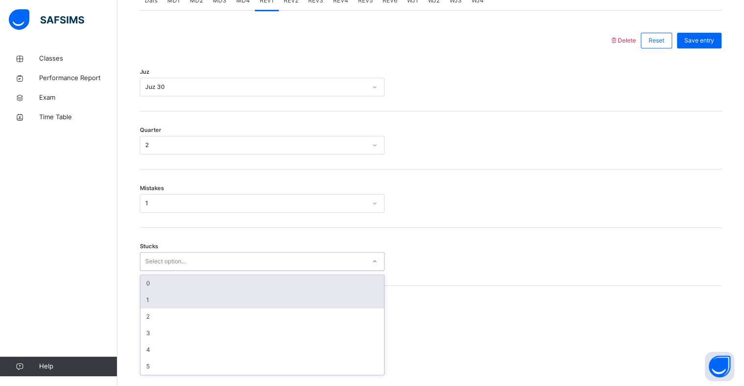
click at [147, 308] on div "1" at bounding box center [262, 300] width 244 height 17
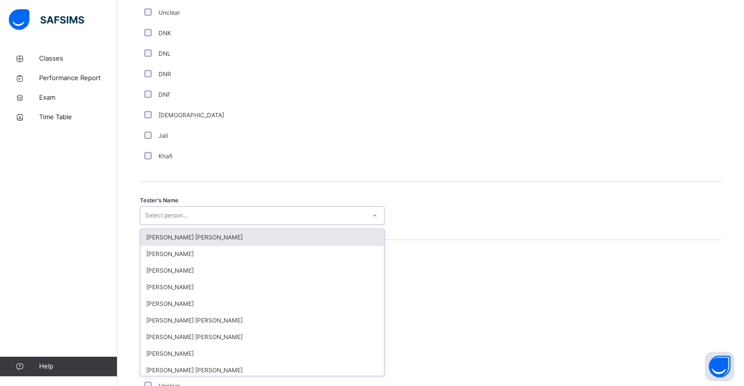
scroll to position [849, 0]
type input "***"
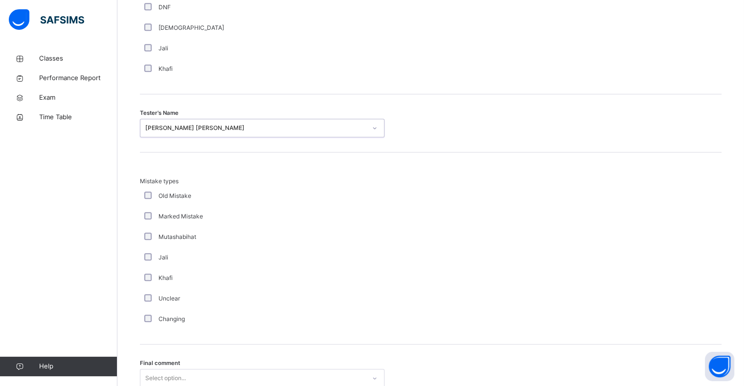
scroll to position [1029, 0]
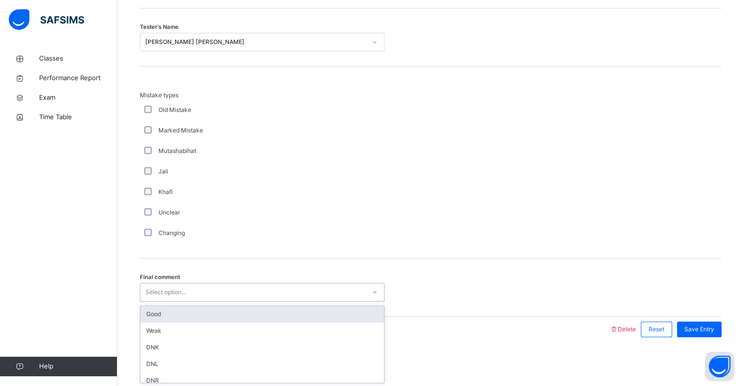
click at [157, 310] on div "Good" at bounding box center [262, 314] width 244 height 17
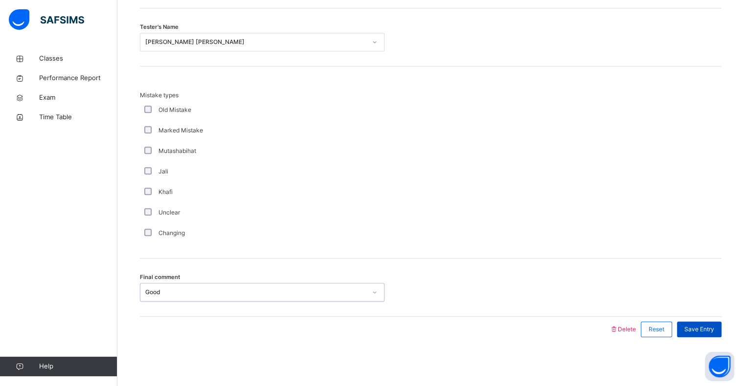
click at [703, 327] on span "Save Entry" at bounding box center [699, 329] width 30 height 9
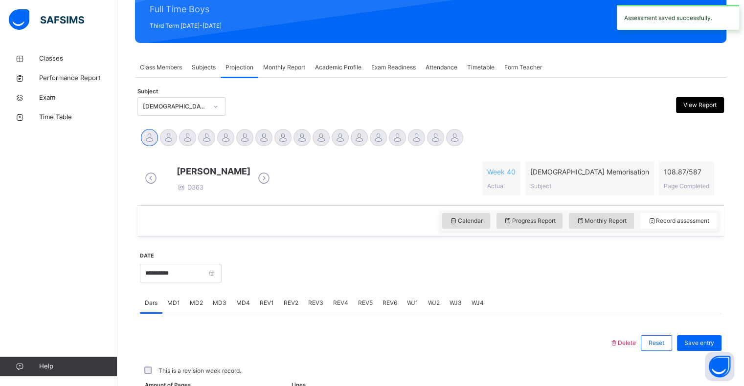
scroll to position [348, 0]
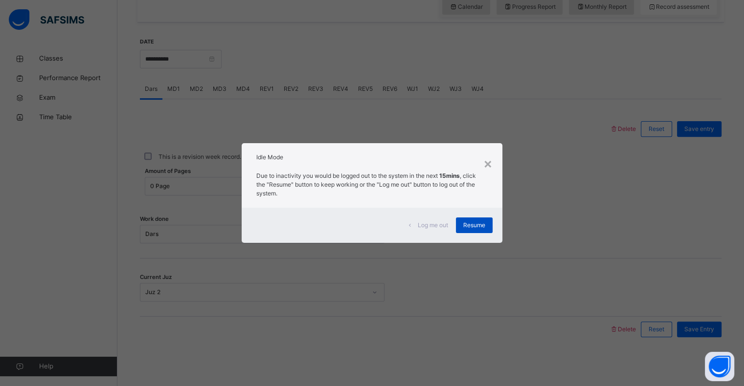
click at [485, 229] on span "Resume" at bounding box center [474, 225] width 22 height 9
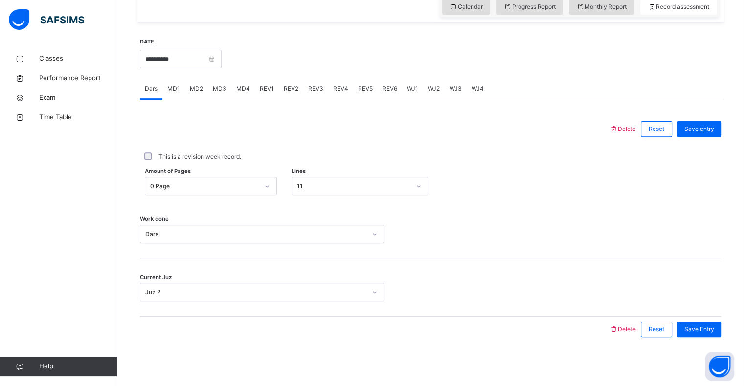
click at [472, 233] on div at bounding box center [430, 234] width 83 height 19
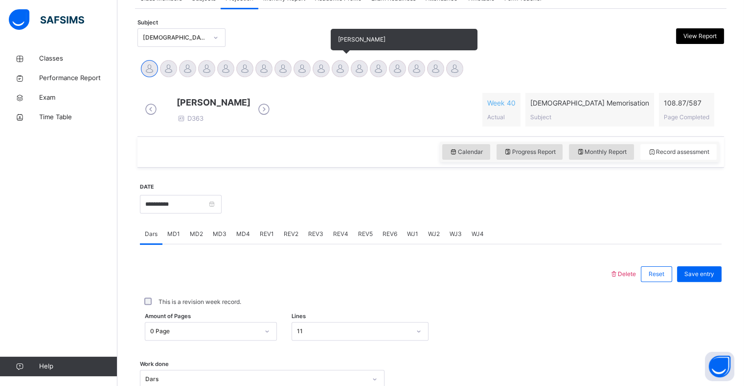
click at [344, 74] on div at bounding box center [340, 68] width 17 height 17
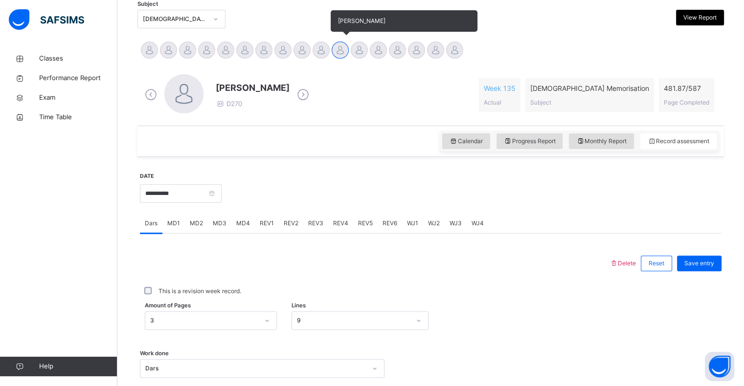
scroll to position [207, 0]
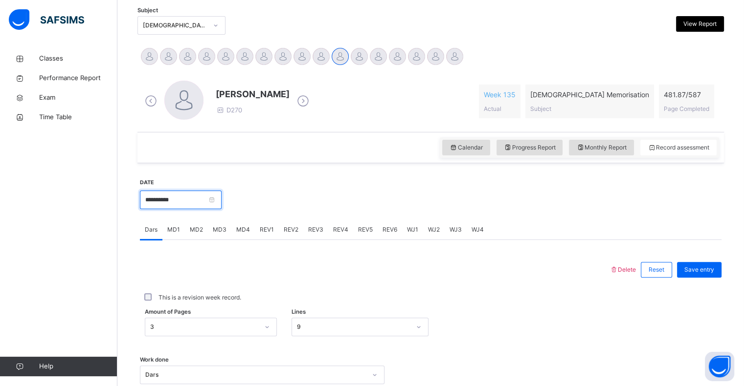
click at [192, 205] on input "**********" at bounding box center [181, 200] width 82 height 19
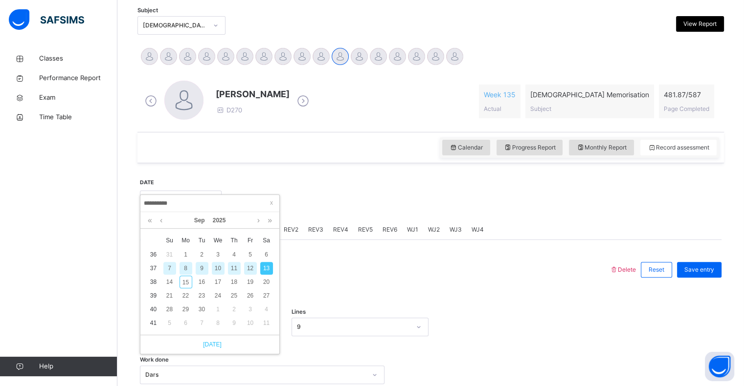
click at [214, 346] on link "[DATE]" at bounding box center [209, 344] width 23 height 9
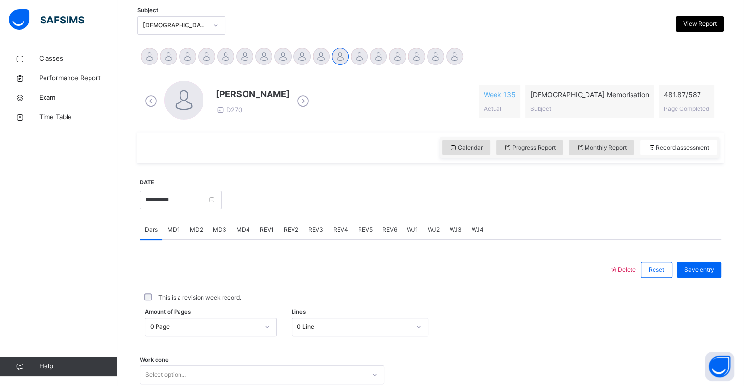
click at [211, 343] on div "Work done Select option..." at bounding box center [430, 370] width 581 height 58
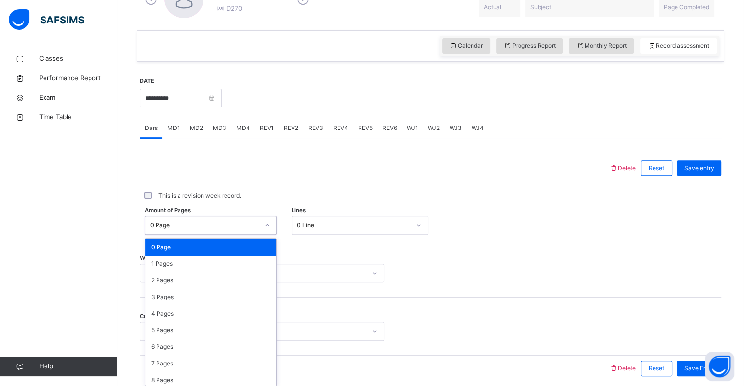
scroll to position [312, 0]
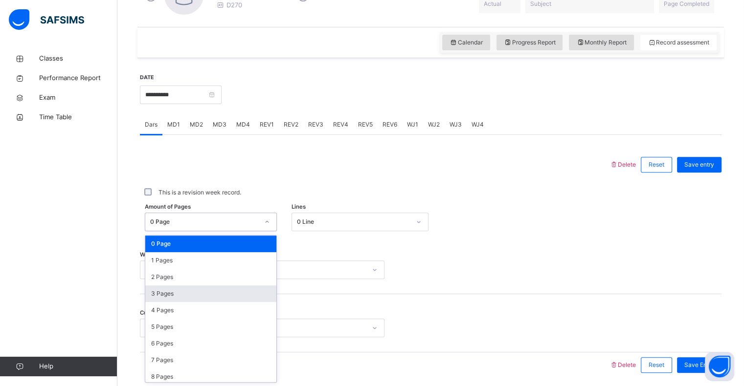
click at [192, 293] on div "3 Pages" at bounding box center [210, 294] width 131 height 17
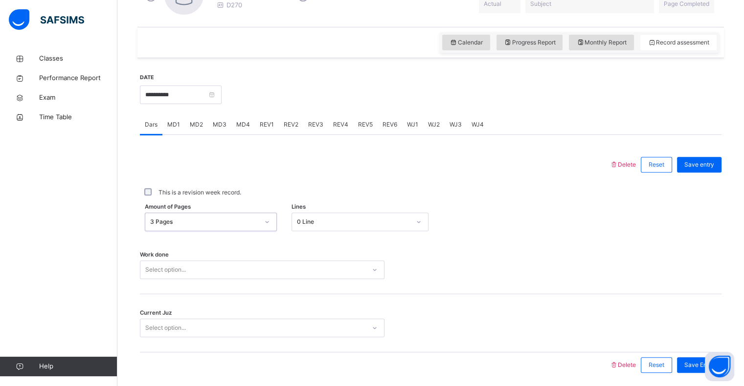
scroll to position [348, 0]
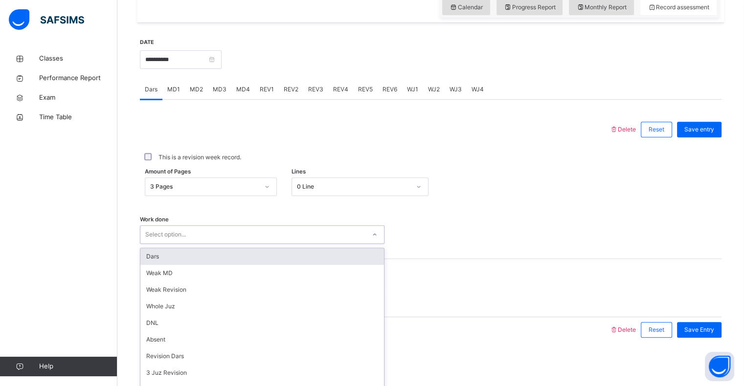
click at [211, 256] on div "Dars" at bounding box center [262, 256] width 244 height 17
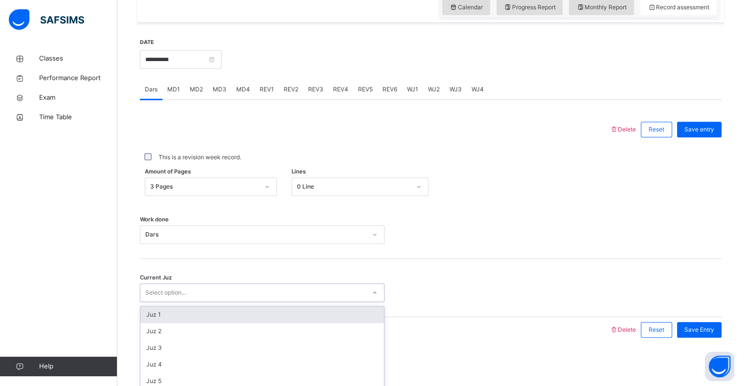
scroll to position [295, 0]
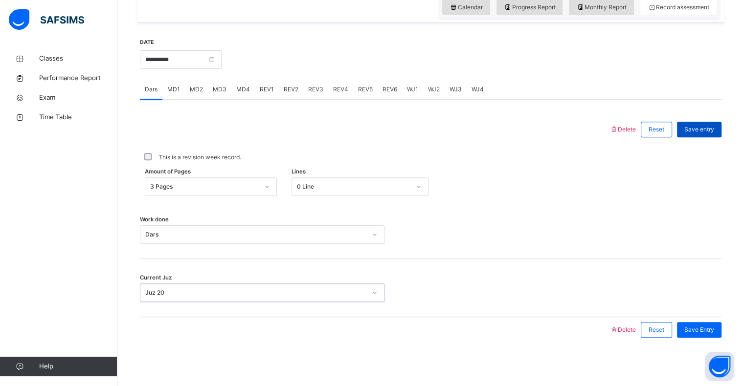
click at [710, 135] on div "Save entry" at bounding box center [699, 130] width 45 height 16
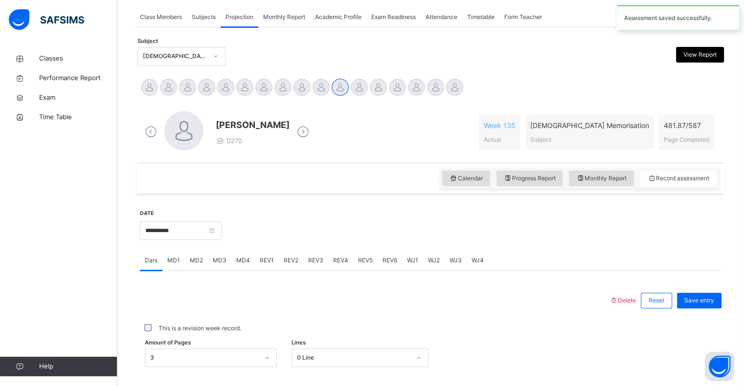
scroll to position [174, 0]
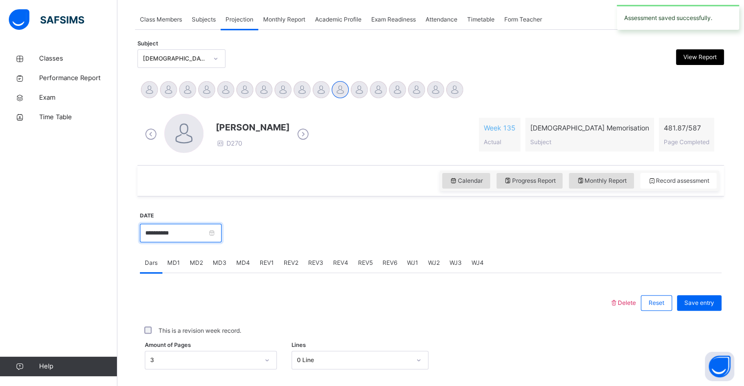
click at [182, 224] on input "**********" at bounding box center [181, 233] width 82 height 19
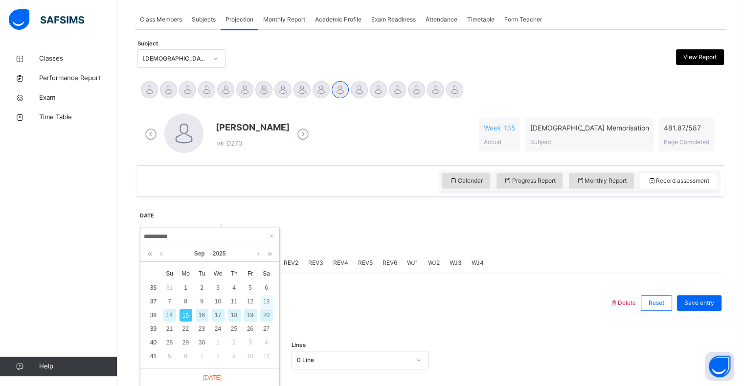
click at [264, 303] on div "13" at bounding box center [266, 301] width 13 height 13
type input "**********"
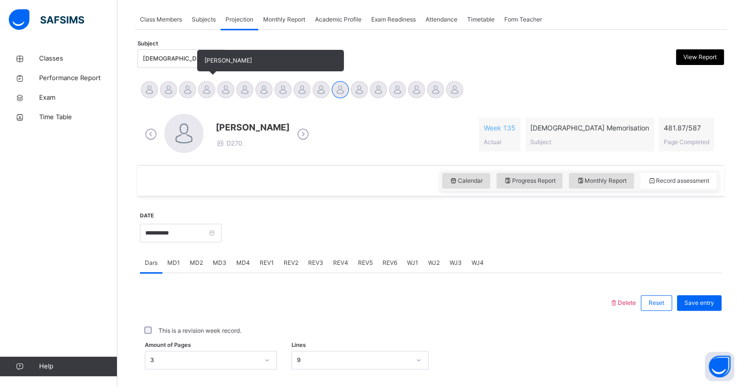
click at [200, 96] on div "[PERSON_NAME]" at bounding box center [206, 91] width 19 height 22
click at [204, 95] on div at bounding box center [206, 89] width 17 height 17
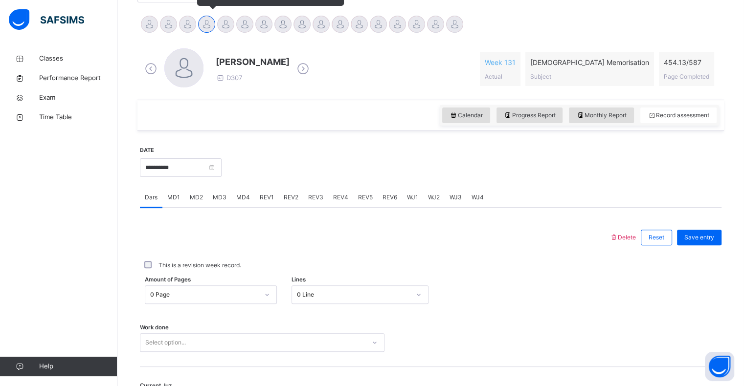
scroll to position [272, 0]
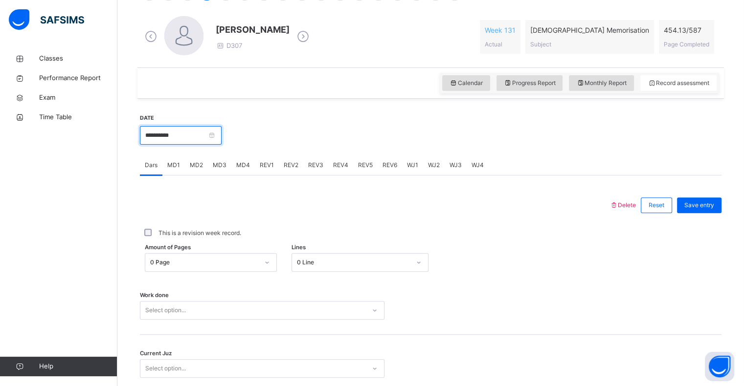
click at [183, 134] on input "**********" at bounding box center [181, 135] width 82 height 19
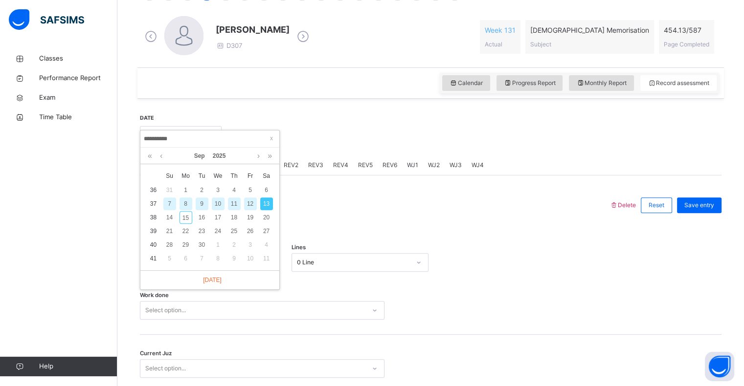
click at [264, 202] on div "13" at bounding box center [266, 204] width 13 height 13
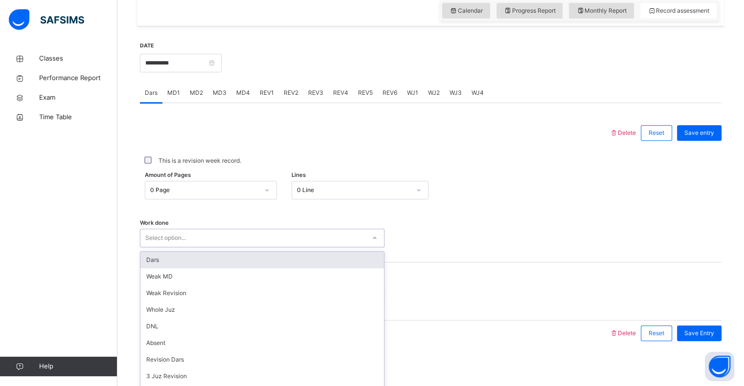
scroll to position [348, 0]
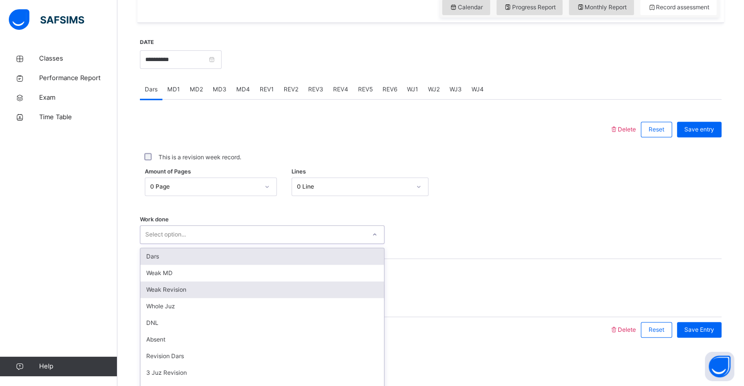
click at [193, 295] on div "Weak Revision" at bounding box center [262, 290] width 244 height 17
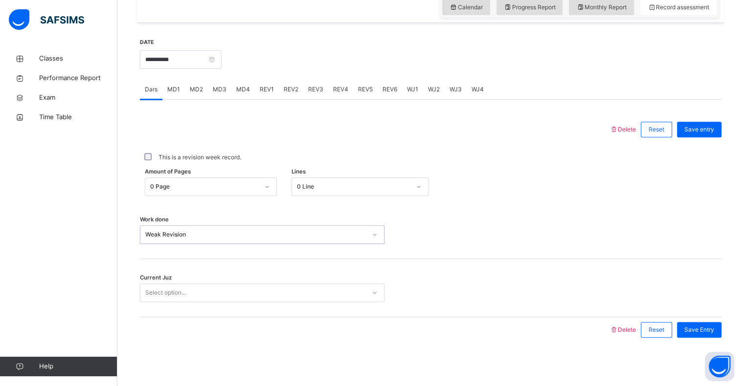
click at [212, 309] on div "Current Juz Select option..." at bounding box center [430, 288] width 581 height 58
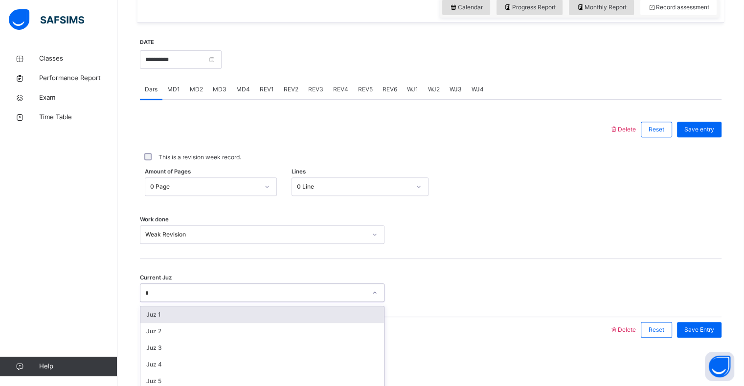
type input "**"
click at [184, 336] on div "Juz 19" at bounding box center [262, 331] width 244 height 17
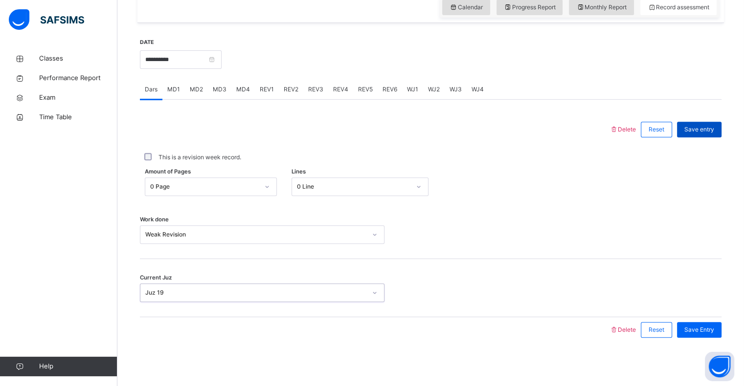
click at [702, 130] on span "Save entry" at bounding box center [699, 129] width 30 height 9
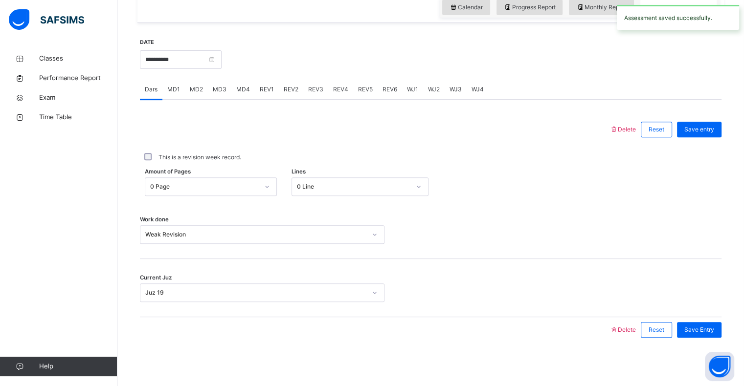
click at [261, 93] on span "REV1" at bounding box center [267, 89] width 14 height 9
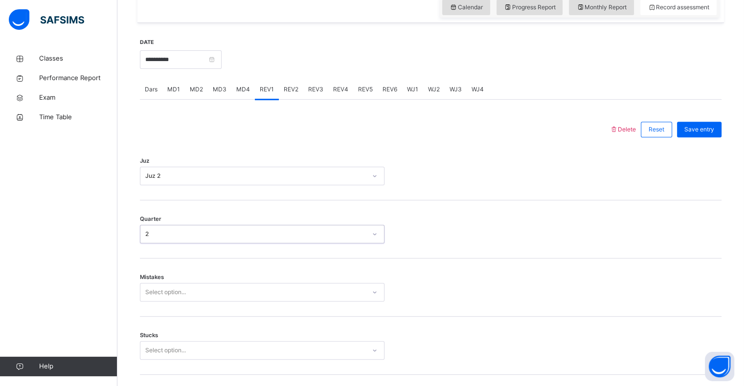
click at [145, 236] on div "2" at bounding box center [255, 234] width 221 height 9
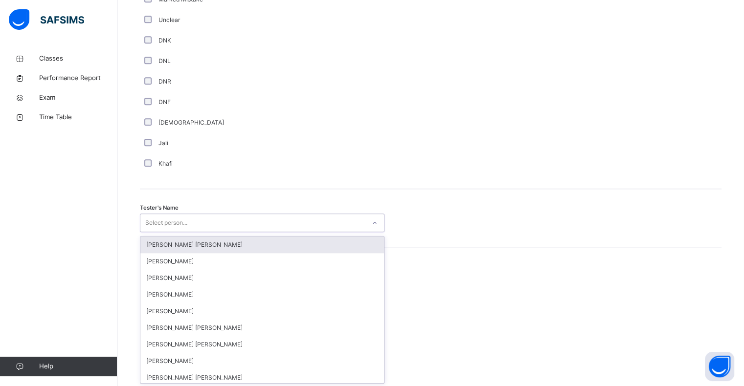
scroll to position [849, 0]
type input "***"
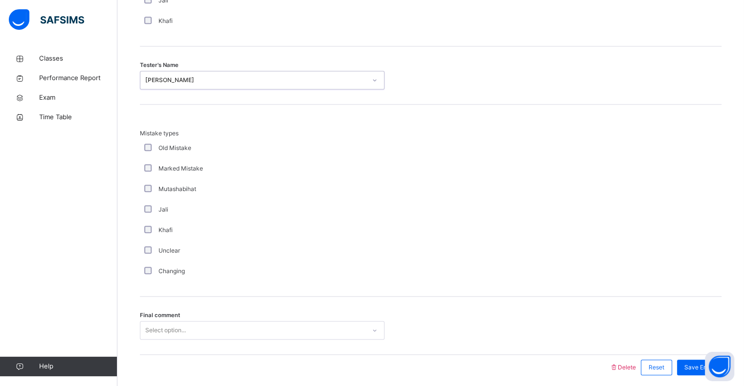
scroll to position [1029, 0]
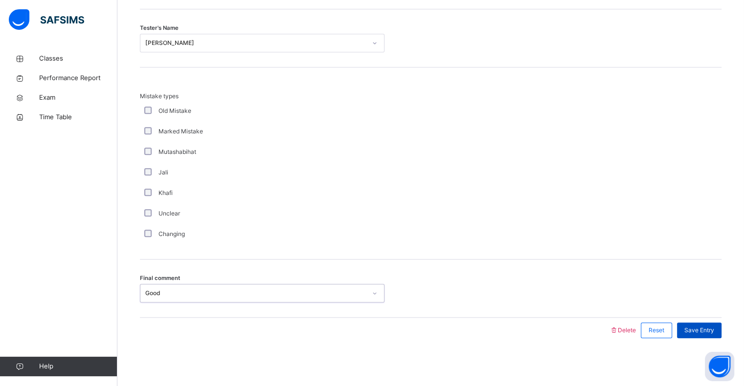
click at [706, 327] on span "Save Entry" at bounding box center [699, 330] width 30 height 9
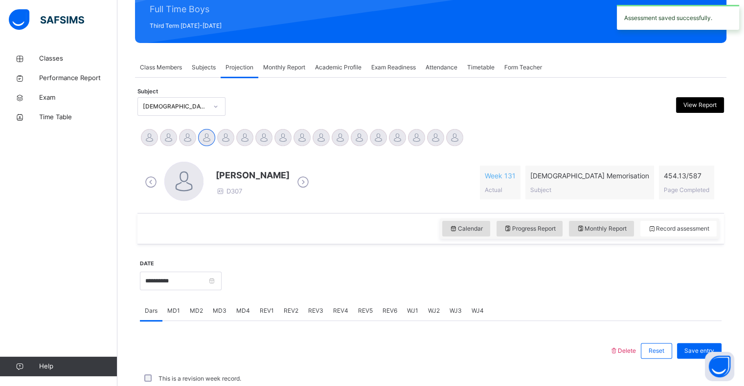
scroll to position [348, 0]
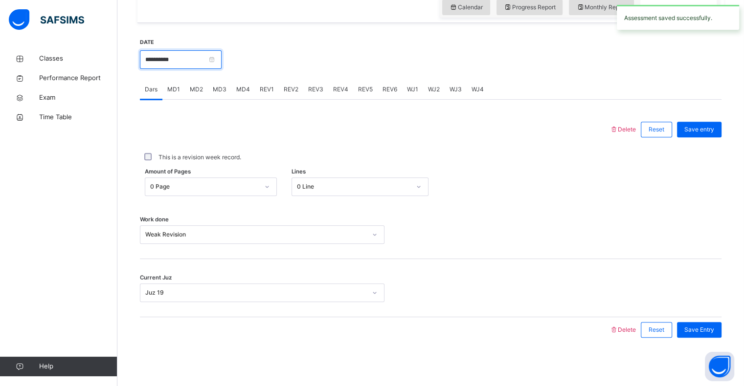
click at [178, 59] on input "**********" at bounding box center [181, 59] width 82 height 19
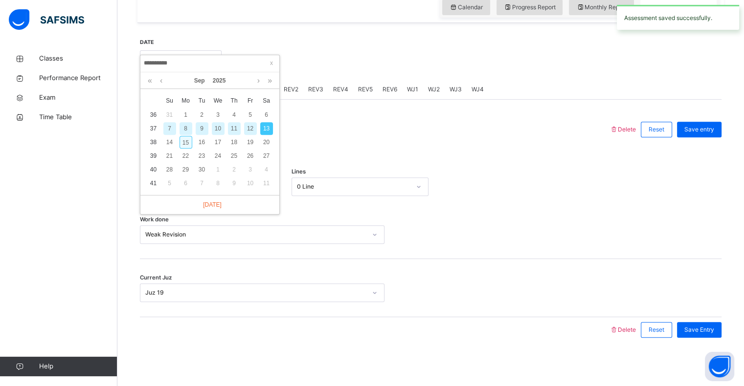
click at [186, 140] on div "15" at bounding box center [185, 142] width 13 height 13
type input "**********"
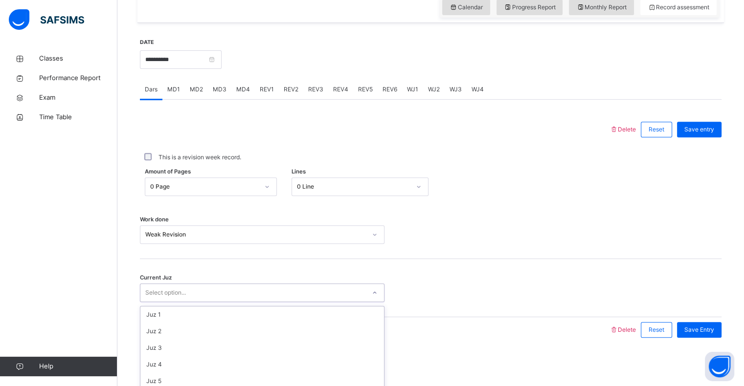
scroll to position [245, 0]
click at [714, 133] on span "Save entry" at bounding box center [699, 129] width 30 height 9
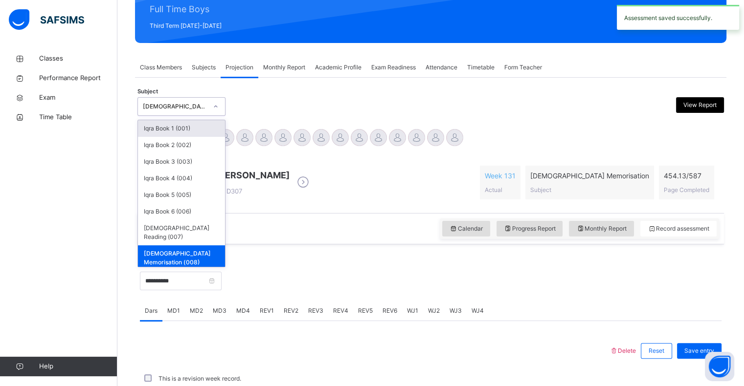
click at [159, 92] on div "Subject option [DEMOGRAPHIC_DATA] Memorisation (008), selected. option Iqra Boo…" at bounding box center [430, 106] width 586 height 28
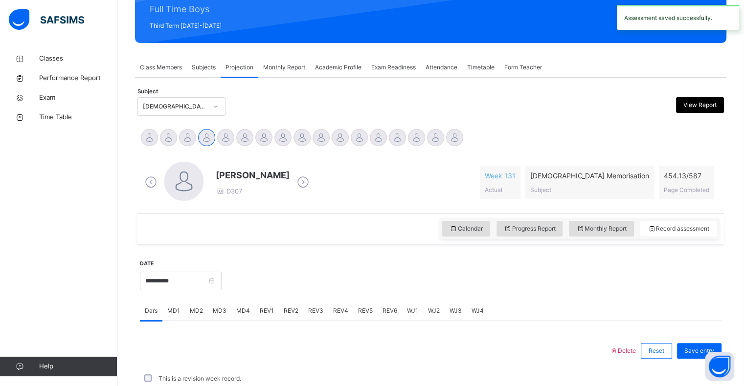
click at [265, 307] on span "REV1" at bounding box center [267, 311] width 14 height 9
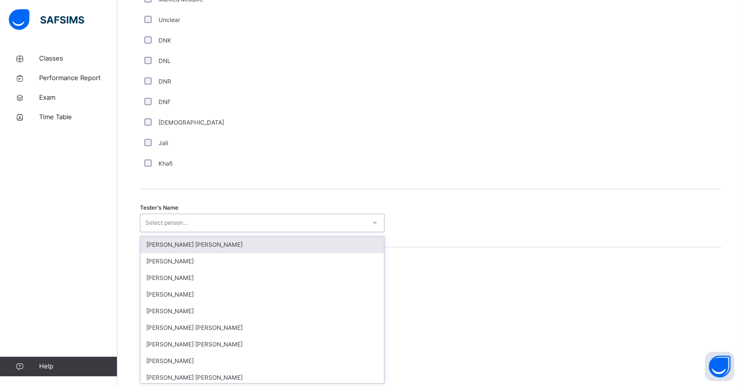
scroll to position [849, 0]
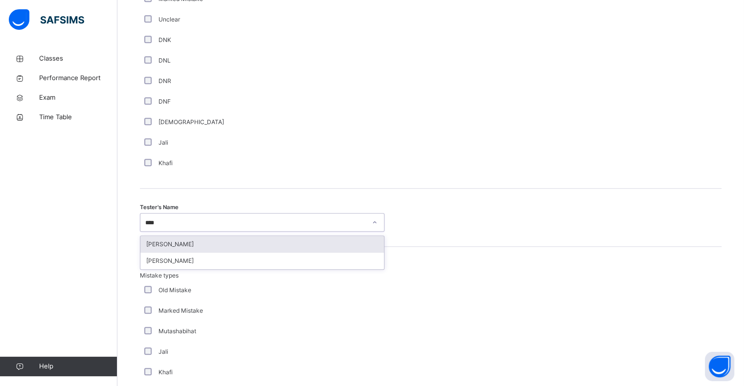
type input "*****"
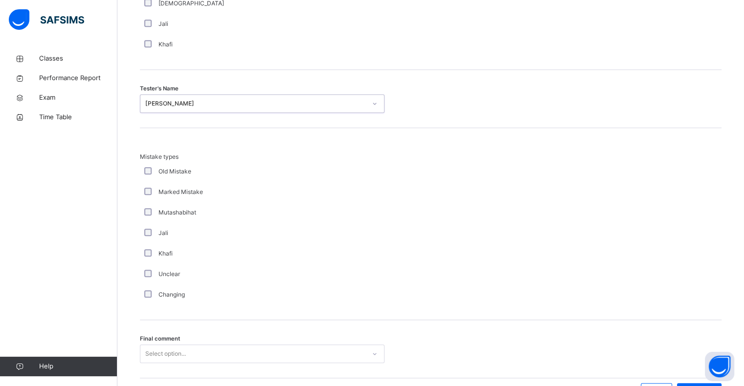
scroll to position [1029, 0]
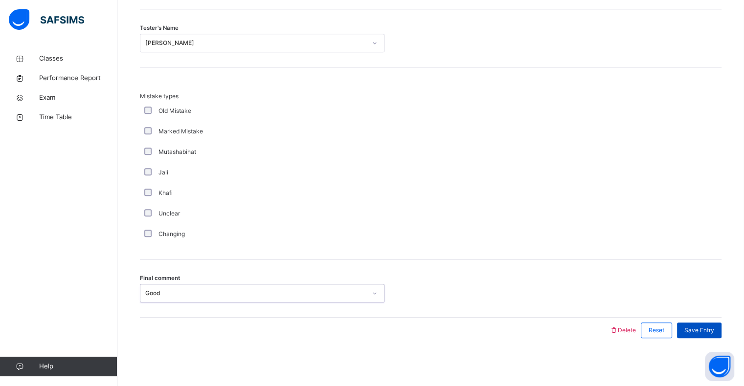
click at [692, 331] on span "Save Entry" at bounding box center [699, 330] width 30 height 9
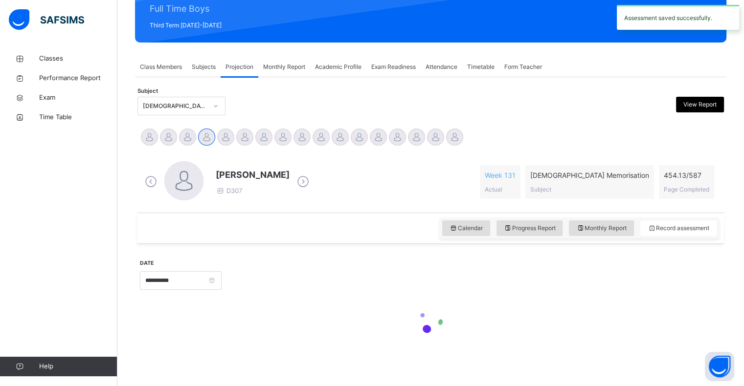
scroll to position [126, 0]
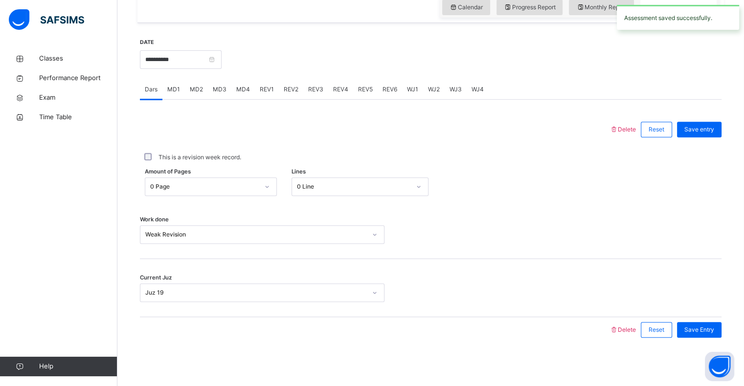
click at [289, 87] on span "REV2" at bounding box center [291, 89] width 15 height 9
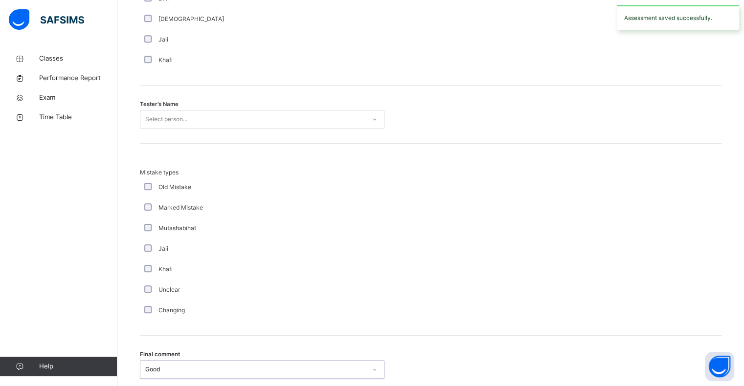
scroll to position [952, 0]
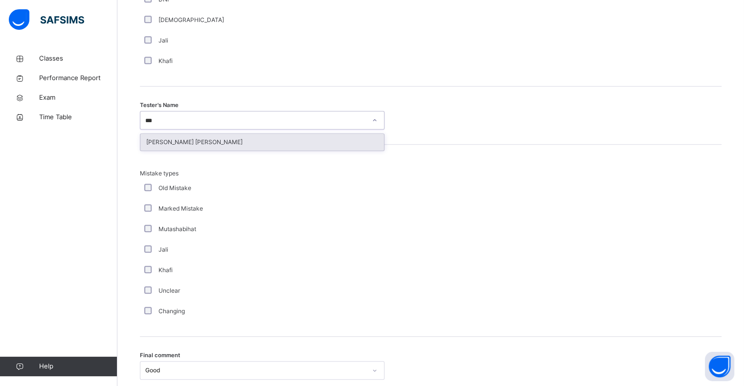
type input "****"
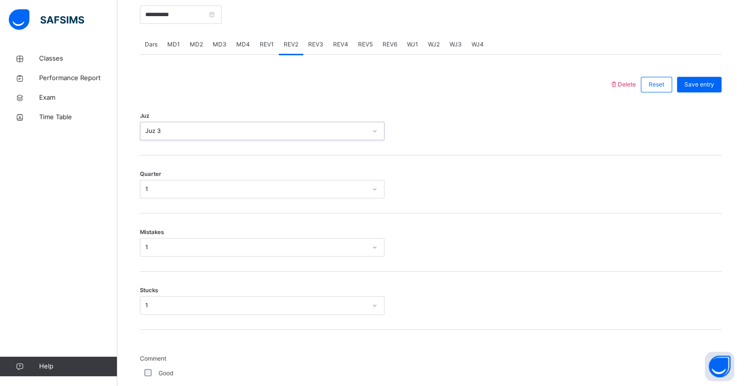
scroll to position [376, 0]
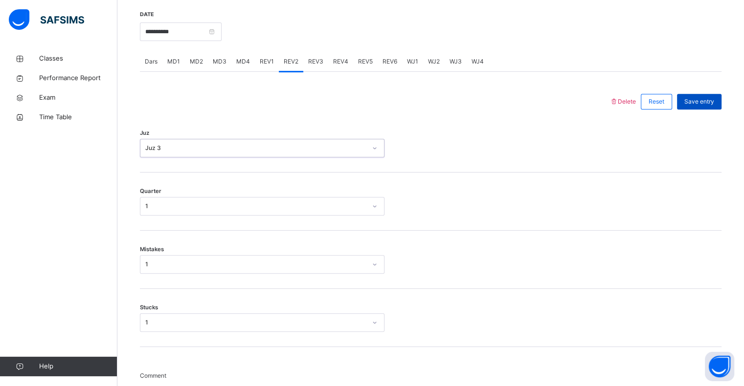
click at [697, 108] on div "Save entry" at bounding box center [699, 102] width 45 height 16
click at [310, 67] on div "REV3" at bounding box center [315, 62] width 25 height 20
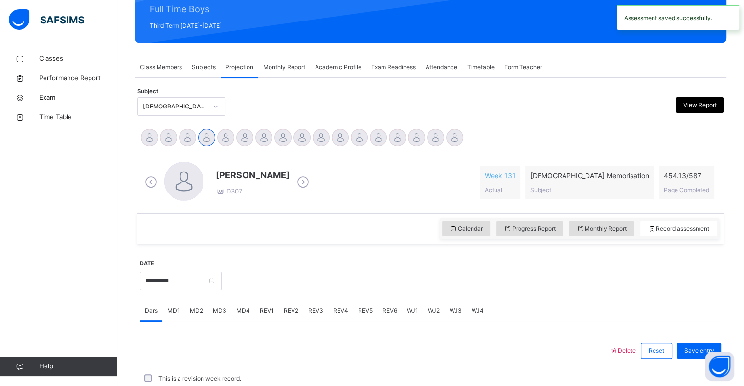
scroll to position [348, 0]
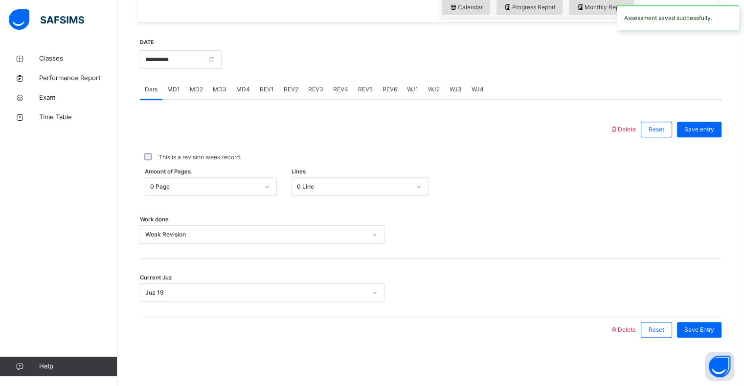
click at [308, 87] on span "REV3" at bounding box center [315, 89] width 15 height 9
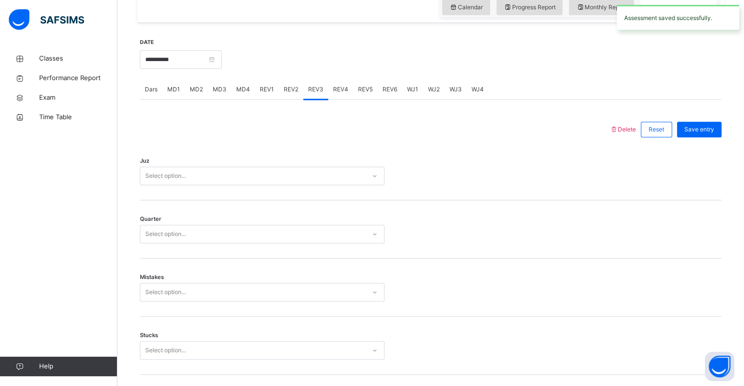
scroll to position [376, 0]
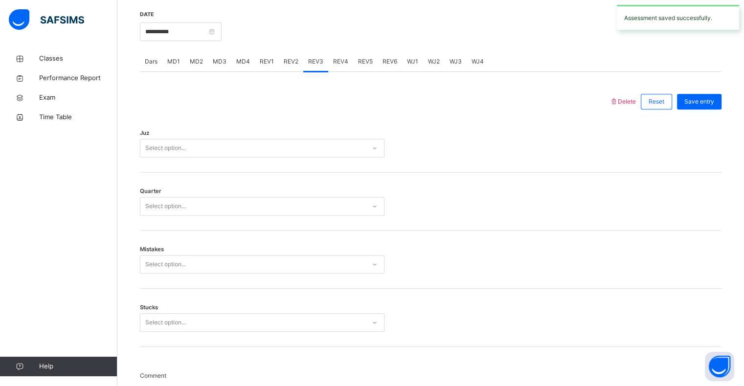
click at [162, 166] on div "Juz Select option..." at bounding box center [430, 143] width 581 height 58
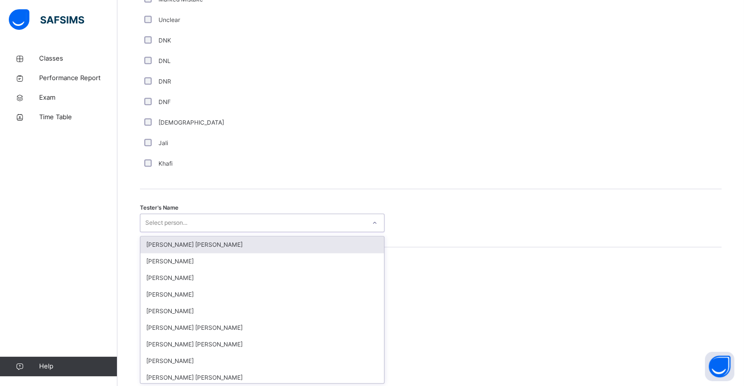
scroll to position [849, 0]
type input "*"
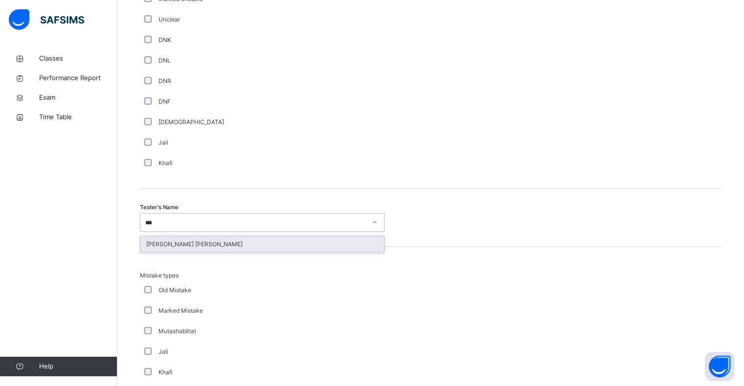
type input "****"
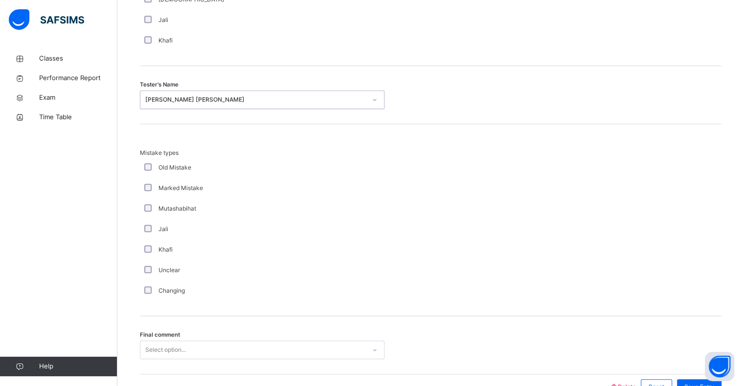
scroll to position [1029, 0]
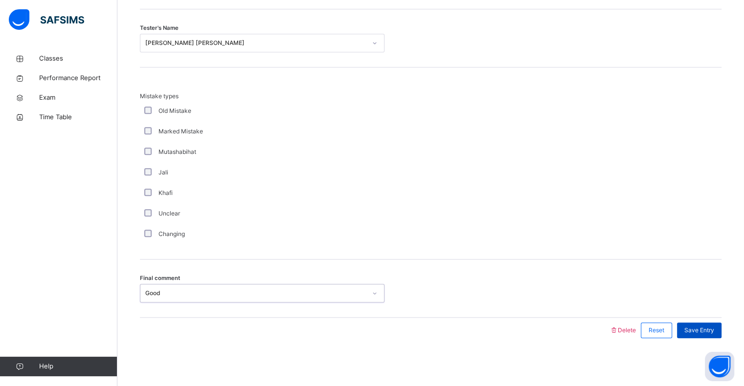
click at [699, 335] on div "Save Entry" at bounding box center [699, 331] width 45 height 16
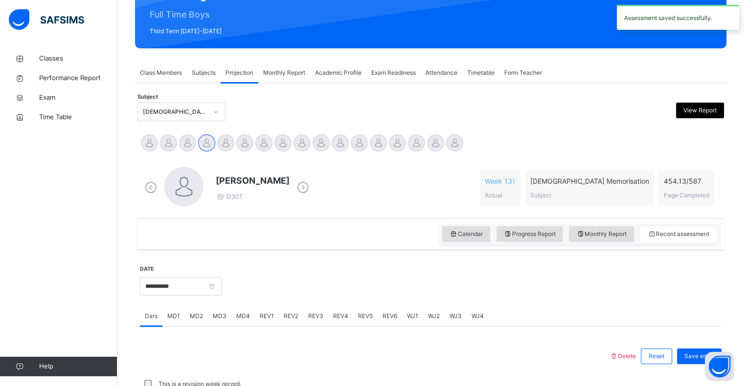
scroll to position [106, 0]
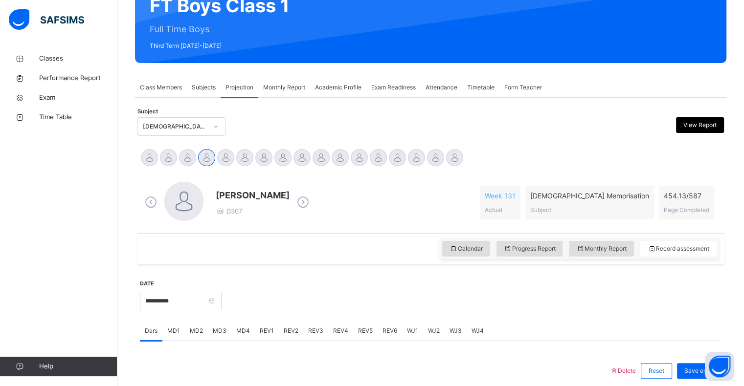
click at [445, 79] on div "Attendance" at bounding box center [442, 88] width 42 height 20
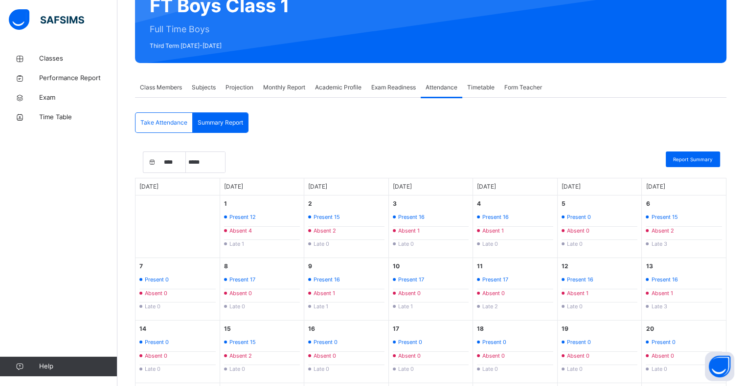
click at [169, 116] on div "Take Attendance" at bounding box center [163, 123] width 57 height 20
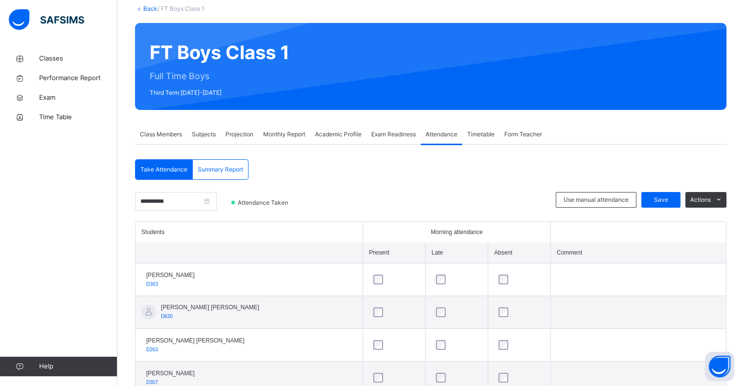
scroll to position [0, 0]
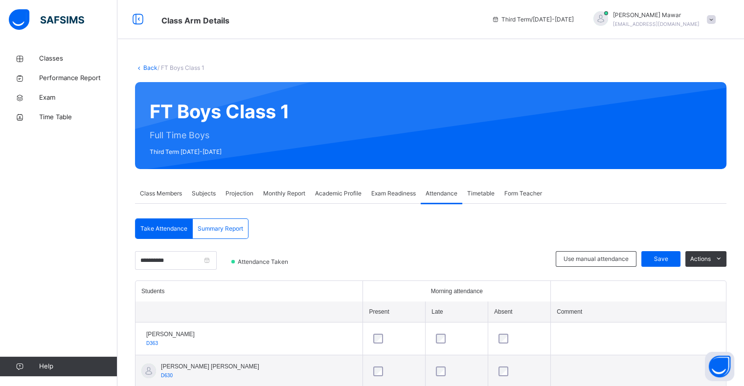
click at [156, 200] on div "Class Members" at bounding box center [161, 194] width 52 height 20
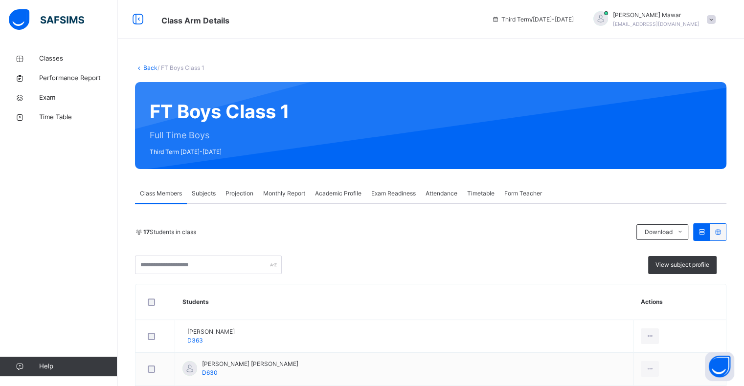
click at [252, 184] on div "Projection" at bounding box center [240, 194] width 38 height 20
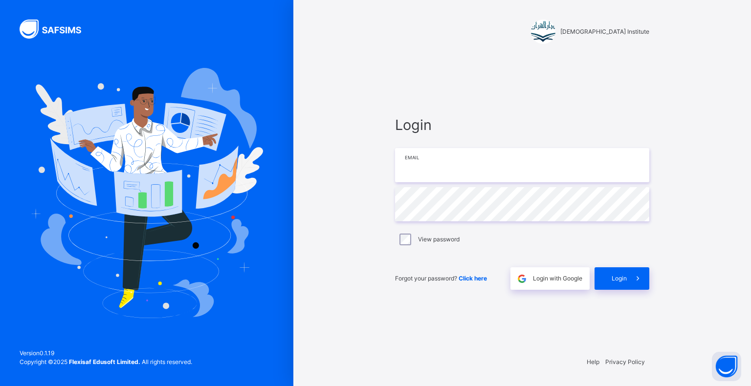
click at [443, 161] on input "email" at bounding box center [522, 165] width 254 height 34
type input "**********"
click at [602, 283] on div "Login" at bounding box center [622, 278] width 55 height 22
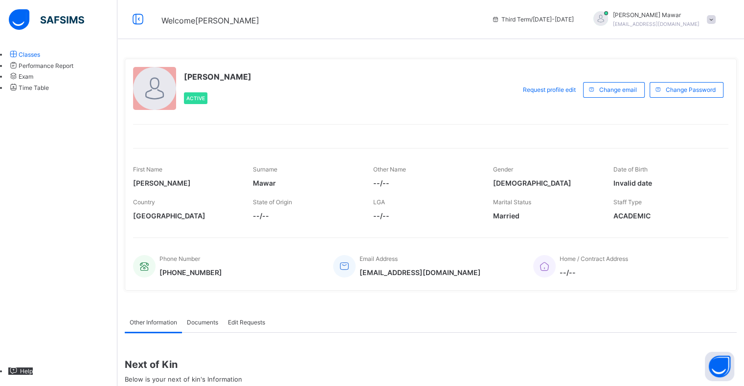
click at [40, 58] on span "Classes" at bounding box center [30, 54] width 22 height 7
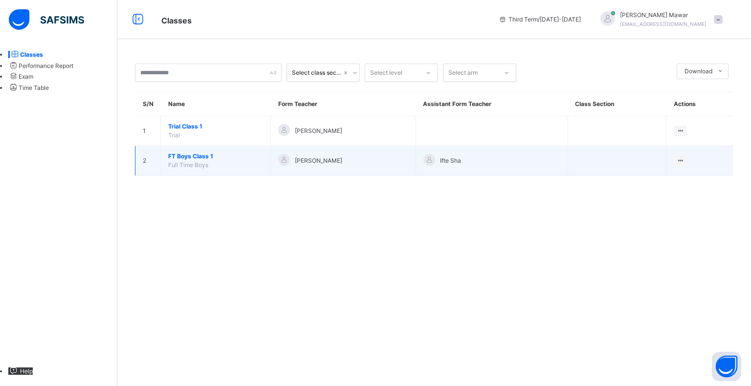
click at [183, 154] on span "FT Boys Class 1" at bounding box center [215, 156] width 95 height 9
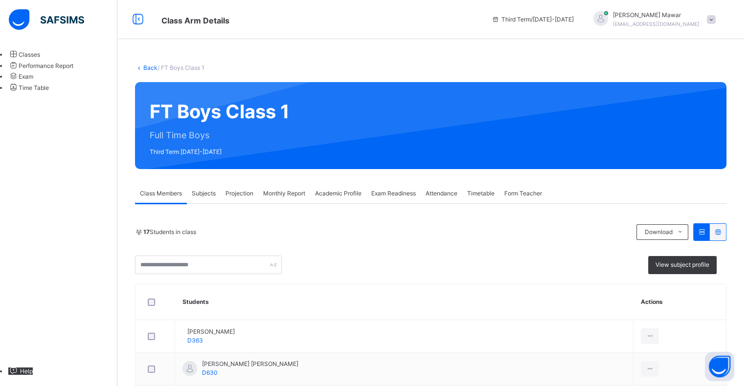
click at [208, 191] on span "Subjects" at bounding box center [204, 193] width 24 height 9
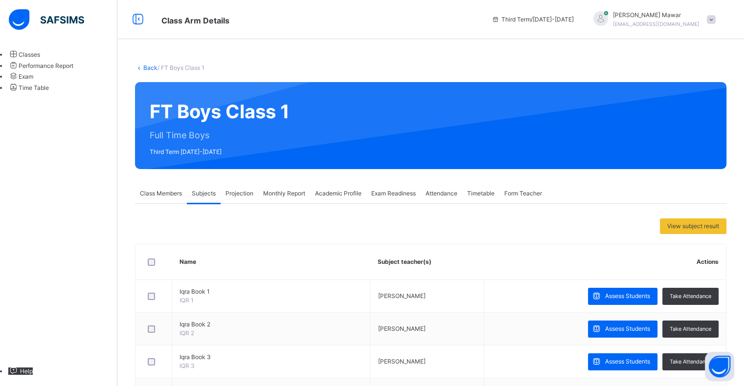
click at [234, 200] on div "Projection" at bounding box center [240, 194] width 38 height 20
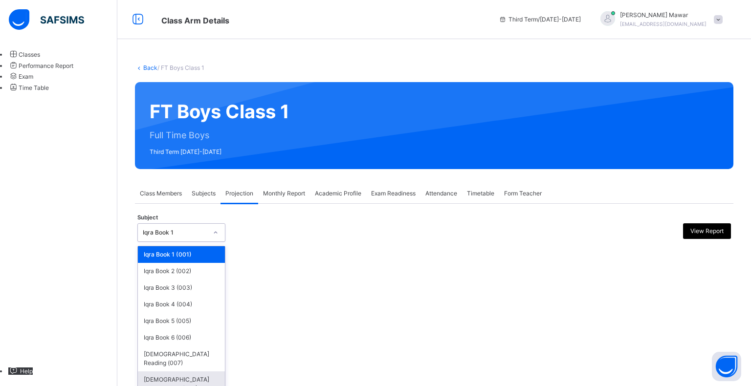
click at [209, 375] on div "[DEMOGRAPHIC_DATA] Memorisation (008)" at bounding box center [181, 384] width 87 height 25
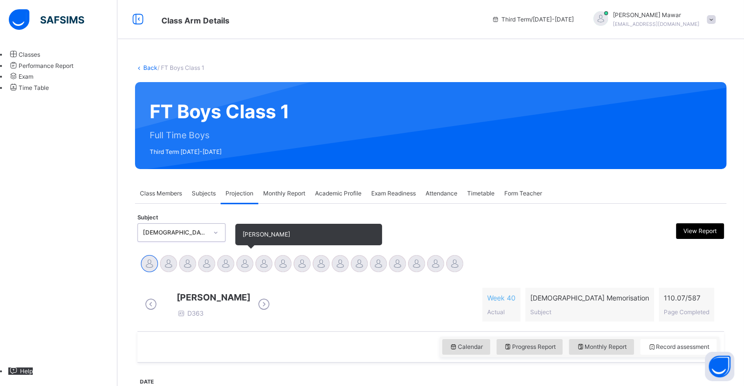
click at [247, 270] on div at bounding box center [244, 263] width 17 height 17
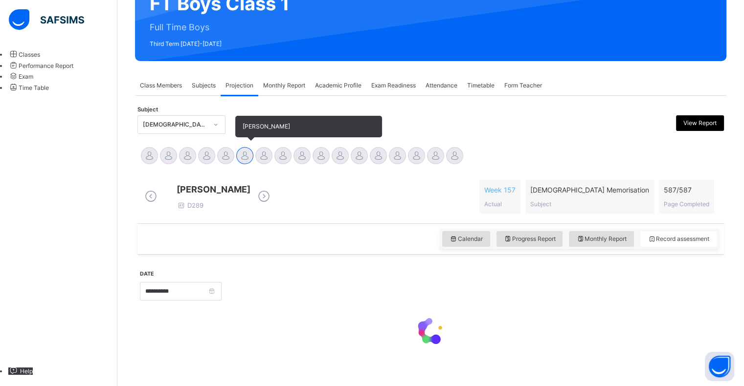
scroll to position [126, 0]
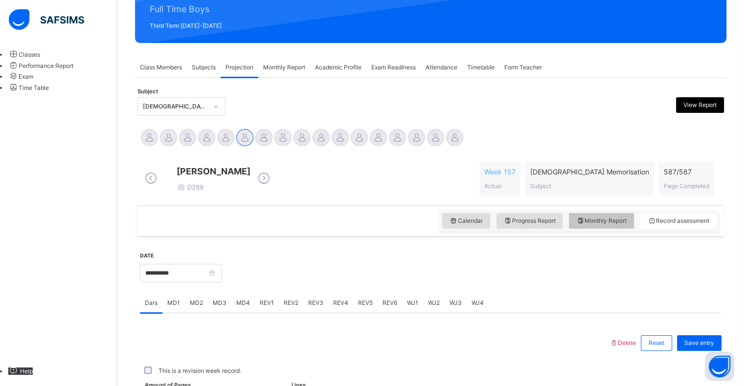
click at [614, 223] on div "Monthly Report" at bounding box center [601, 221] width 65 height 16
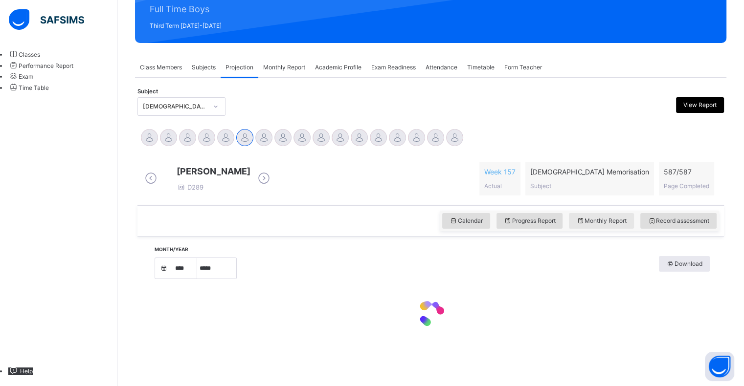
click at [634, 222] on div "Monthly Report" at bounding box center [601, 221] width 65 height 16
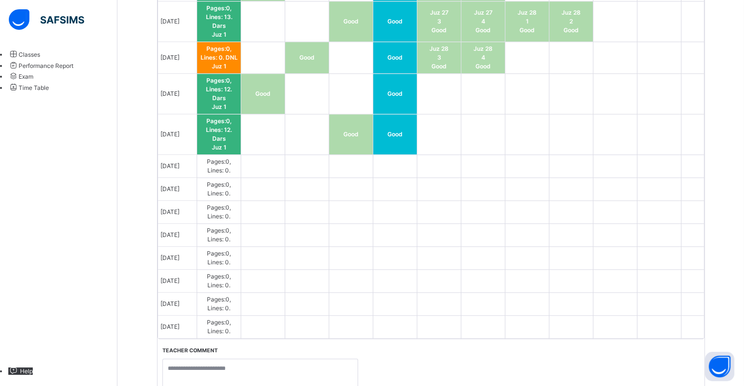
click at [373, 316] on td at bounding box center [351, 304] width 44 height 23
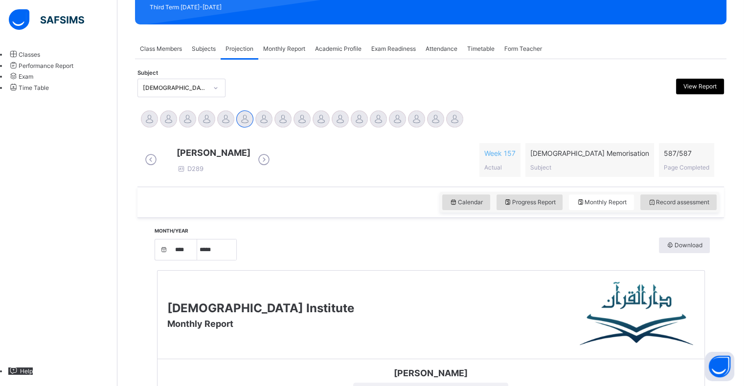
scroll to position [122, 0]
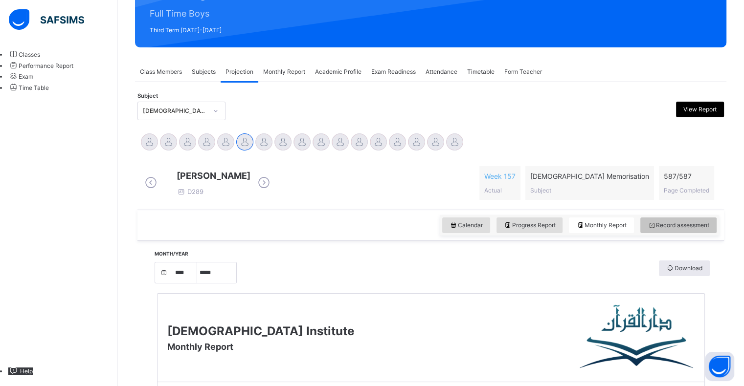
click at [685, 233] on div "Record assessment" at bounding box center [678, 226] width 76 height 16
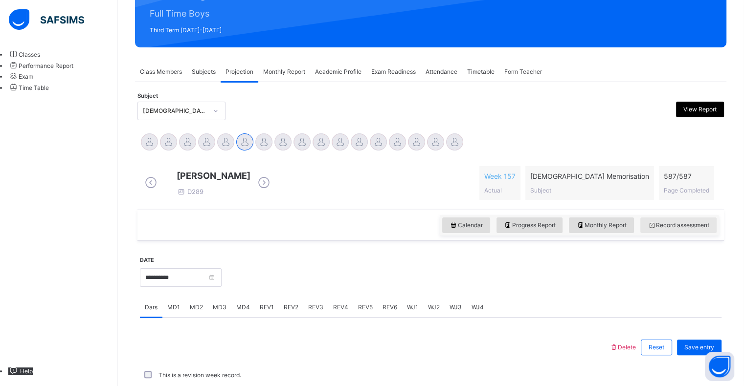
scroll to position [149, 0]
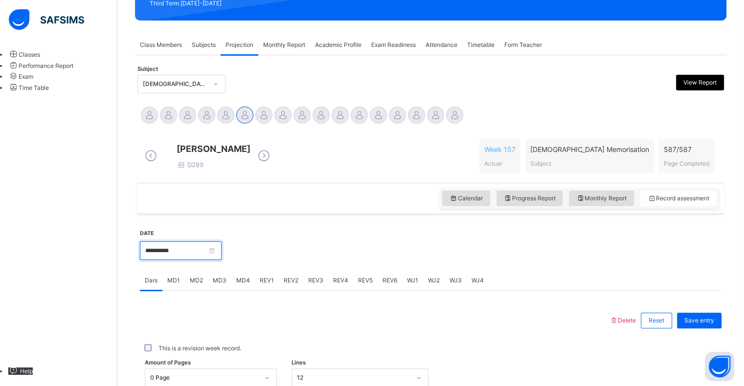
click at [205, 260] on input "**********" at bounding box center [181, 251] width 82 height 19
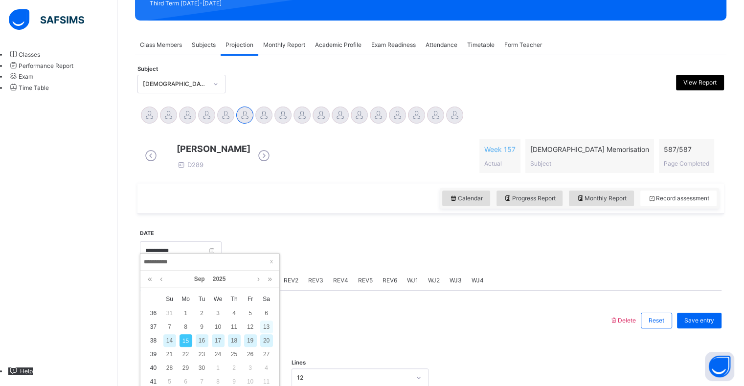
click at [269, 327] on div "13" at bounding box center [266, 327] width 13 height 13
type input "**********"
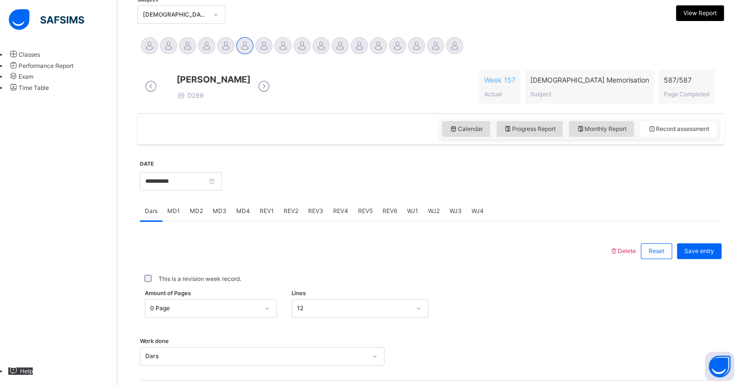
scroll to position [348, 0]
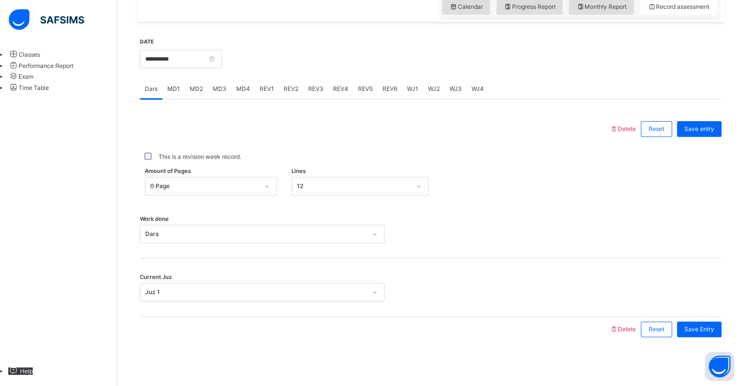
click at [222, 89] on span "MD3" at bounding box center [220, 89] width 14 height 9
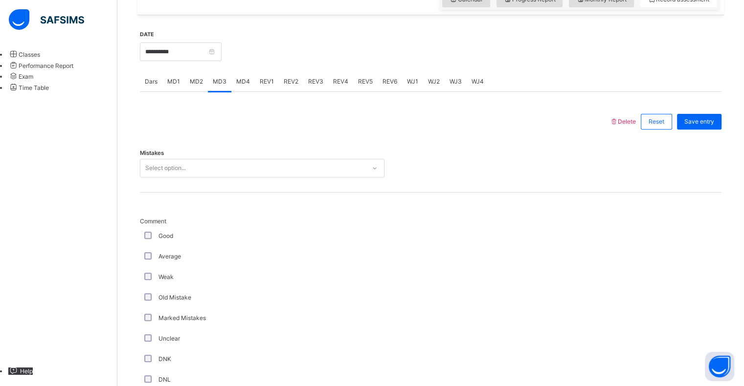
click at [249, 91] on div "MD4" at bounding box center [242, 82] width 23 height 20
click at [169, 91] on div "MD1" at bounding box center [173, 82] width 22 height 20
click at [245, 86] on span "MD4" at bounding box center [243, 81] width 14 height 9
click at [176, 82] on div "MD1" at bounding box center [173, 82] width 22 height 20
click at [267, 86] on span "REV1" at bounding box center [267, 81] width 14 height 9
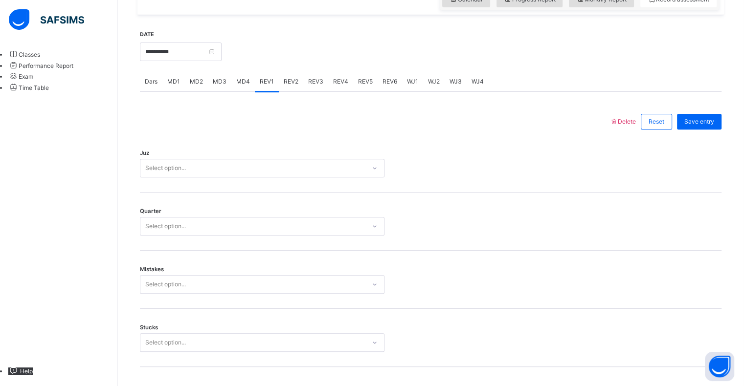
click at [265, 158] on div "Juz Select option..." at bounding box center [430, 163] width 581 height 58
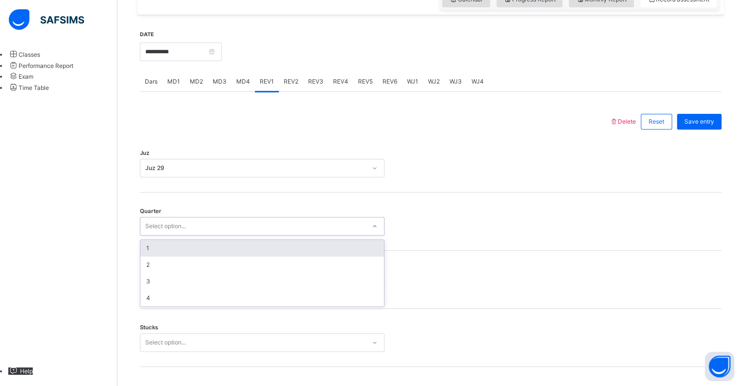
click at [211, 257] on div "1" at bounding box center [262, 248] width 244 height 17
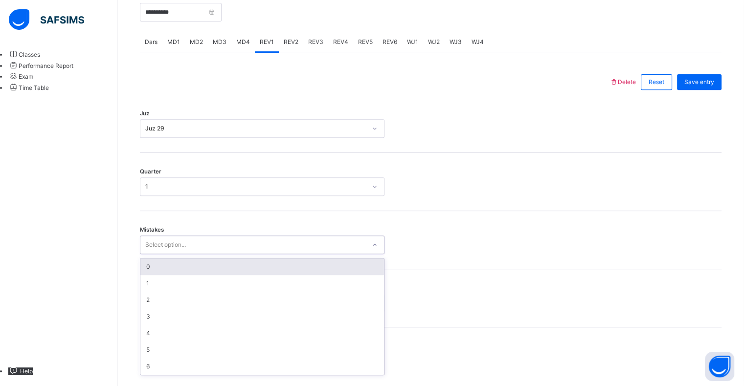
scroll to position [387, 0]
click at [209, 275] on div "0" at bounding box center [262, 267] width 244 height 17
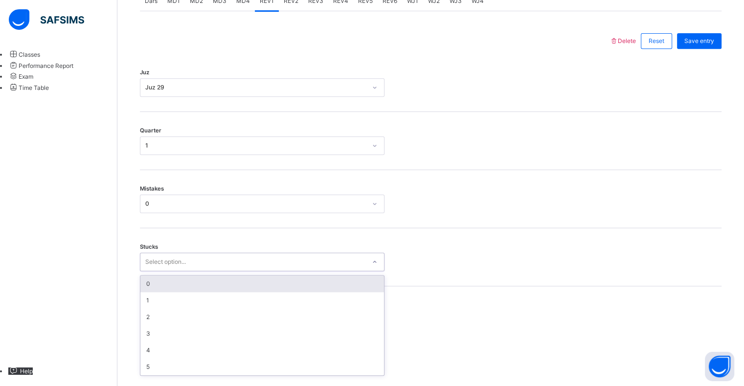
scroll to position [429, 0]
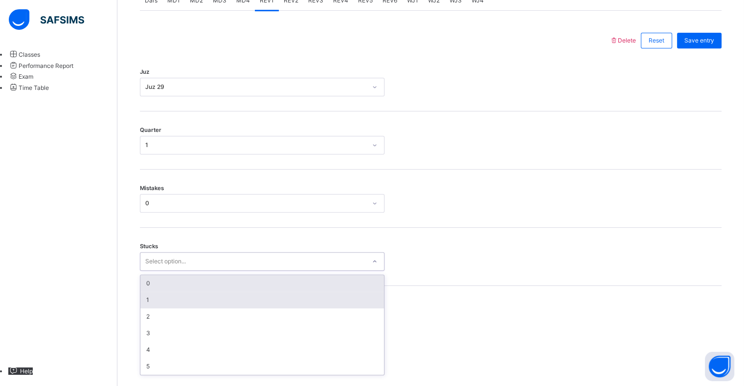
click at [194, 309] on div "1" at bounding box center [262, 300] width 244 height 17
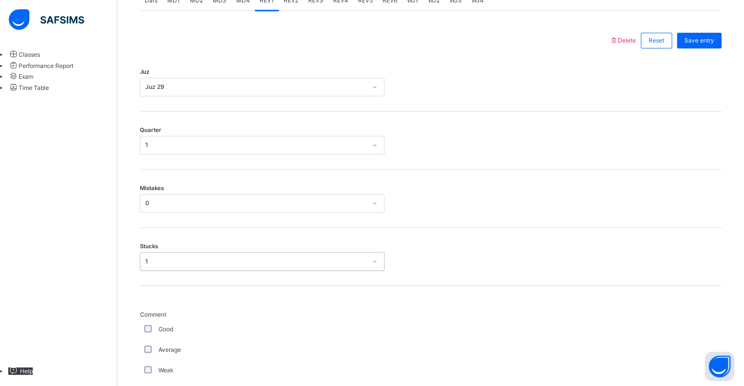
click at [151, 340] on div "Good" at bounding box center [262, 329] width 245 height 21
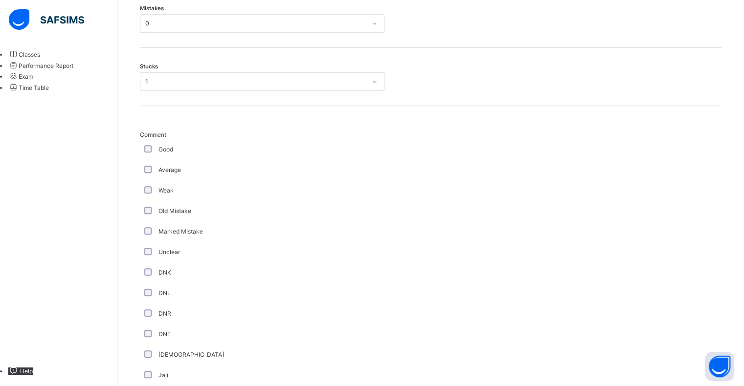
scroll to position [618, 0]
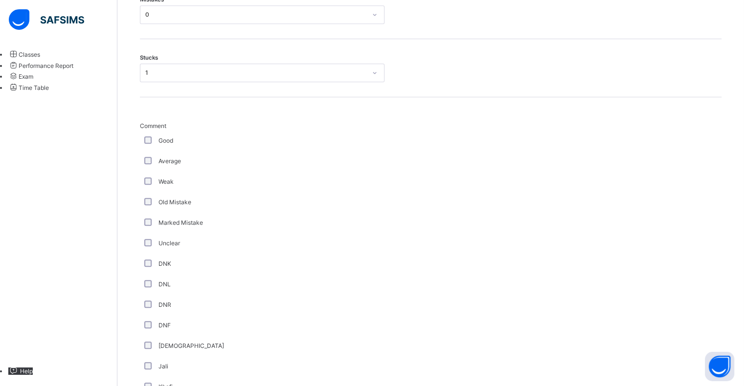
click at [147, 151] on div "Good" at bounding box center [262, 141] width 245 height 21
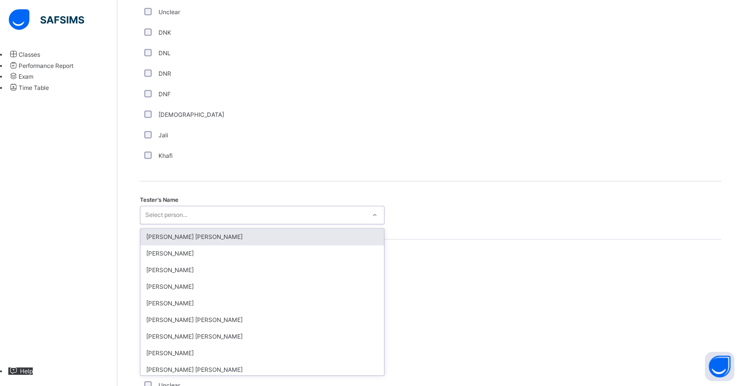
scroll to position [849, 0]
type input "*"
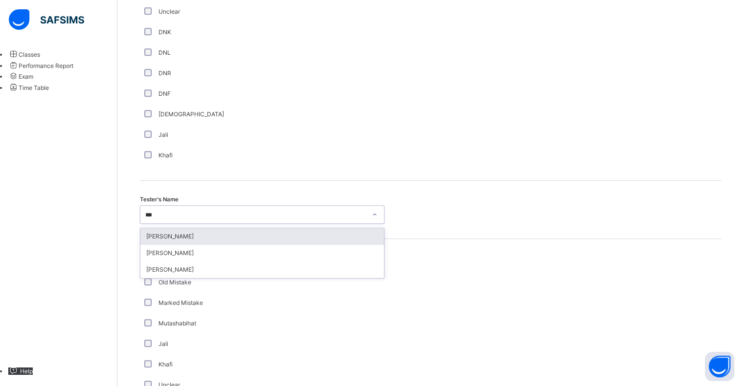
type input "****"
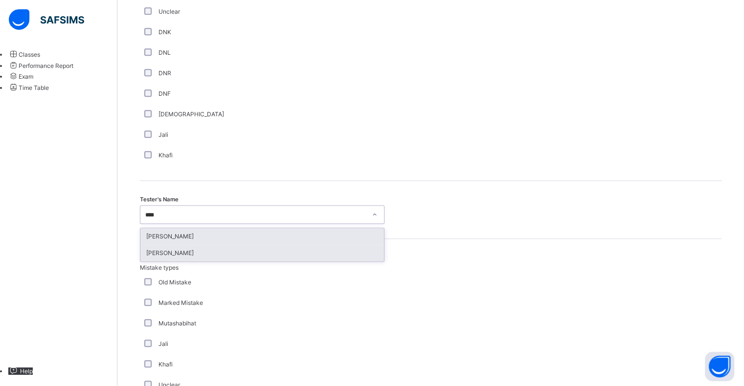
click at [263, 262] on div "[PERSON_NAME]" at bounding box center [262, 253] width 244 height 17
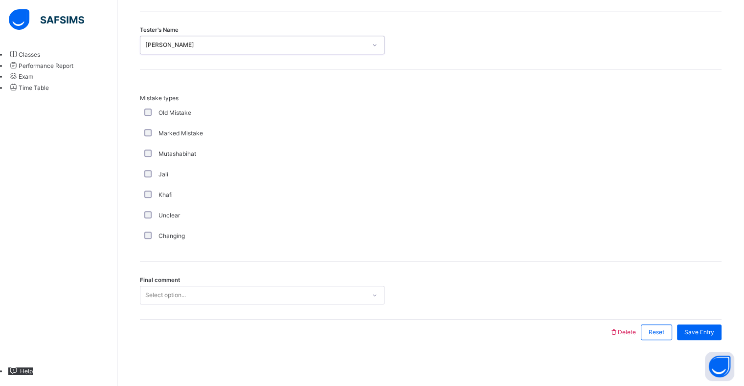
scroll to position [1029, 0]
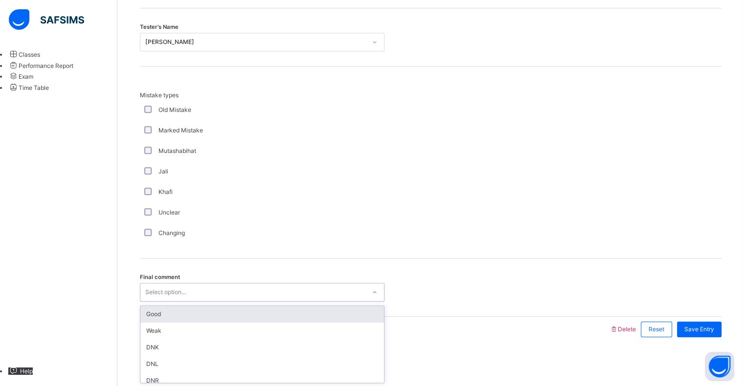
click at [252, 311] on div "Good" at bounding box center [262, 314] width 244 height 17
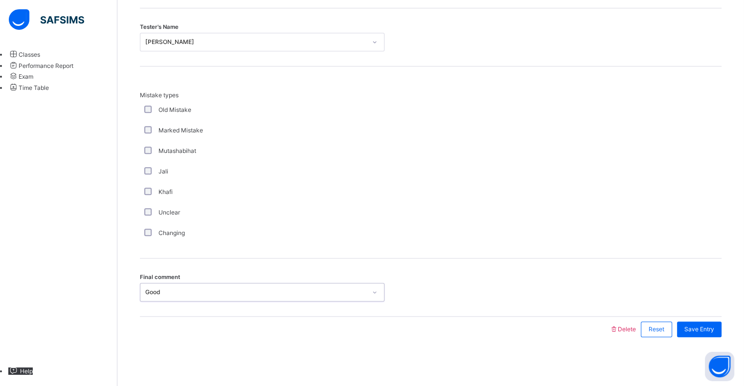
click at [720, 336] on div "Save Entry" at bounding box center [699, 330] width 45 height 16
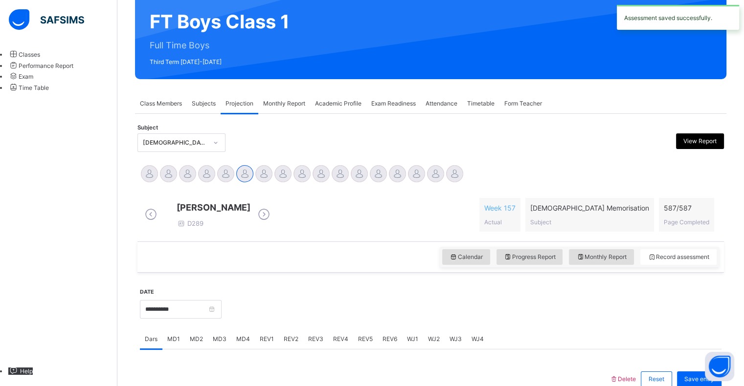
scroll to position [112, 0]
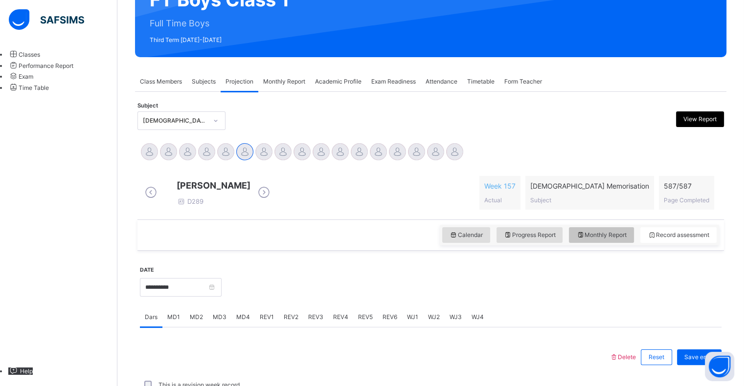
click at [613, 240] on span "Monthly Report" at bounding box center [601, 235] width 50 height 9
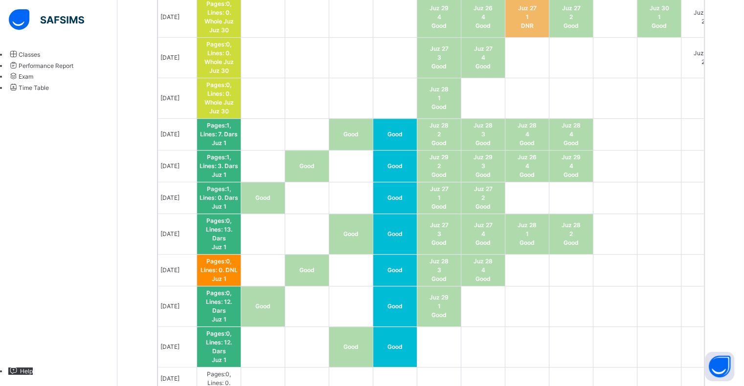
scroll to position [741, 0]
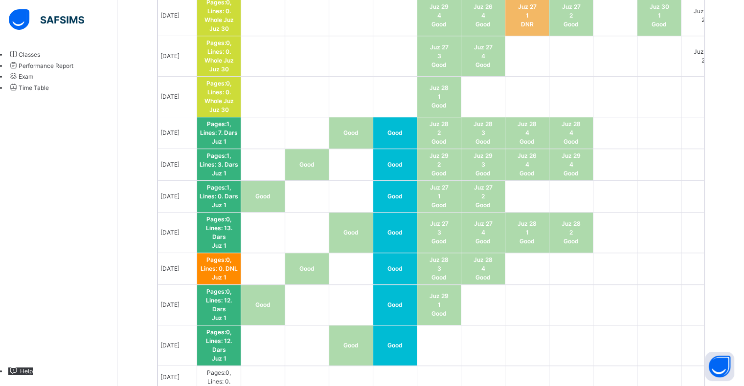
click at [369, 366] on td "Good" at bounding box center [351, 346] width 44 height 41
click at [408, 356] on td "Good" at bounding box center [395, 346] width 44 height 41
click at [365, 360] on td "Good" at bounding box center [351, 346] width 44 height 41
click at [411, 356] on td "Good" at bounding box center [395, 346] width 44 height 41
click at [260, 372] on td at bounding box center [263, 377] width 44 height 23
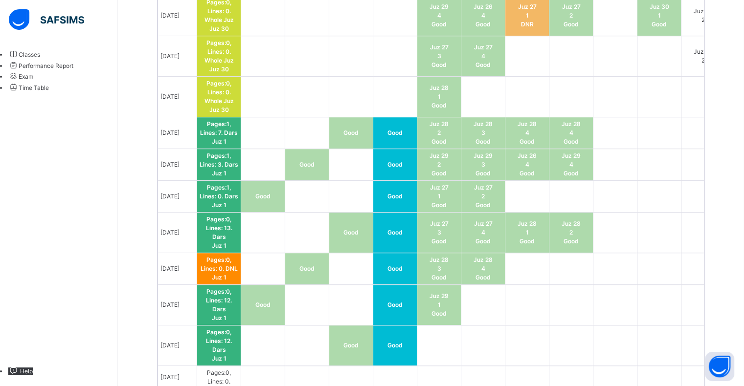
click at [373, 342] on td "Good" at bounding box center [351, 346] width 44 height 41
click at [417, 351] on td "Good" at bounding box center [395, 346] width 44 height 41
click at [353, 366] on td "Good" at bounding box center [351, 346] width 44 height 41
click at [408, 356] on td "Good" at bounding box center [395, 346] width 44 height 41
click at [348, 363] on td "Good" at bounding box center [351, 346] width 44 height 41
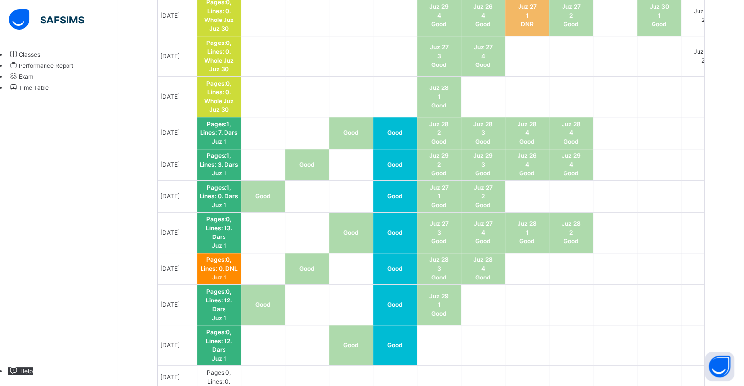
click at [404, 356] on td "Good" at bounding box center [395, 346] width 44 height 41
click at [354, 361] on td "Good" at bounding box center [351, 346] width 44 height 41
click at [402, 349] on span "Good" at bounding box center [394, 345] width 15 height 7
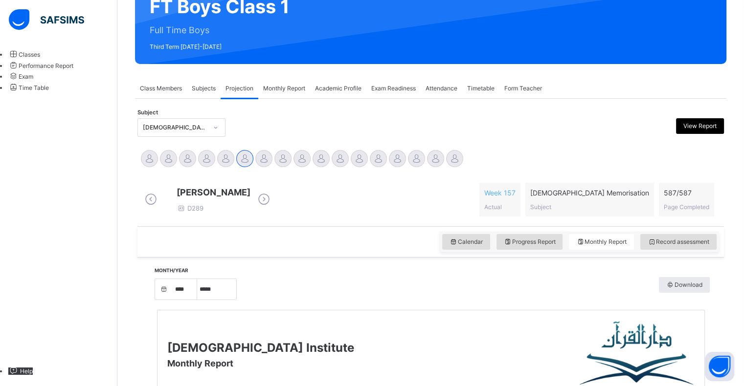
scroll to position [123, 0]
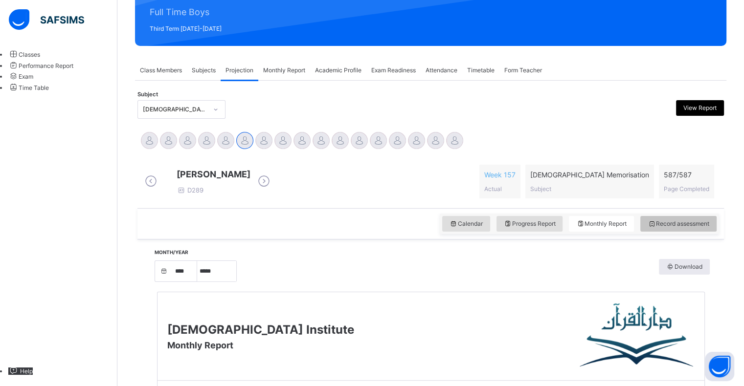
click at [692, 228] on span "Record assessment" at bounding box center [678, 224] width 62 height 9
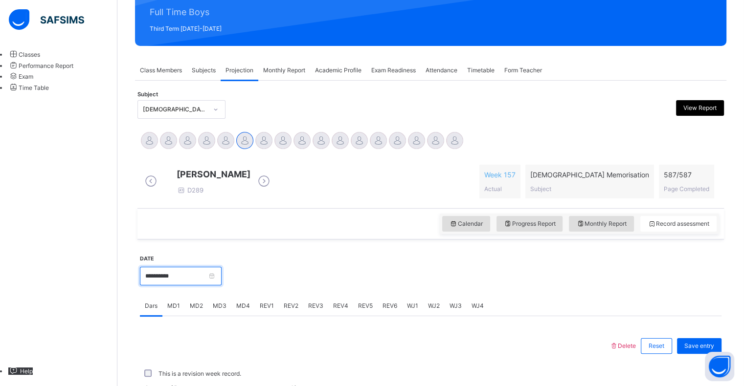
click at [209, 275] on input "**********" at bounding box center [181, 276] width 82 height 19
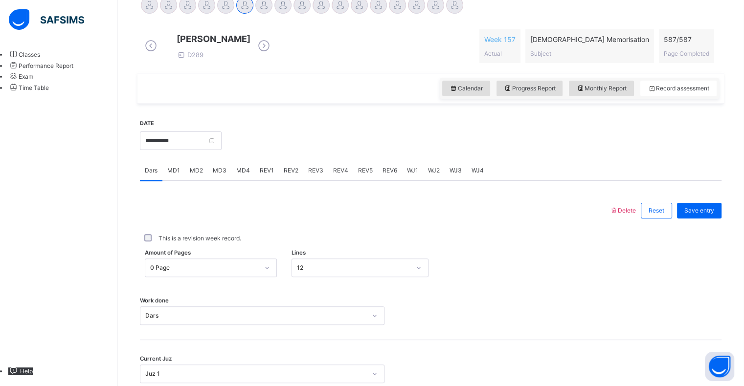
scroll to position [259, 0]
click at [233, 180] on div "MD4" at bounding box center [242, 170] width 23 height 20
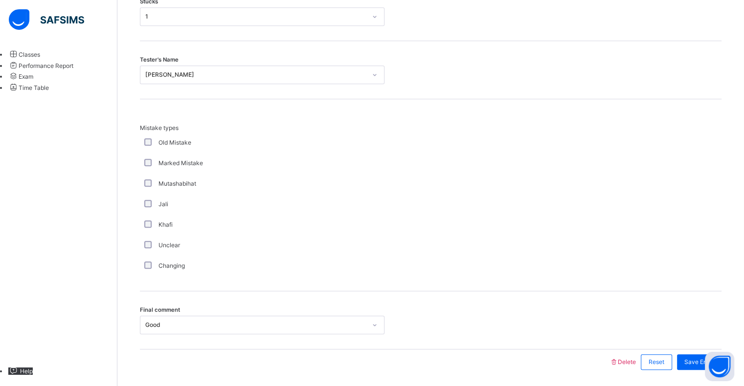
click at [337, 350] on div "Final comment Good" at bounding box center [430, 320] width 581 height 58
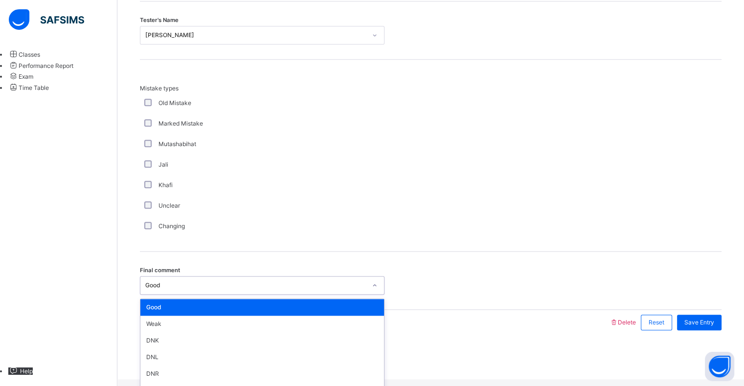
scroll to position [23, 0]
click at [489, 156] on div "Mistake types Old Mistake Marked Mistake Mutashabihat [PERSON_NAME] Unclear Cha…" at bounding box center [430, 160] width 581 height 153
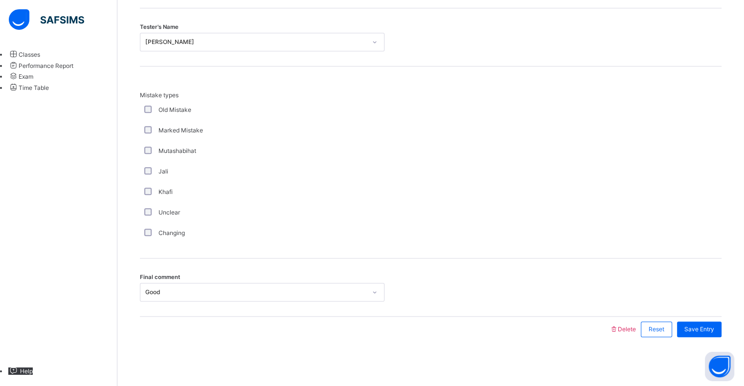
click at [713, 334] on div "Save Entry" at bounding box center [699, 330] width 45 height 16
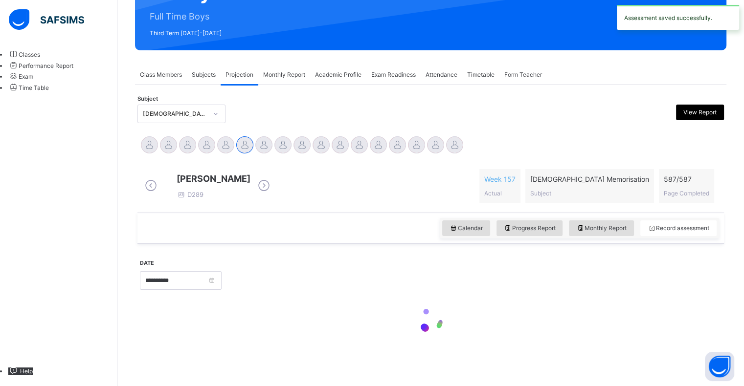
scroll to position [126, 0]
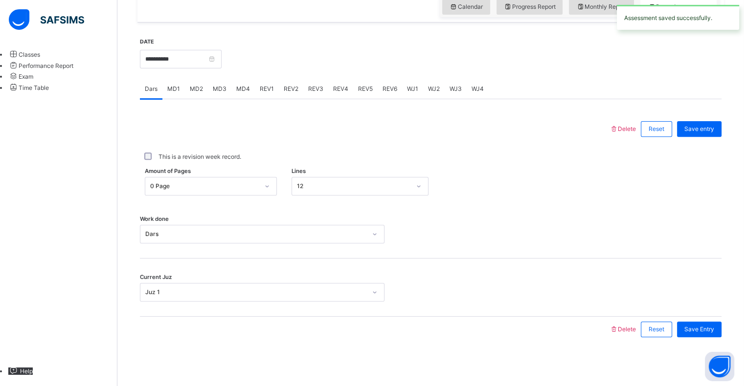
click at [260, 94] on div "REV1" at bounding box center [267, 89] width 24 height 20
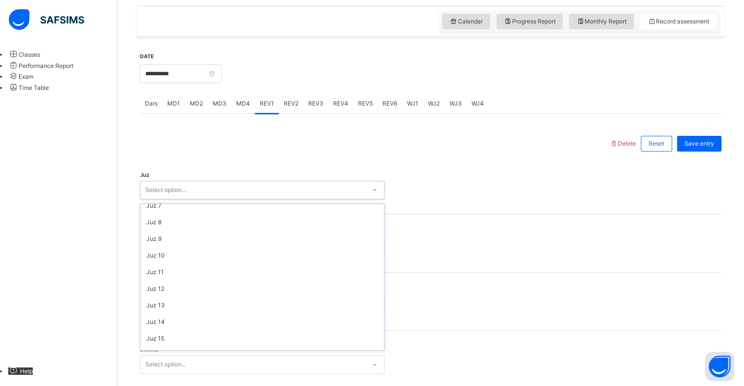
scroll to position [352, 0]
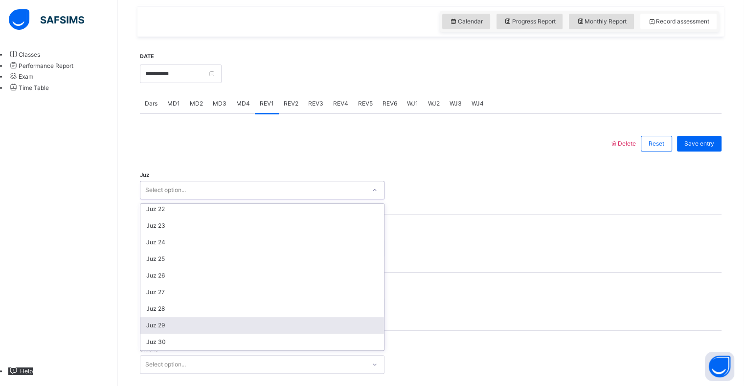
click at [226, 326] on div "Juz 29" at bounding box center [262, 325] width 244 height 17
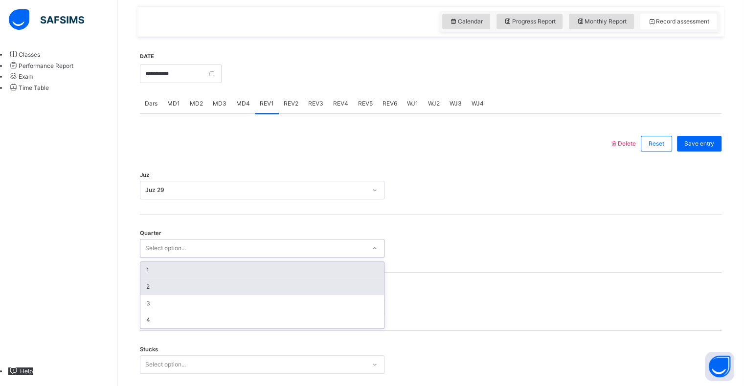
click at [223, 291] on div "2" at bounding box center [262, 287] width 244 height 17
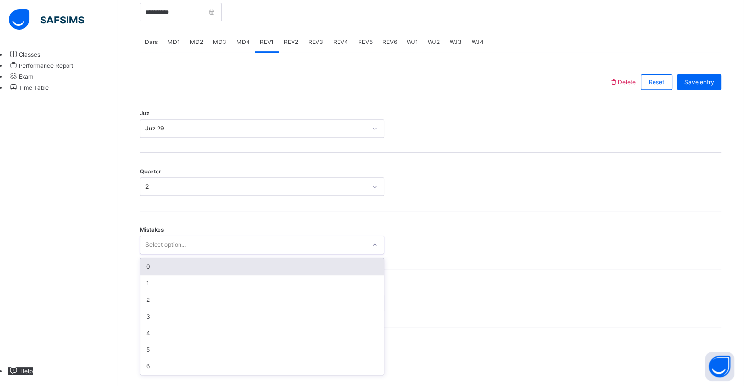
click at [256, 271] on div "0" at bounding box center [262, 267] width 244 height 17
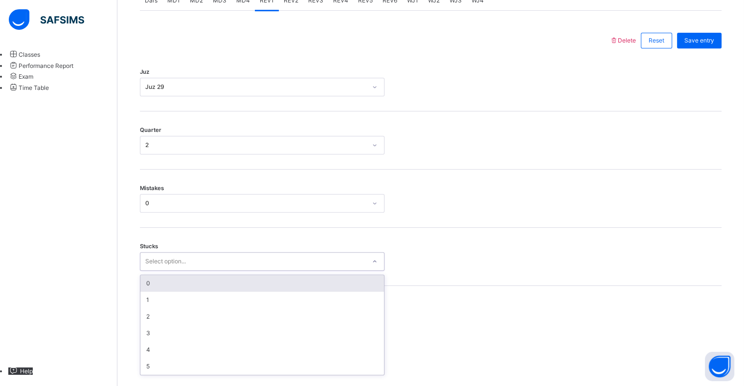
click at [239, 287] on div "0" at bounding box center [262, 283] width 244 height 17
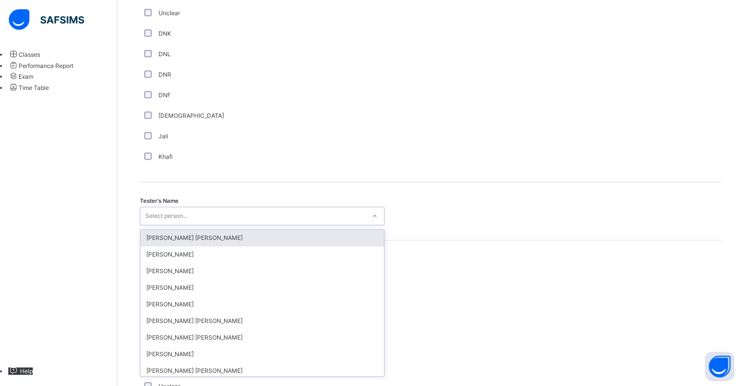
scroll to position [849, 0]
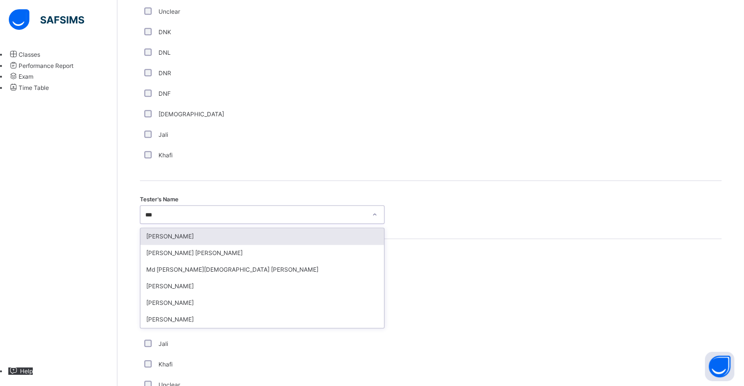
type input "****"
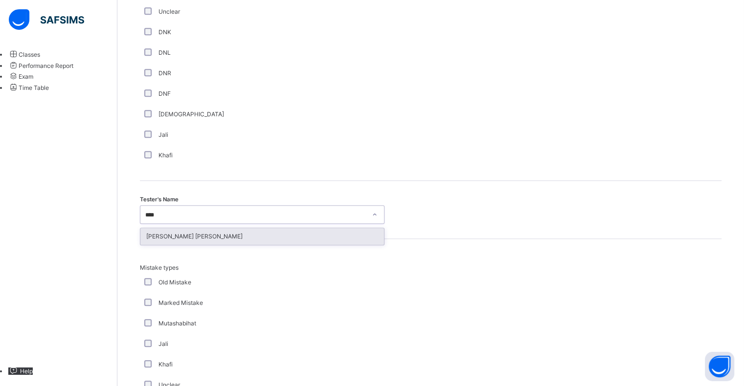
click at [302, 239] on div "[PERSON_NAME] [PERSON_NAME]" at bounding box center [262, 236] width 244 height 17
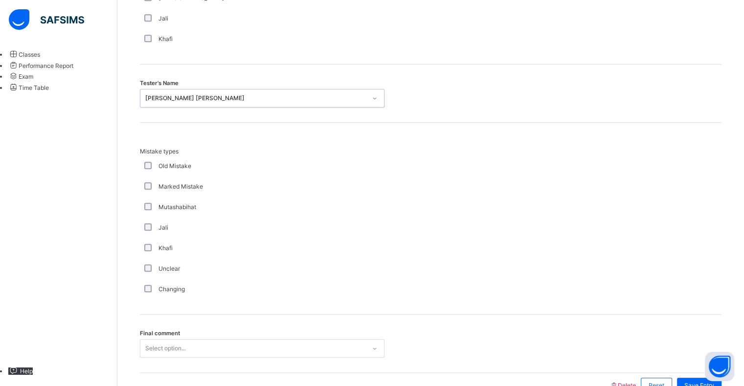
scroll to position [1029, 0]
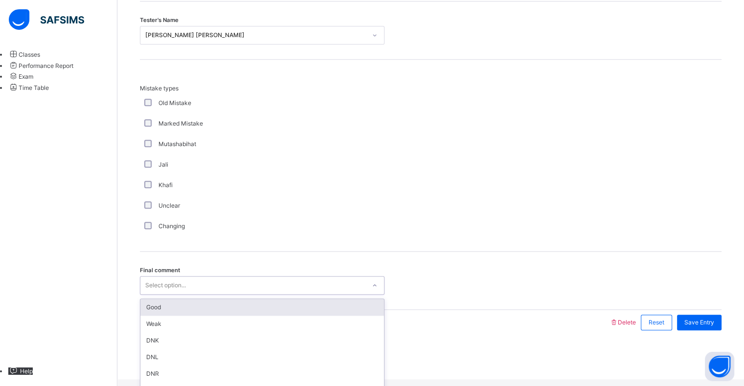
click at [231, 316] on div "Good" at bounding box center [262, 307] width 244 height 17
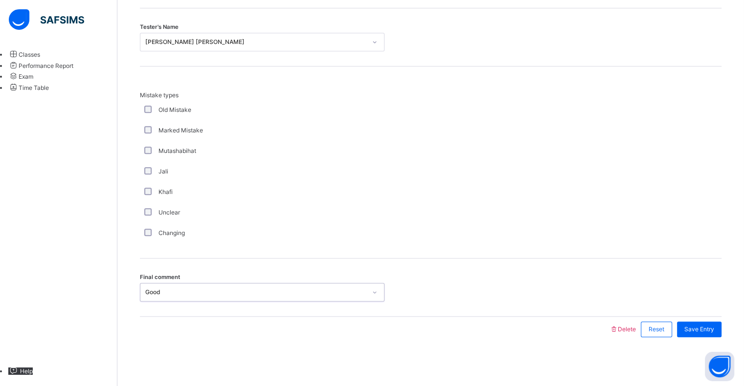
click at [707, 311] on div "Final comment option Good, selected. 0 results available. Select is focused ,ty…" at bounding box center [430, 288] width 581 height 58
click at [714, 330] on span "Save Entry" at bounding box center [699, 329] width 30 height 9
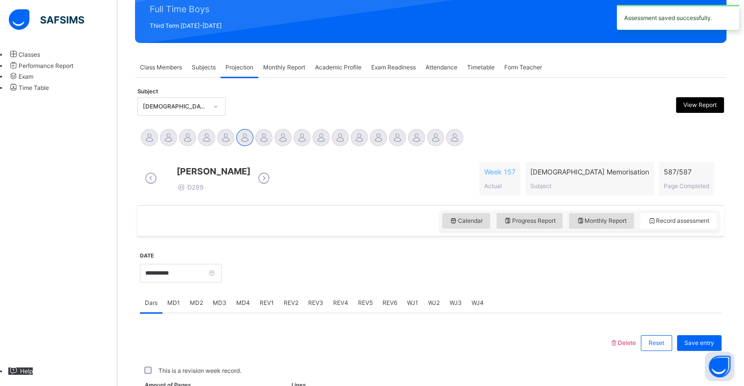
scroll to position [348, 0]
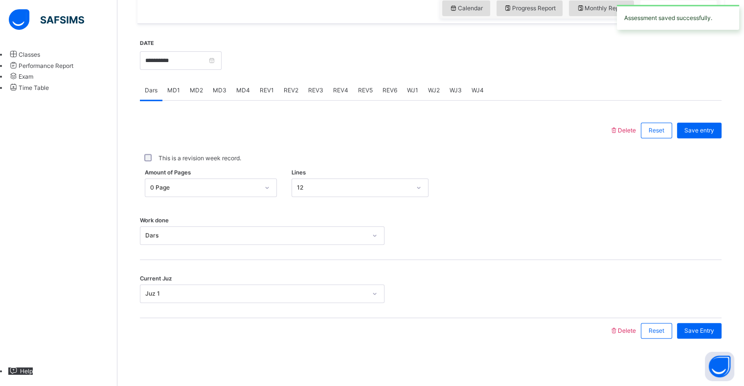
click at [271, 100] on div "REV1" at bounding box center [267, 91] width 24 height 20
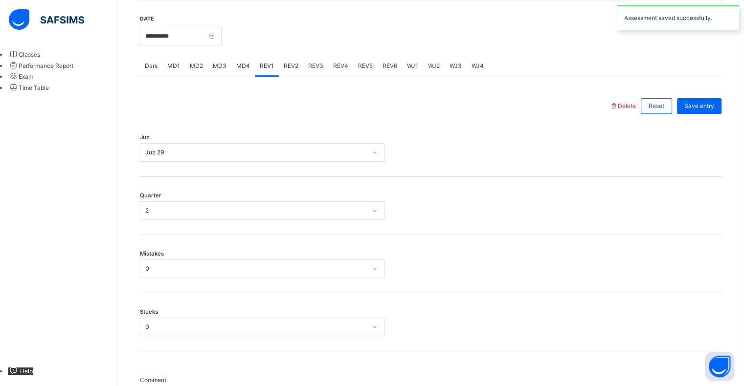
scroll to position [362, 0]
click at [288, 77] on div "REV2" at bounding box center [291, 67] width 24 height 20
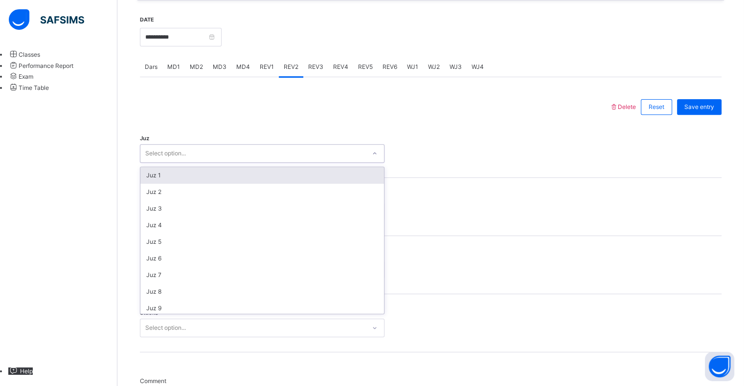
scroll to position [352, 0]
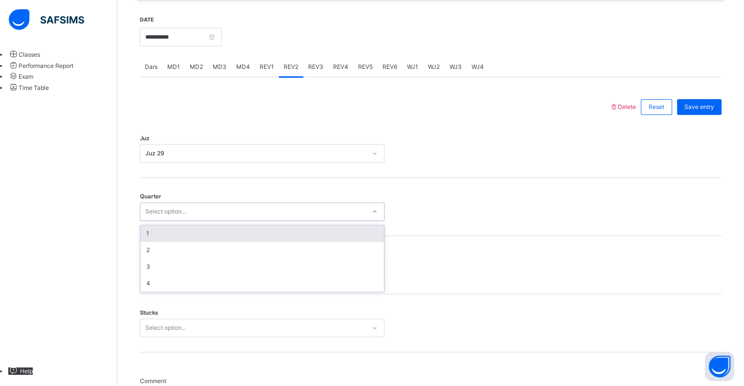
click at [246, 241] on div "1" at bounding box center [262, 233] width 244 height 17
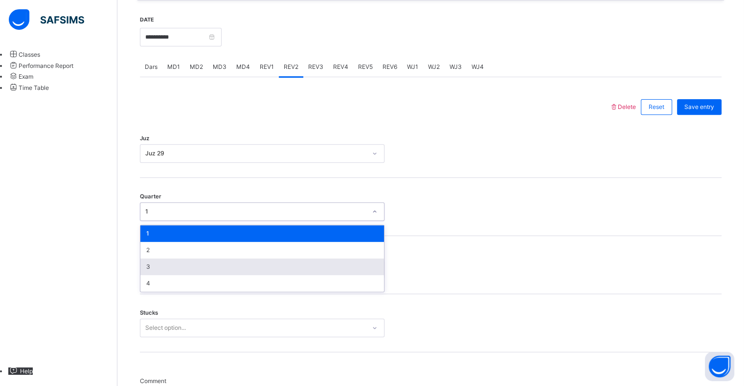
click at [235, 275] on div "3" at bounding box center [262, 267] width 244 height 17
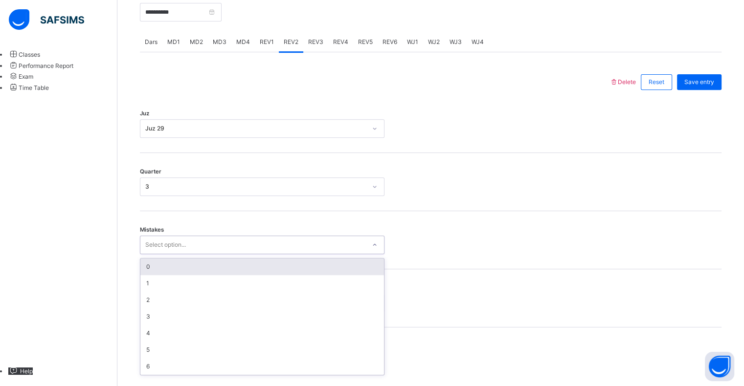
click at [238, 275] on div "0" at bounding box center [262, 267] width 244 height 17
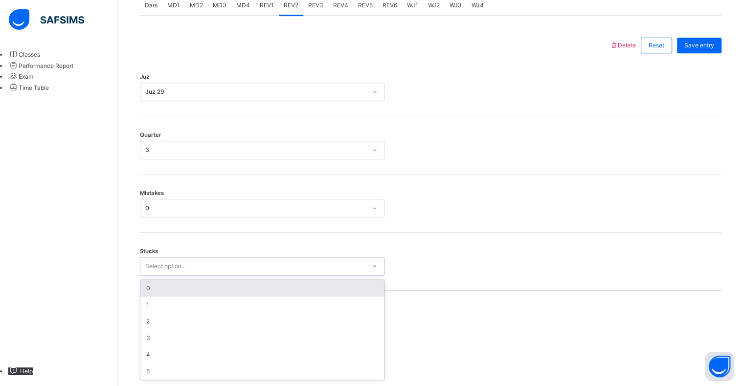
scroll to position [429, 0]
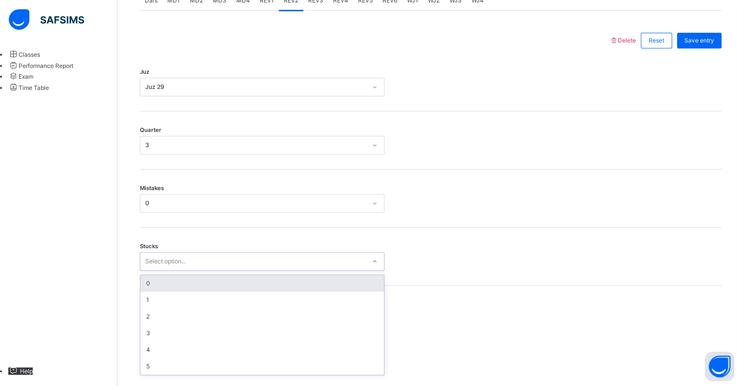
click at [226, 291] on div "0" at bounding box center [262, 283] width 244 height 17
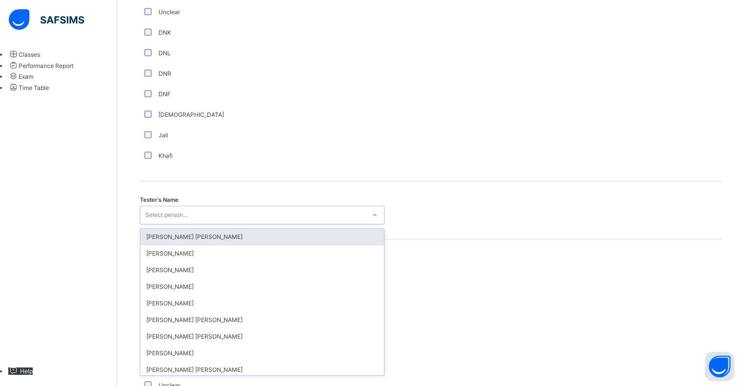
scroll to position [849, 0]
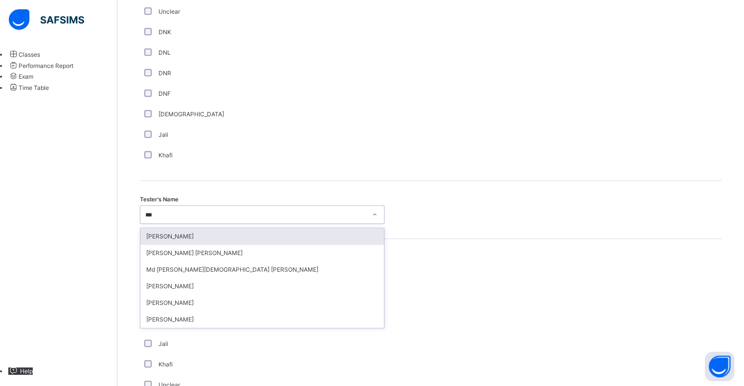
type input "****"
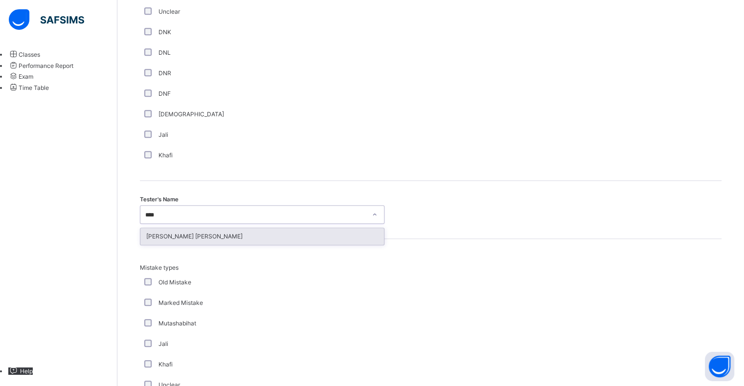
click at [289, 244] on div "[PERSON_NAME] [PERSON_NAME]" at bounding box center [262, 236] width 244 height 17
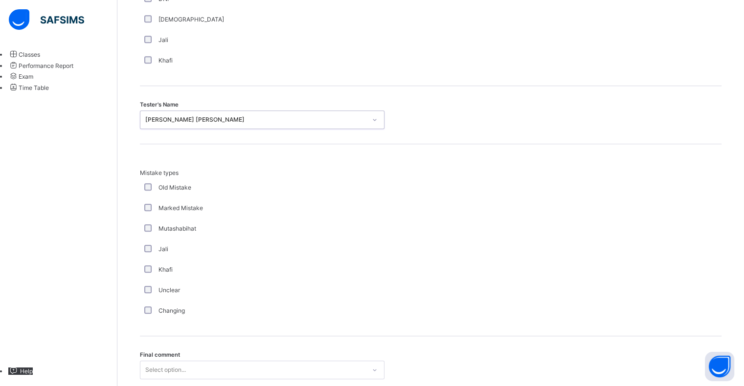
scroll to position [1029, 0]
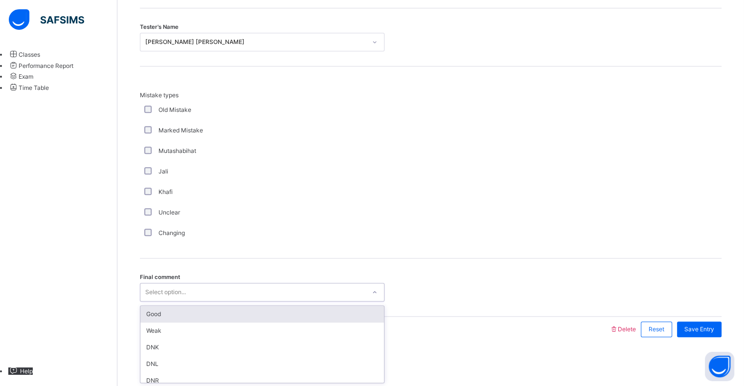
click at [270, 308] on div "Good" at bounding box center [262, 314] width 244 height 17
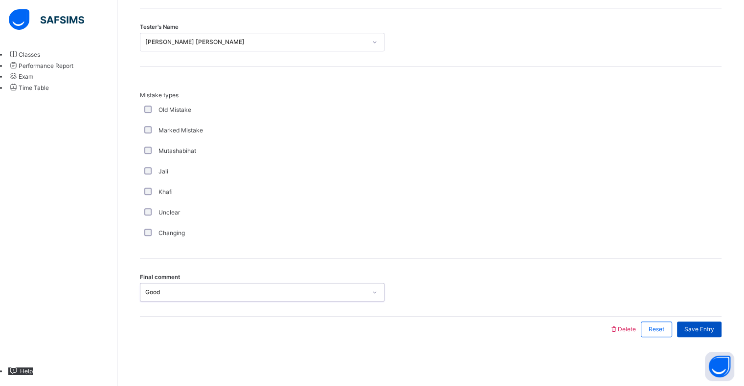
click at [696, 332] on span "Save Entry" at bounding box center [699, 329] width 30 height 9
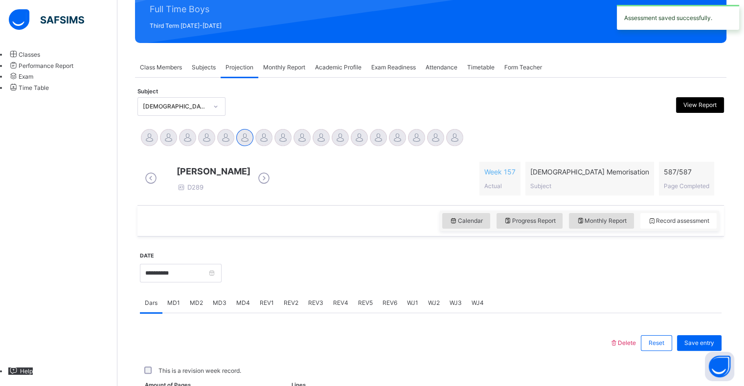
scroll to position [348, 0]
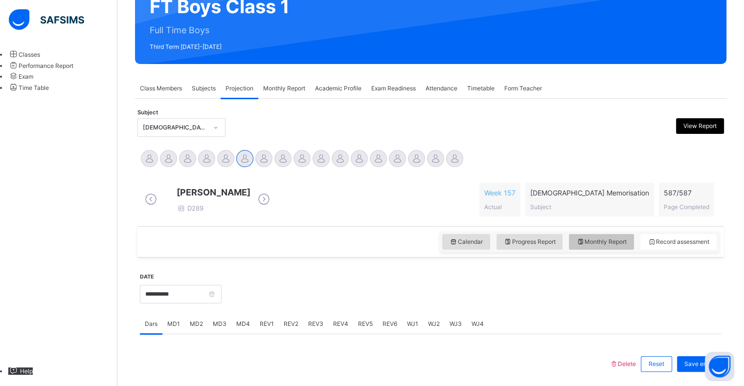
click at [614, 250] on div "Monthly Report" at bounding box center [601, 242] width 65 height 16
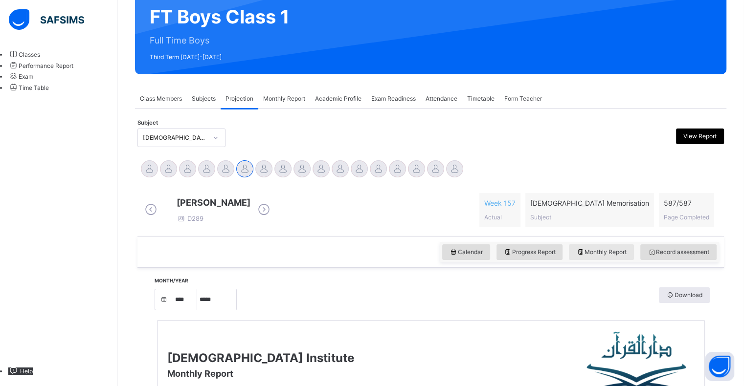
scroll to position [97, 0]
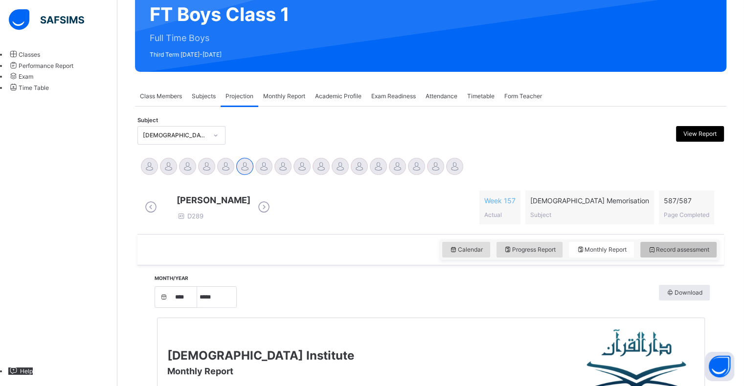
click at [681, 254] on span "Record assessment" at bounding box center [678, 249] width 62 height 9
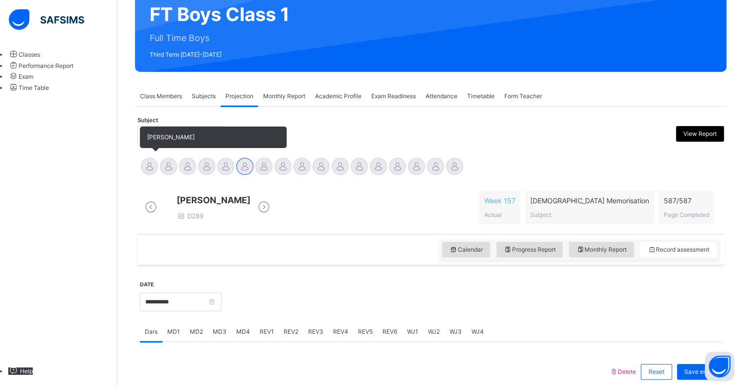
click at [147, 170] on div at bounding box center [149, 166] width 17 height 17
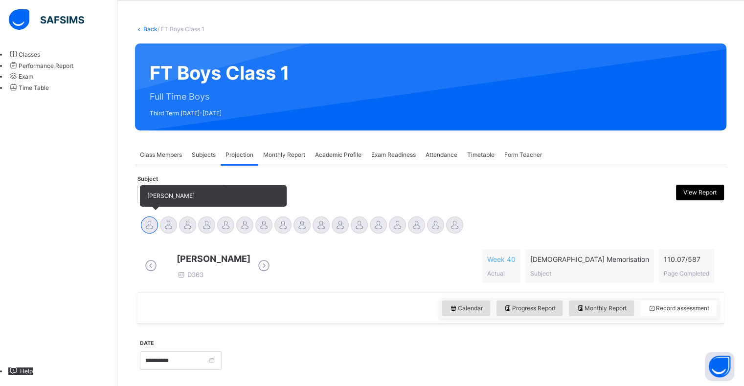
scroll to position [39, 0]
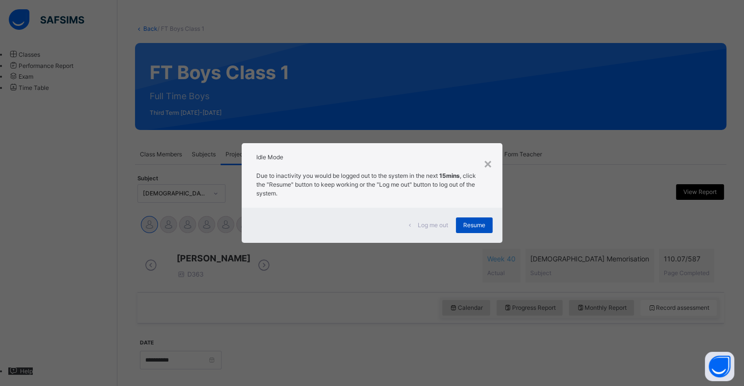
click at [488, 231] on div "Resume" at bounding box center [474, 226] width 37 height 16
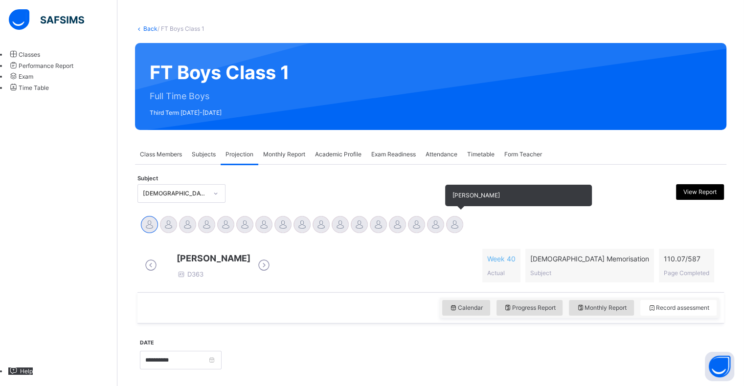
click at [458, 229] on div at bounding box center [454, 224] width 17 height 17
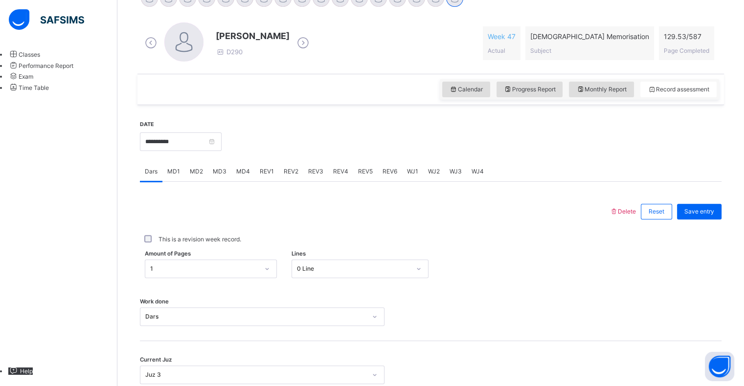
scroll to position [299, 0]
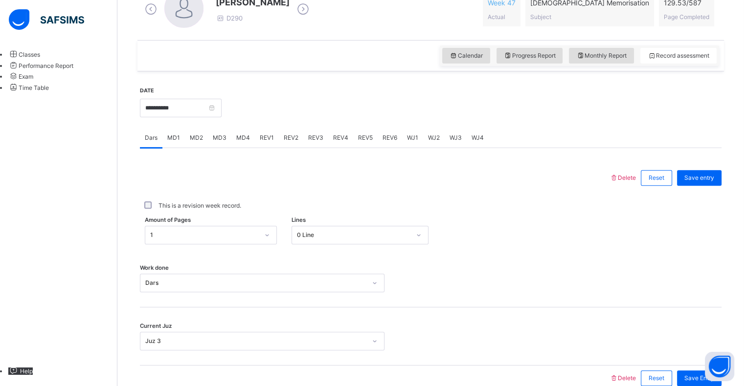
click at [240, 139] on span "MD4" at bounding box center [243, 138] width 14 height 9
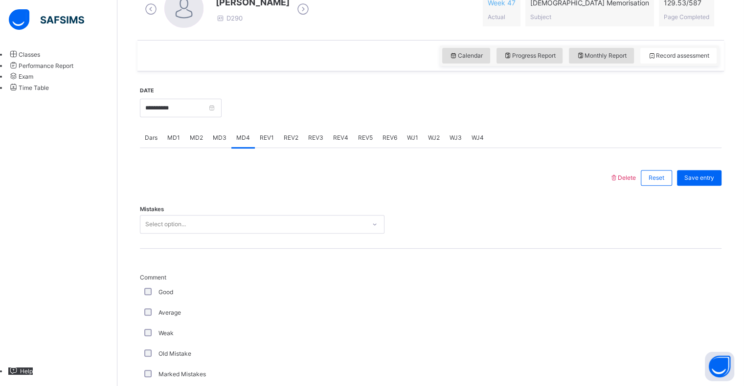
click at [270, 141] on span "REV1" at bounding box center [267, 138] width 14 height 9
click at [285, 145] on div "REV2" at bounding box center [291, 138] width 24 height 20
click at [240, 145] on div "MD4" at bounding box center [242, 138] width 23 height 20
click at [186, 243] on div "Mistakes Select option..." at bounding box center [430, 220] width 581 height 58
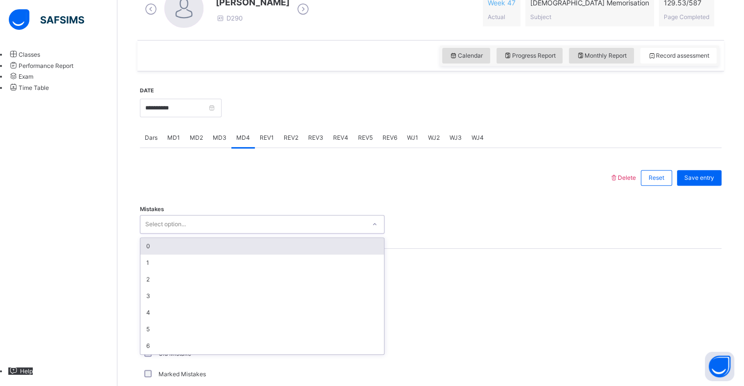
click at [152, 245] on div "0" at bounding box center [262, 246] width 244 height 17
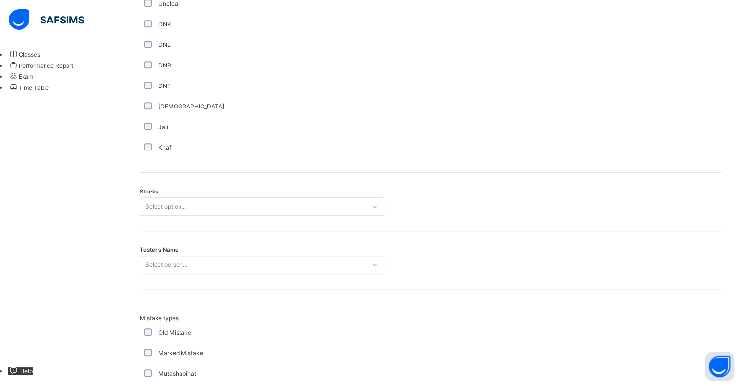
scroll to position [689, 0]
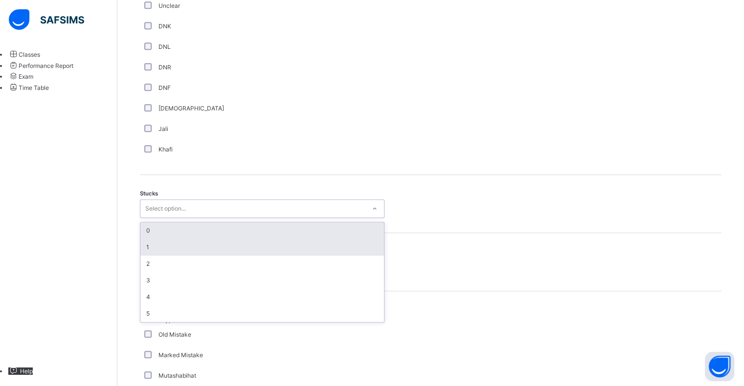
click at [150, 241] on div "1" at bounding box center [262, 247] width 244 height 17
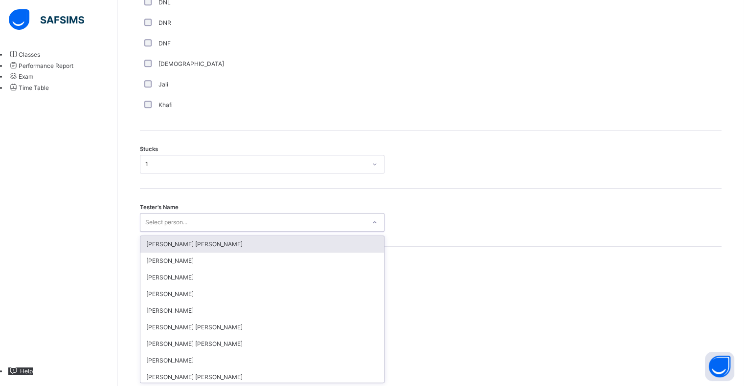
scroll to position [734, 0]
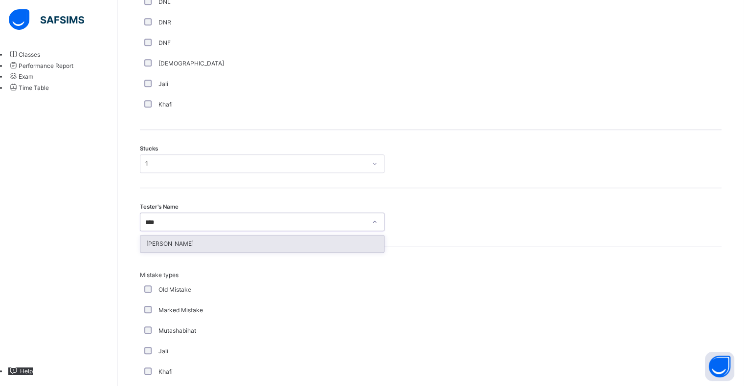
type input "****"
click at [156, 258] on div "Mistake types Old Mistake Marked Mistake Mutashabihat [PERSON_NAME] Unclear Cha…" at bounding box center [430, 342] width 581 height 192
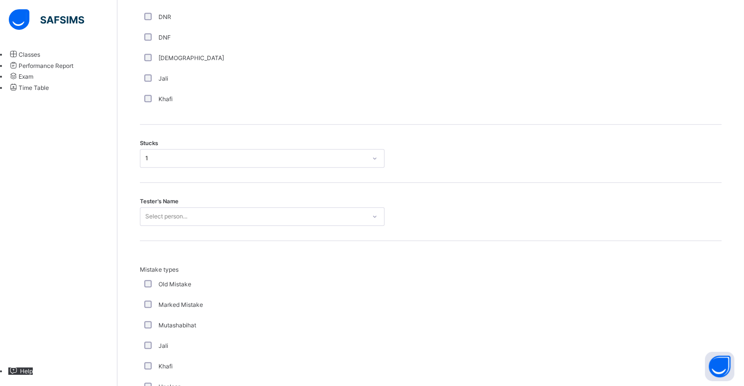
scroll to position [741, 0]
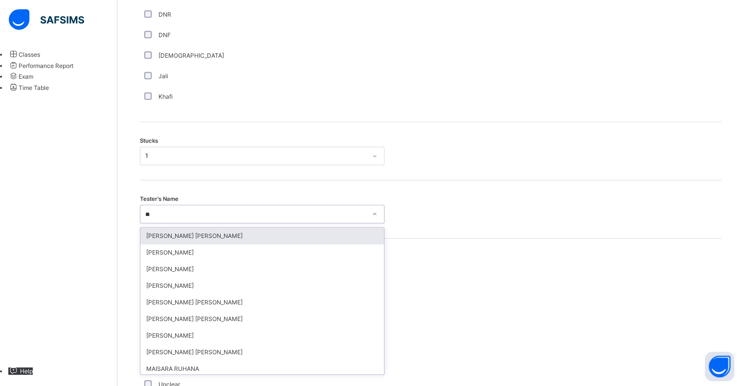
type input "***"
click at [151, 233] on div "[PERSON_NAME]" at bounding box center [262, 236] width 244 height 17
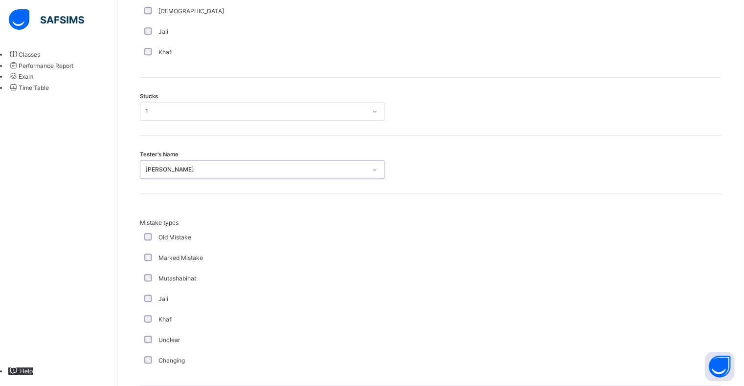
scroll to position [913, 0]
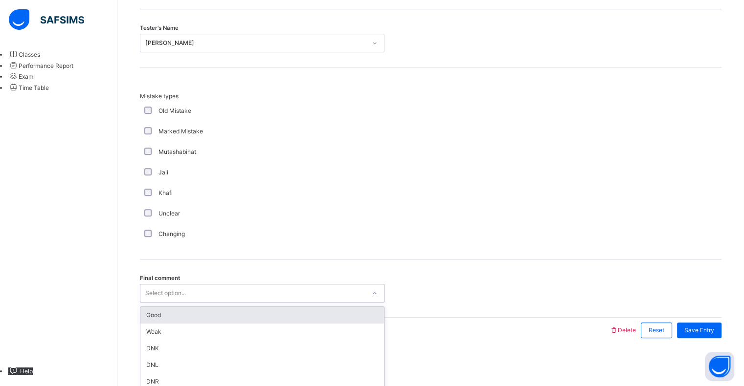
click at [151, 314] on div "Good" at bounding box center [262, 315] width 244 height 17
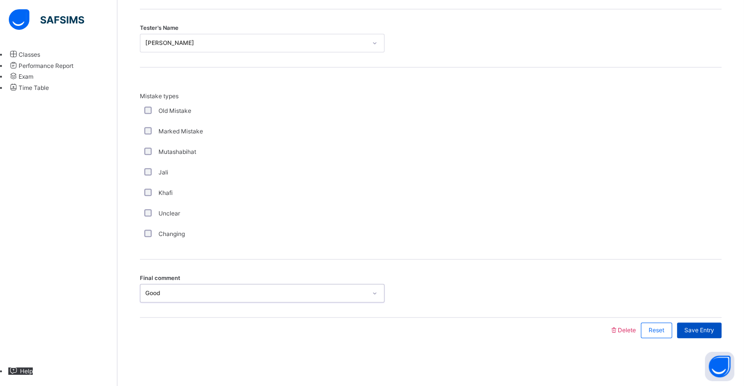
click at [706, 323] on div "Save Entry" at bounding box center [699, 331] width 45 height 16
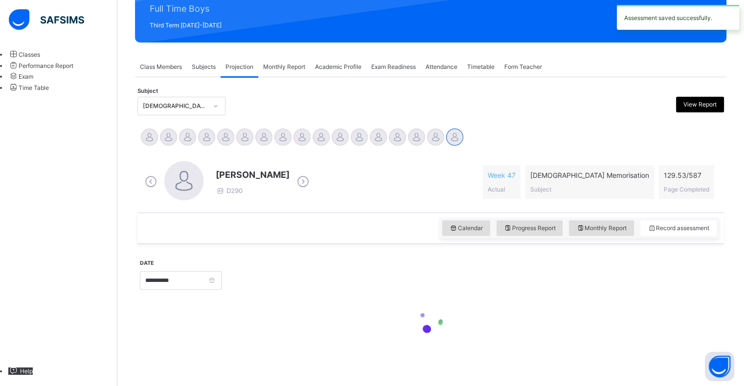
scroll to position [126, 0]
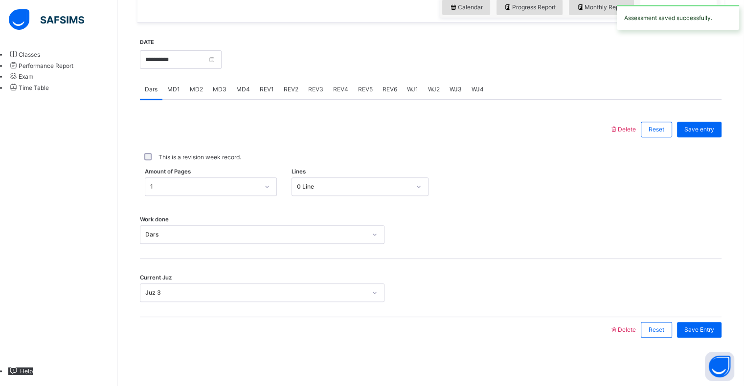
click at [213, 90] on span "MD3" at bounding box center [220, 89] width 14 height 9
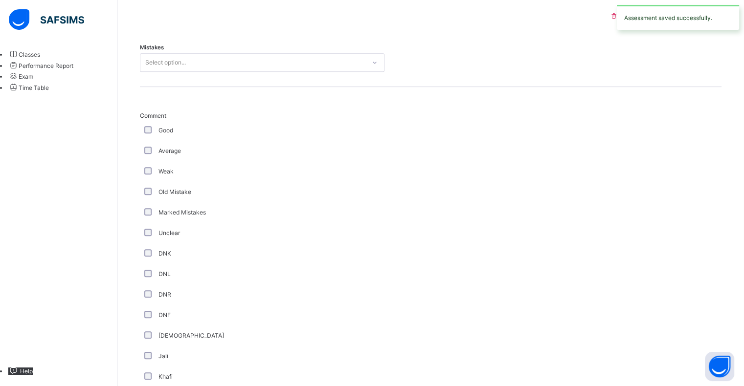
scroll to position [461, 0]
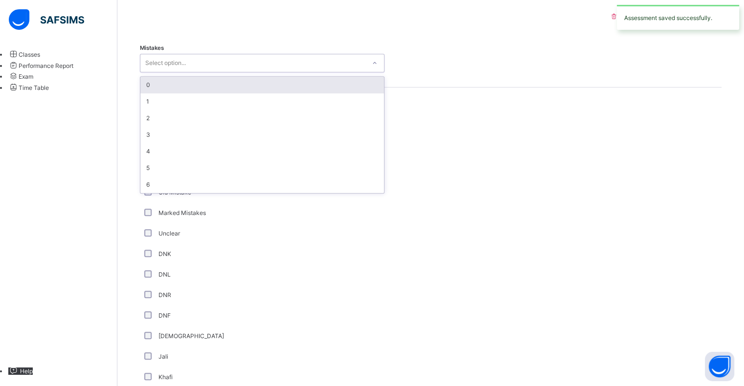
click at [142, 87] on div "0" at bounding box center [262, 85] width 244 height 17
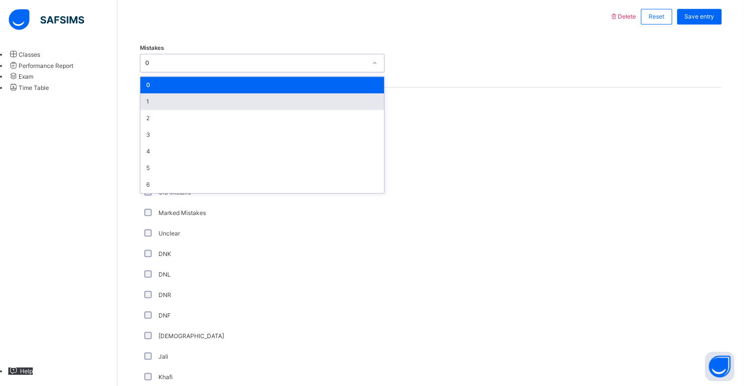
click at [146, 104] on div "1" at bounding box center [262, 101] width 244 height 17
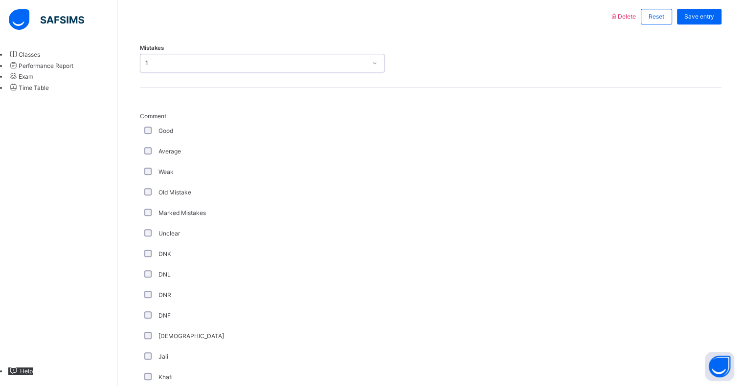
click at [146, 116] on span "Comment" at bounding box center [262, 116] width 245 height 9
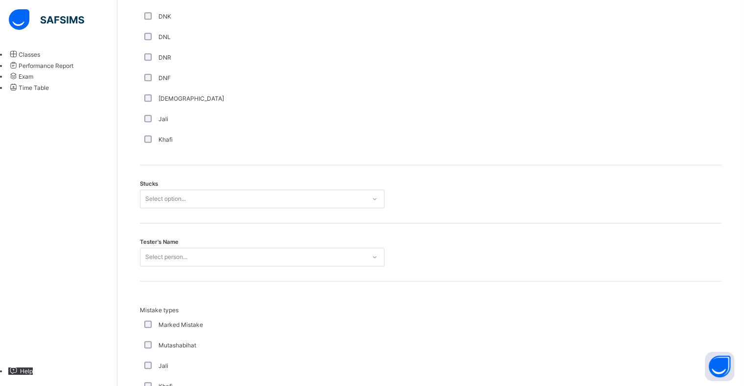
scroll to position [696, 0]
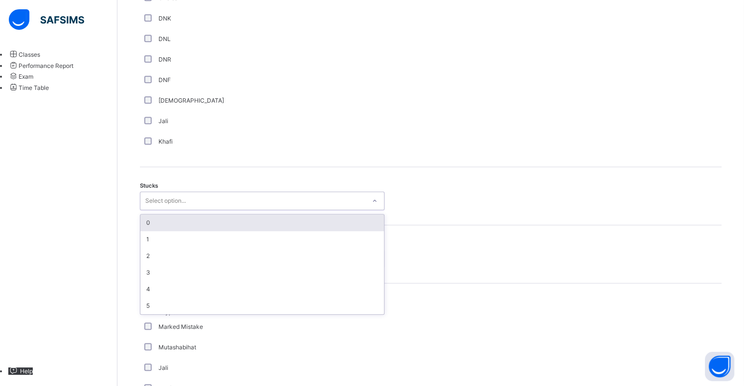
click at [148, 225] on div "0" at bounding box center [262, 223] width 244 height 17
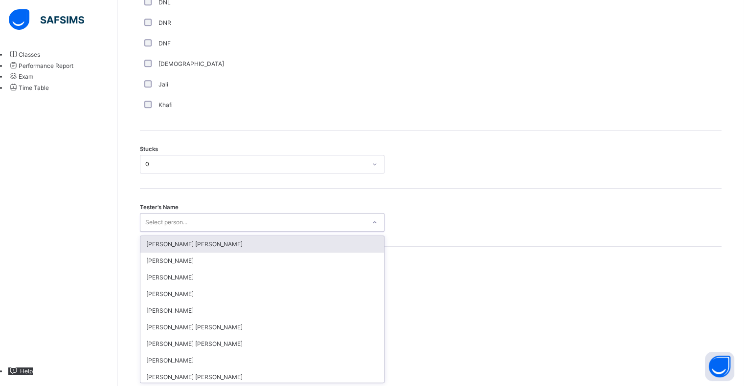
scroll to position [734, 0]
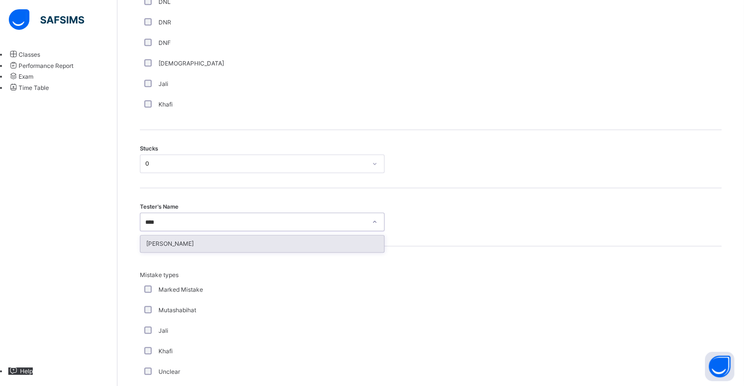
type input "*****"
click at [235, 241] on div "[PERSON_NAME]" at bounding box center [262, 244] width 244 height 17
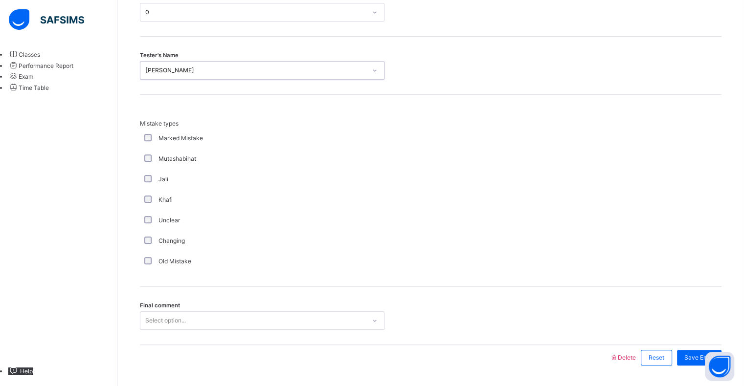
scroll to position [913, 0]
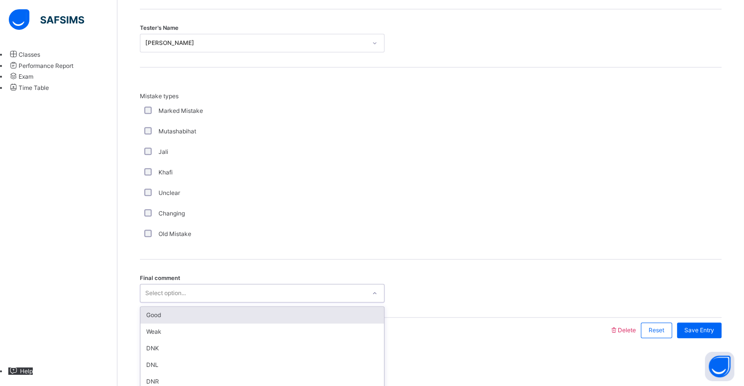
click at [185, 316] on div "Good" at bounding box center [262, 315] width 244 height 17
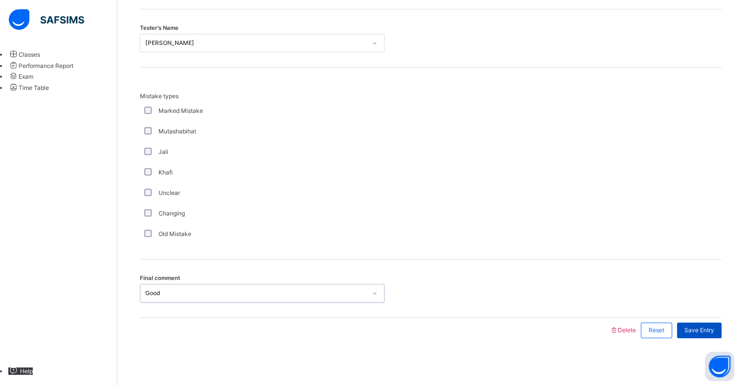
click at [712, 326] on span "Save Entry" at bounding box center [699, 330] width 30 height 9
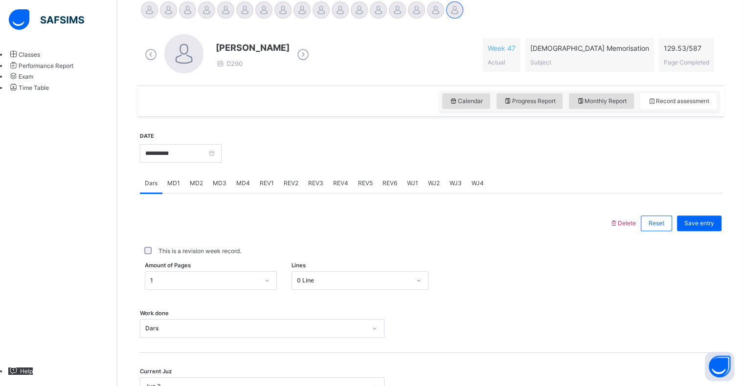
scroll to position [0, 0]
